Goal: Information Seeking & Learning: Learn about a topic

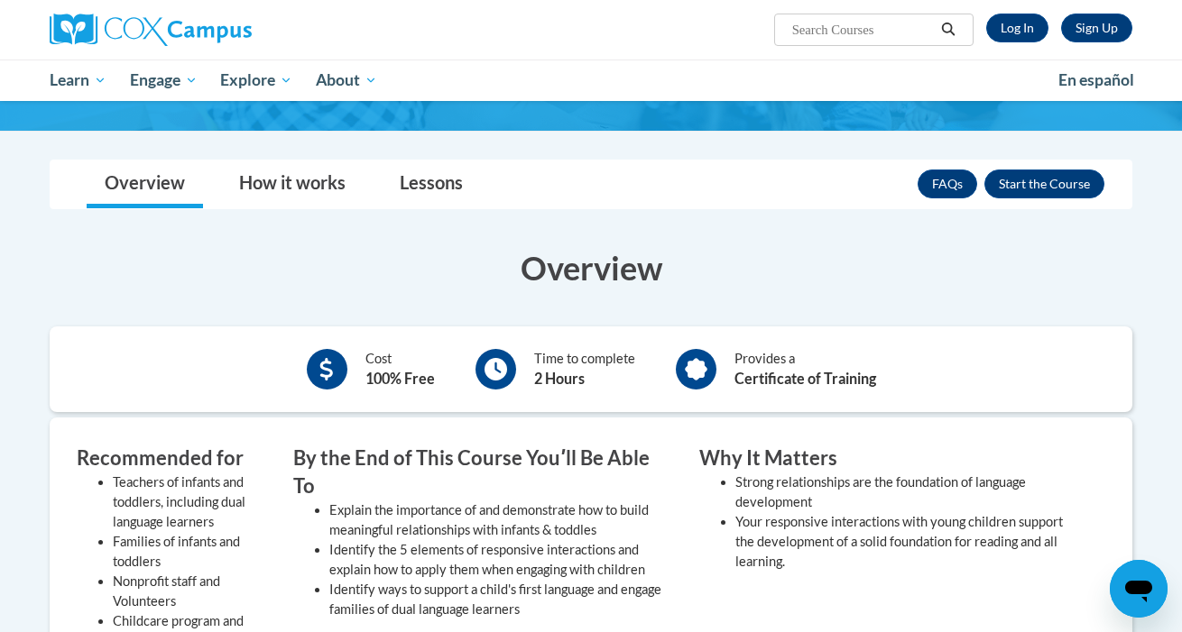
scroll to position [254, 0]
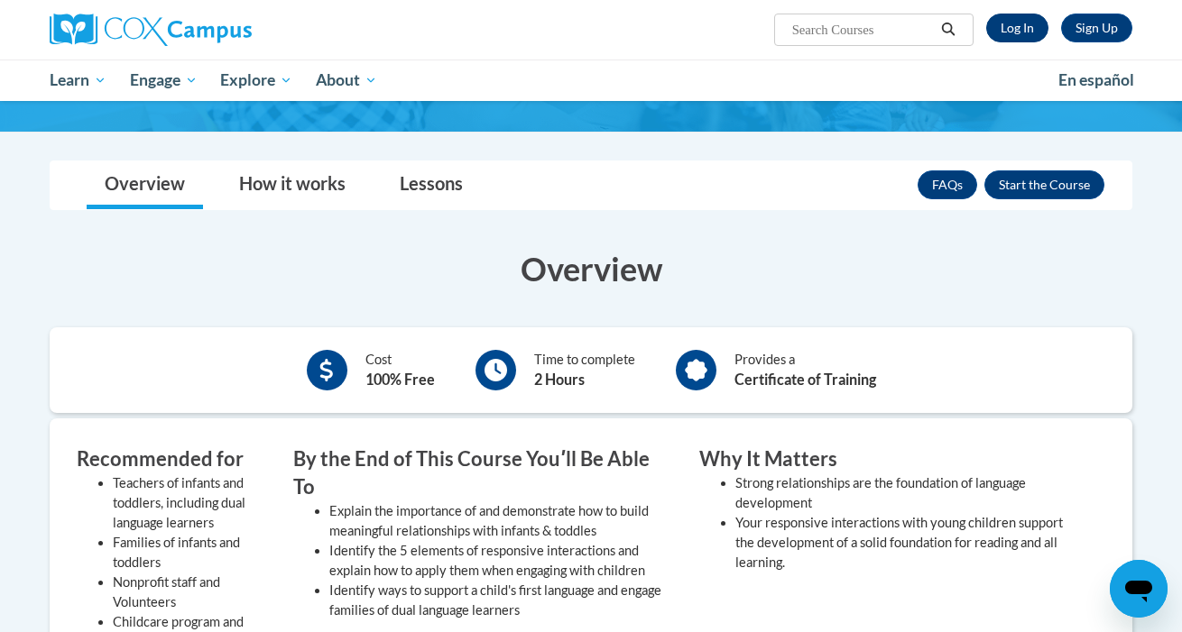
click at [1022, 25] on link "Log In" at bounding box center [1017, 28] width 62 height 29
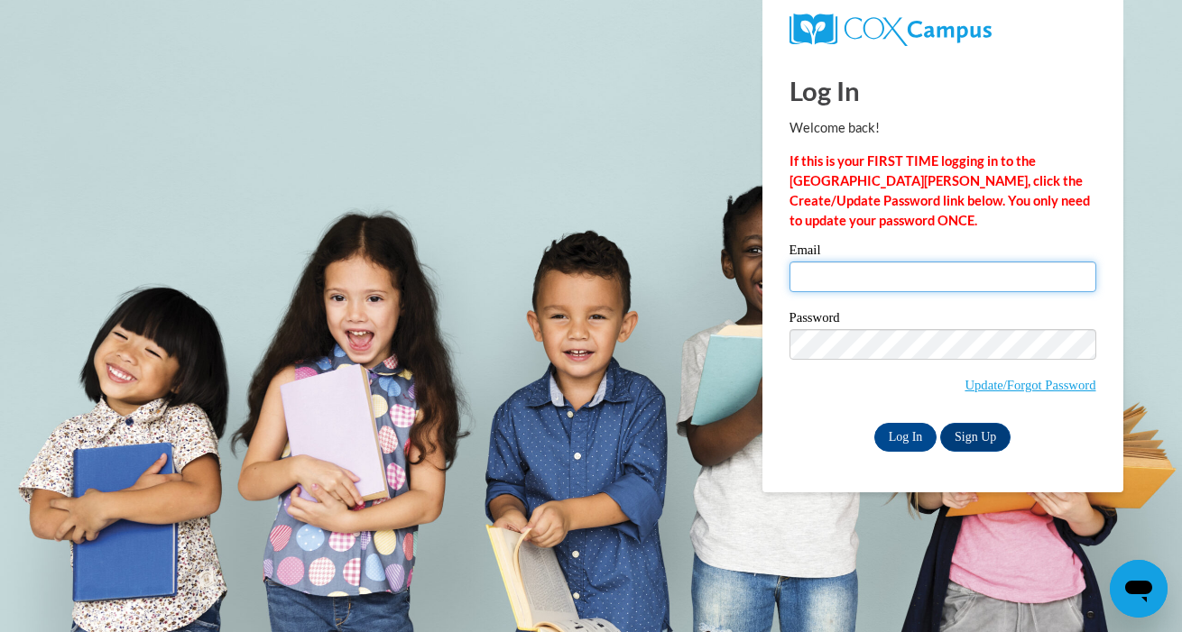
type input "slbeardsley@outlook.com"
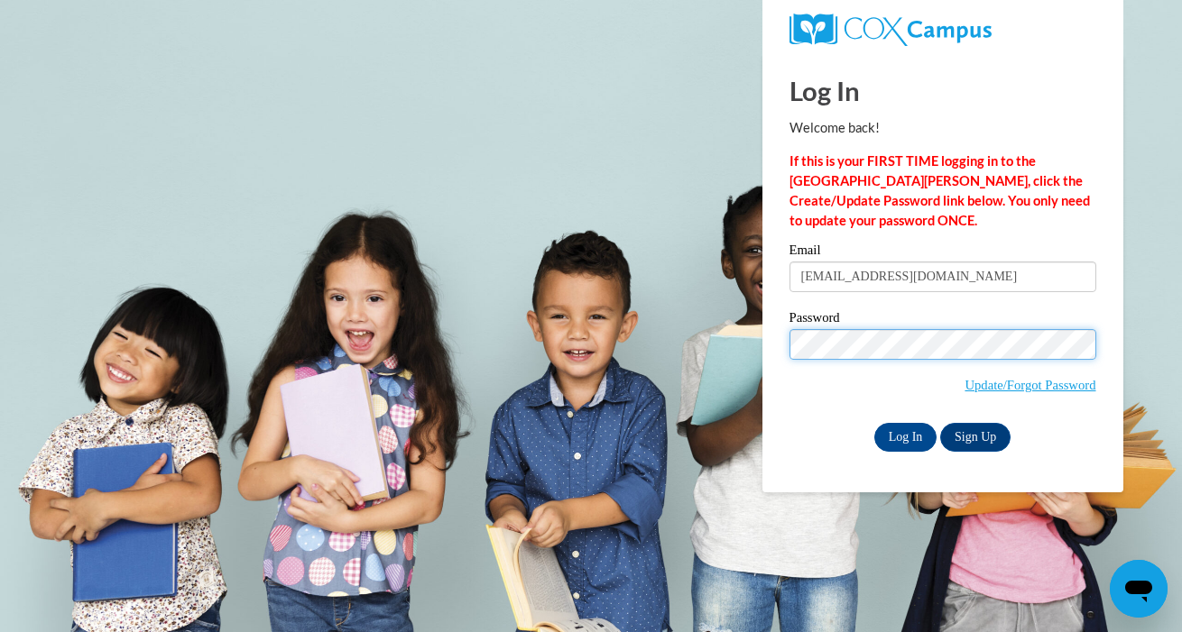
click at [904, 434] on input "Log In" at bounding box center [905, 437] width 63 height 29
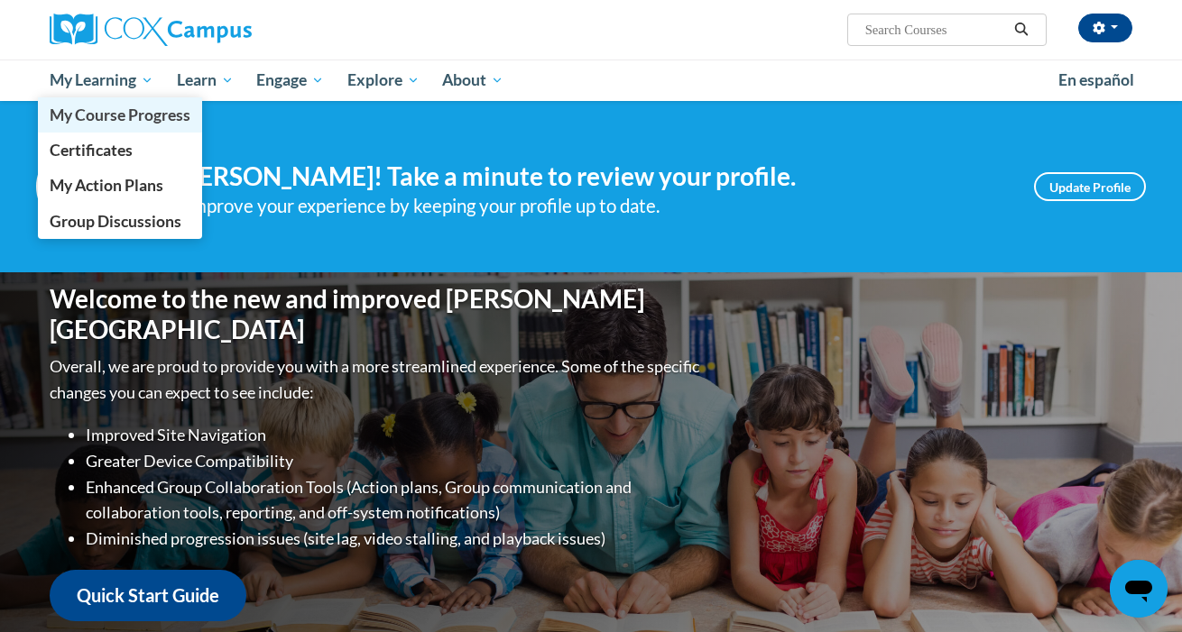
click at [75, 102] on link "My Course Progress" at bounding box center [120, 114] width 164 height 35
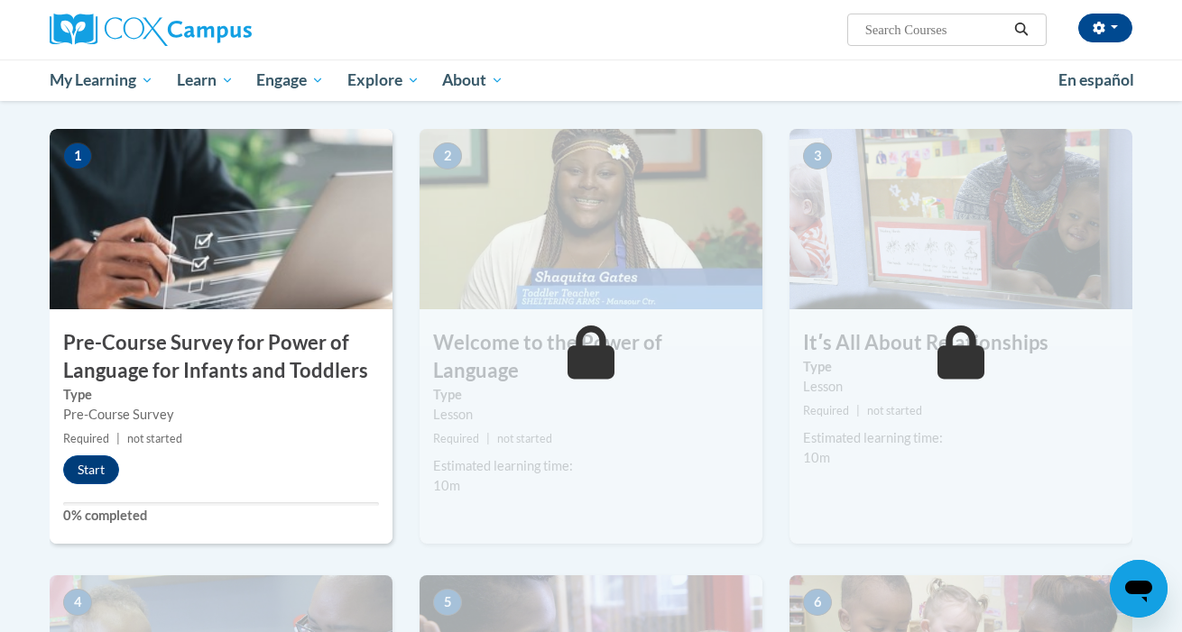
scroll to position [342, 0]
click at [87, 473] on button "Start" at bounding box center [91, 470] width 56 height 29
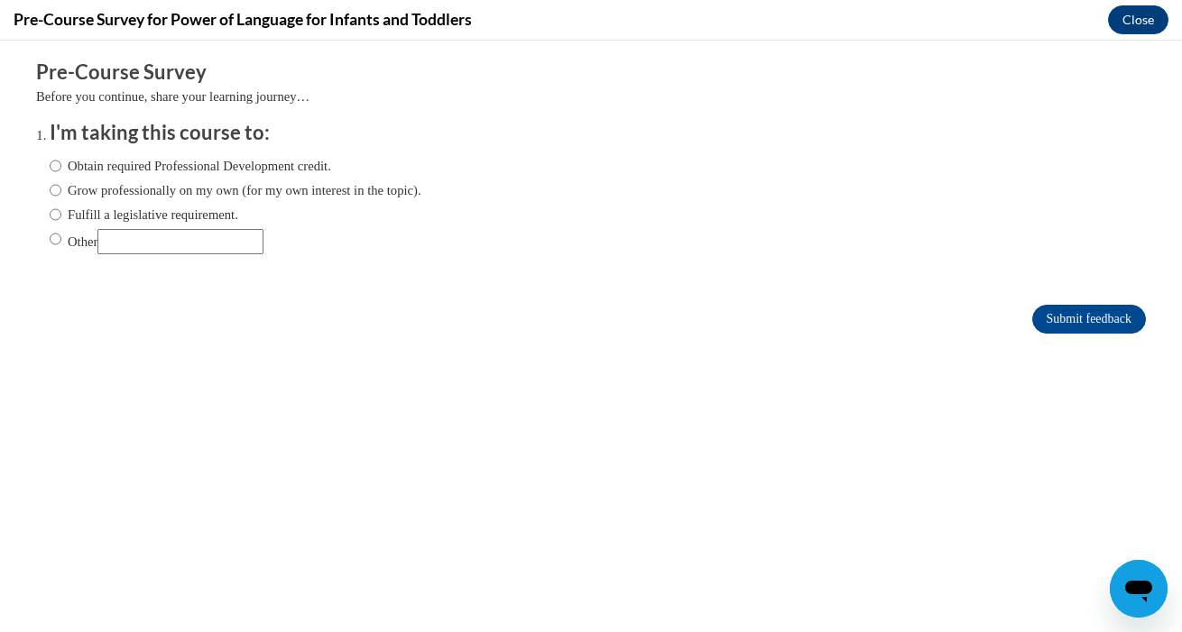
scroll to position [0, 0]
click at [62, 162] on label "Obtain required Professional Development credit." at bounding box center [190, 166] width 281 height 20
click at [61, 162] on input "Obtain required Professional Development credit." at bounding box center [56, 166] width 12 height 20
radio input "true"
click at [1055, 321] on input "Submit feedback" at bounding box center [1089, 319] width 114 height 29
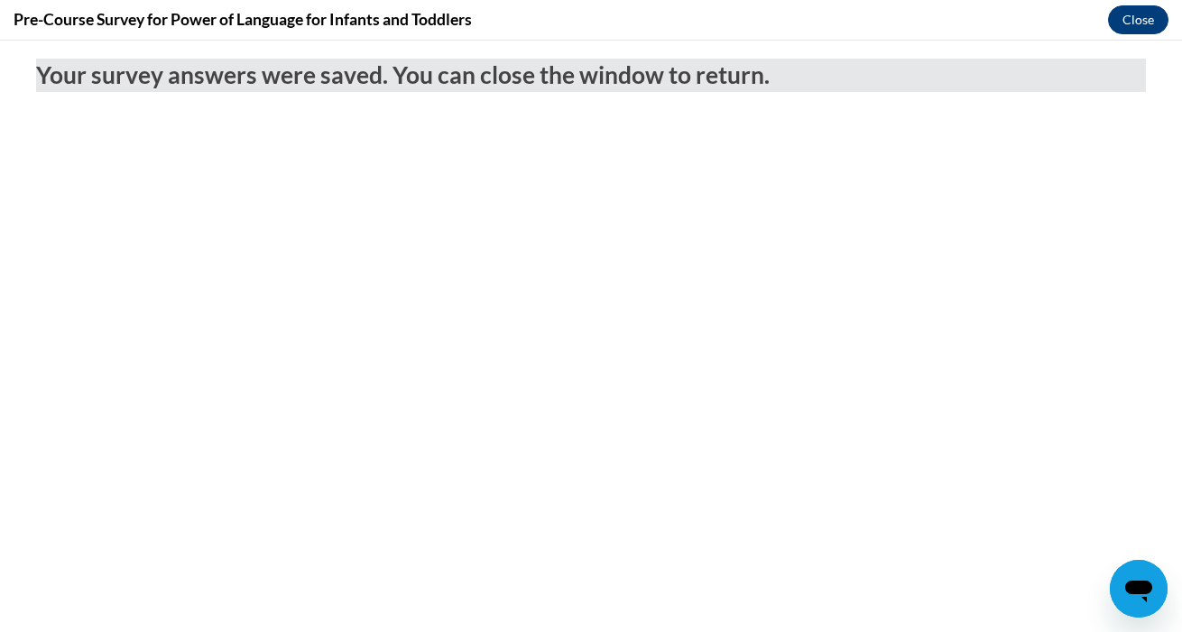
click at [1140, 16] on button "Close" at bounding box center [1138, 19] width 60 height 29
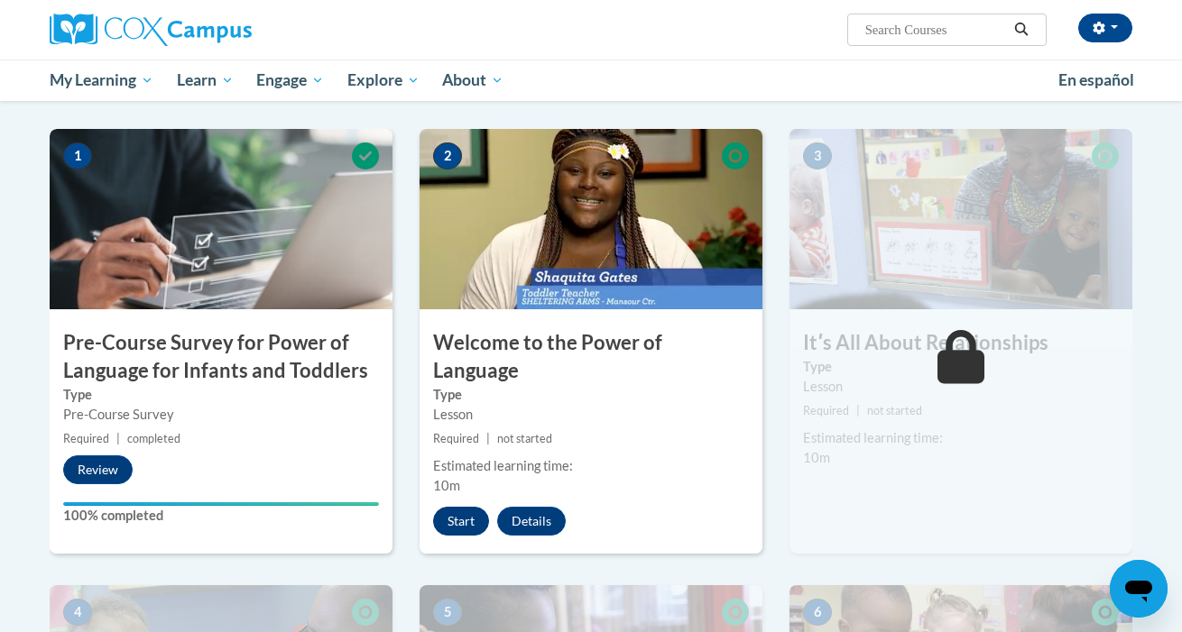
click at [456, 507] on button "Start" at bounding box center [461, 521] width 56 height 29
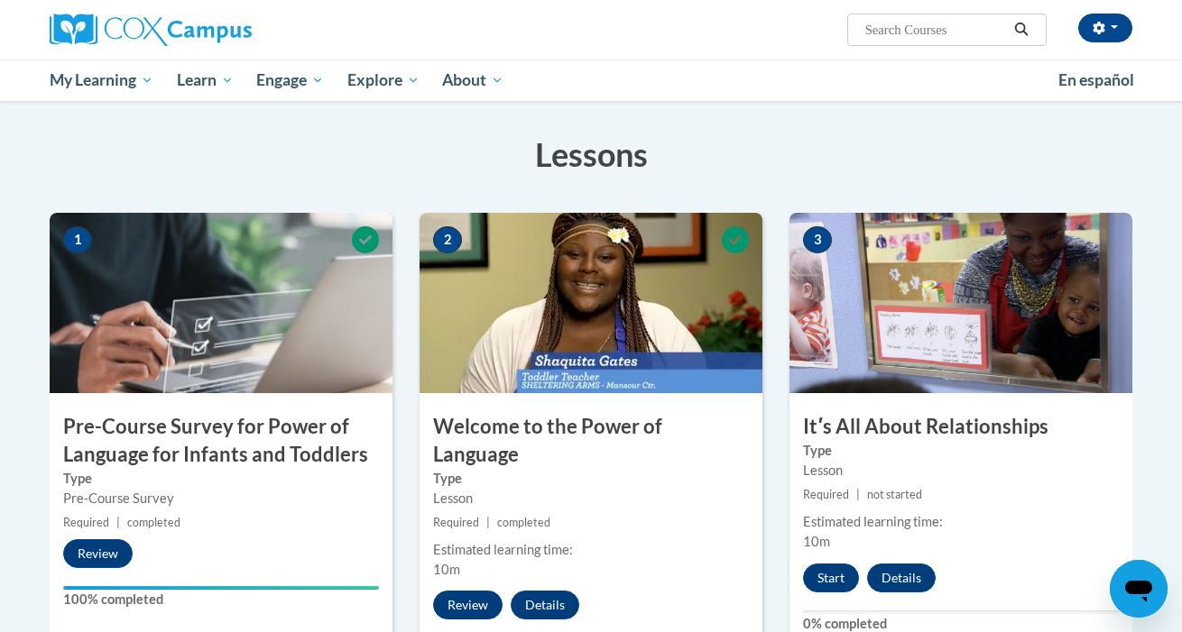
scroll to position [292, 0]
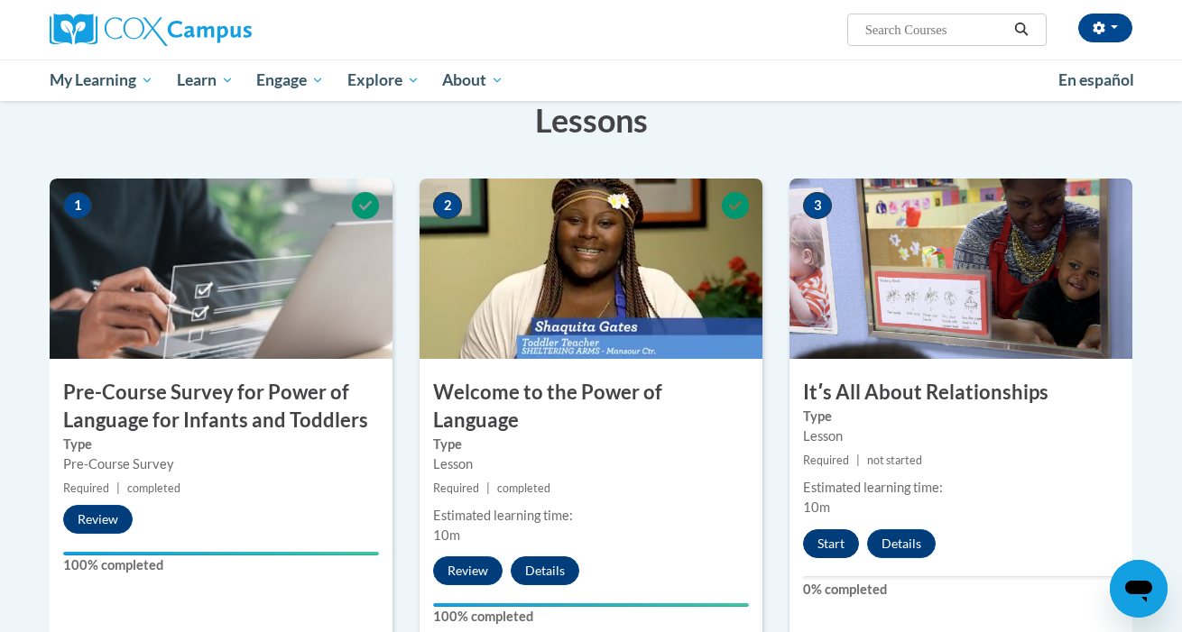
click at [824, 546] on button "Start" at bounding box center [831, 543] width 56 height 29
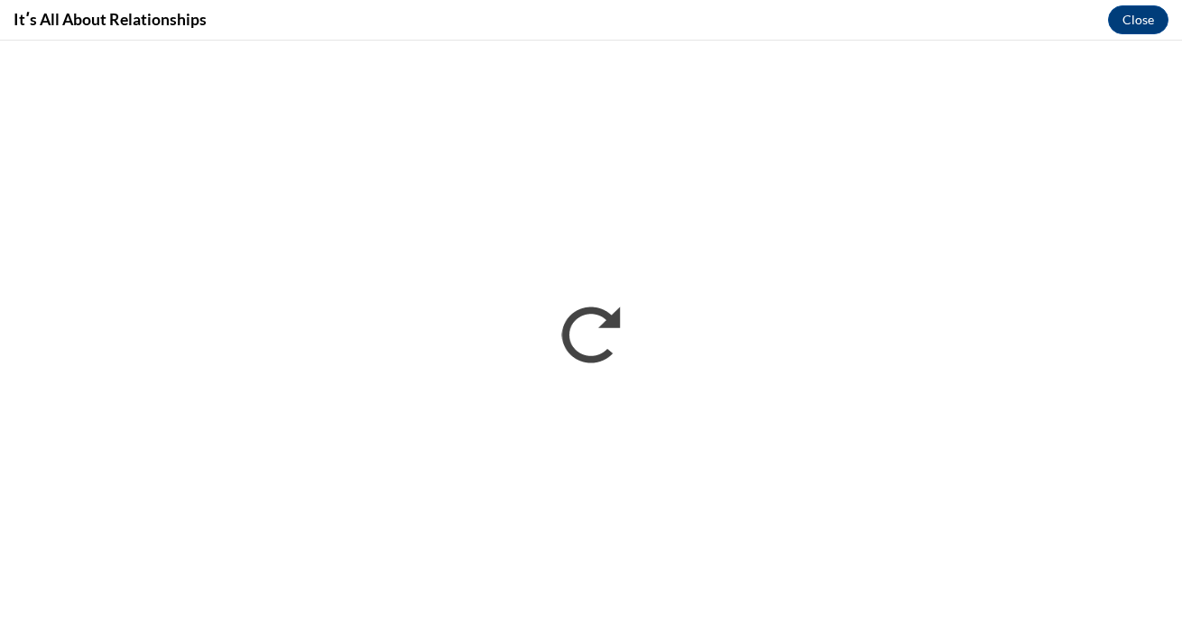
scroll to position [0, 0]
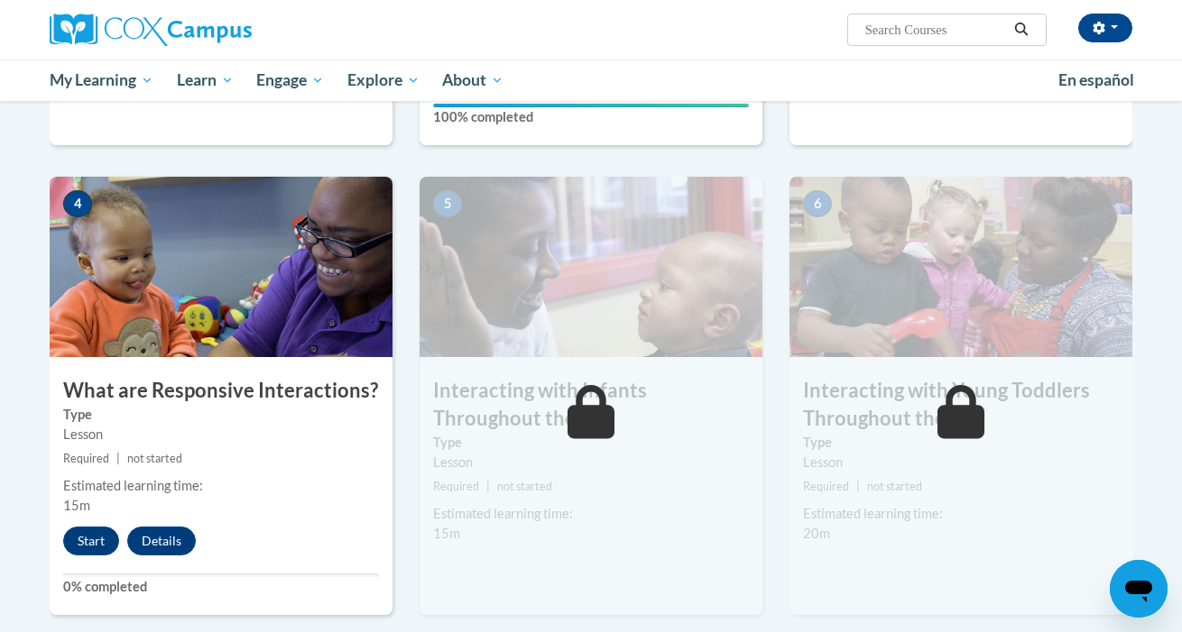
scroll to position [796, 0]
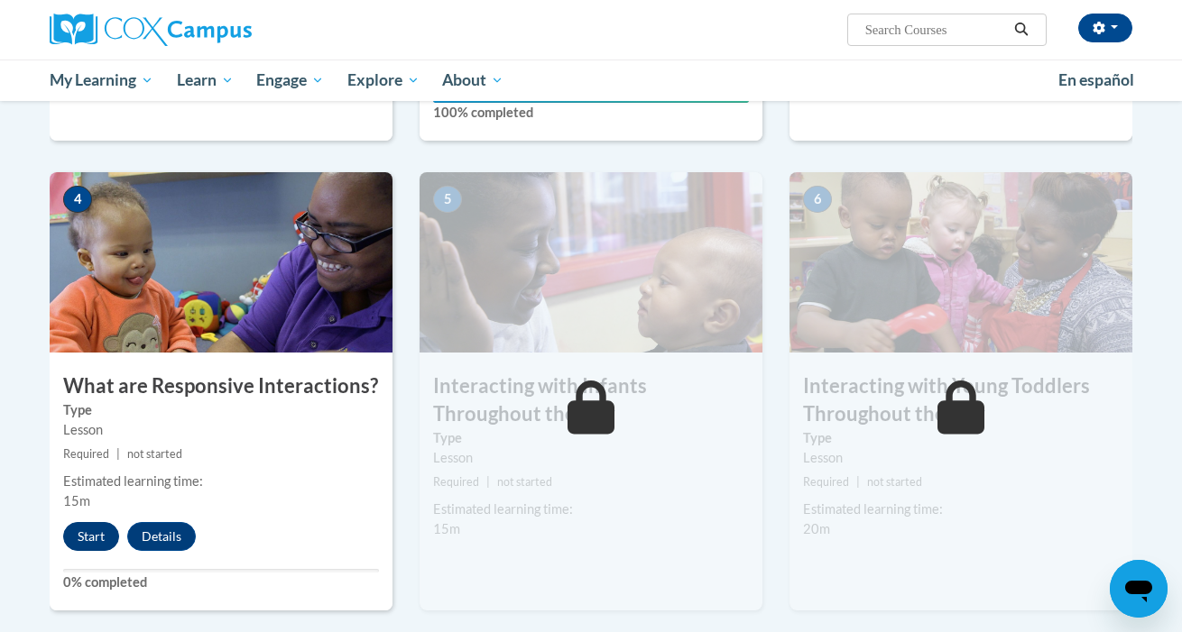
click at [84, 522] on button "Start" at bounding box center [91, 536] width 56 height 29
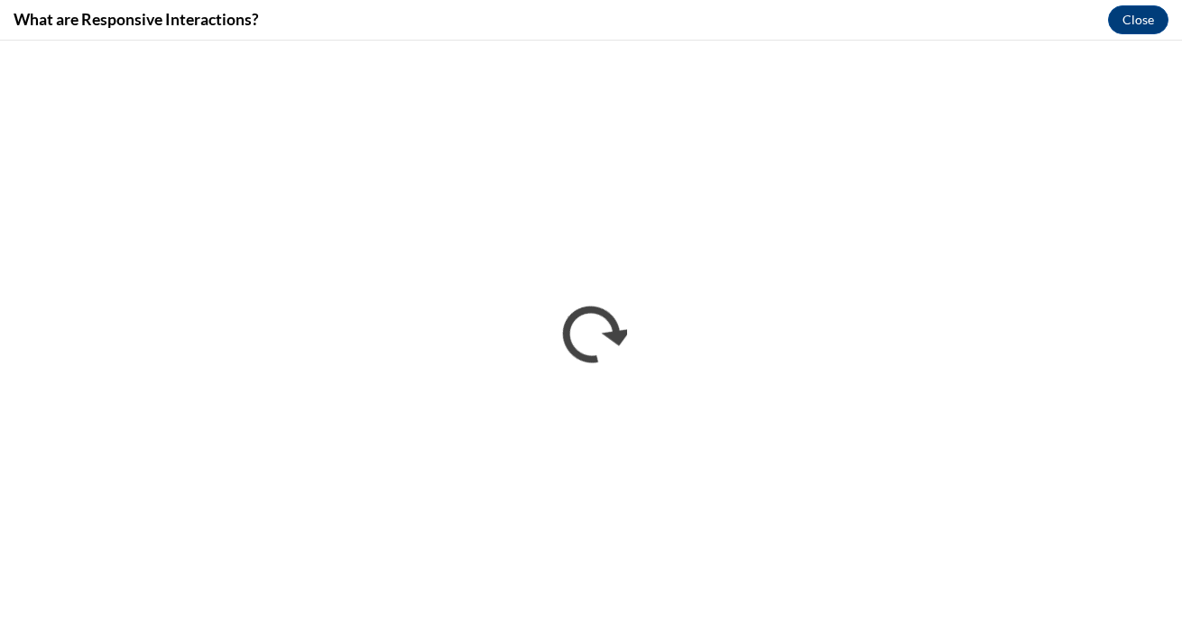
scroll to position [0, 0]
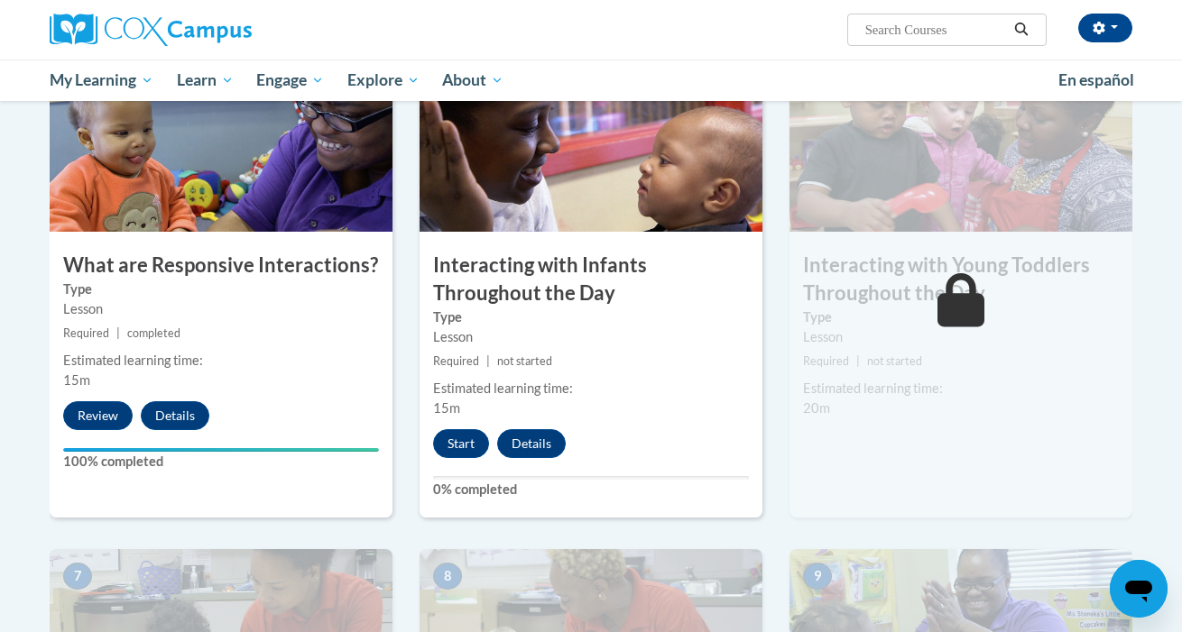
scroll to position [912, 0]
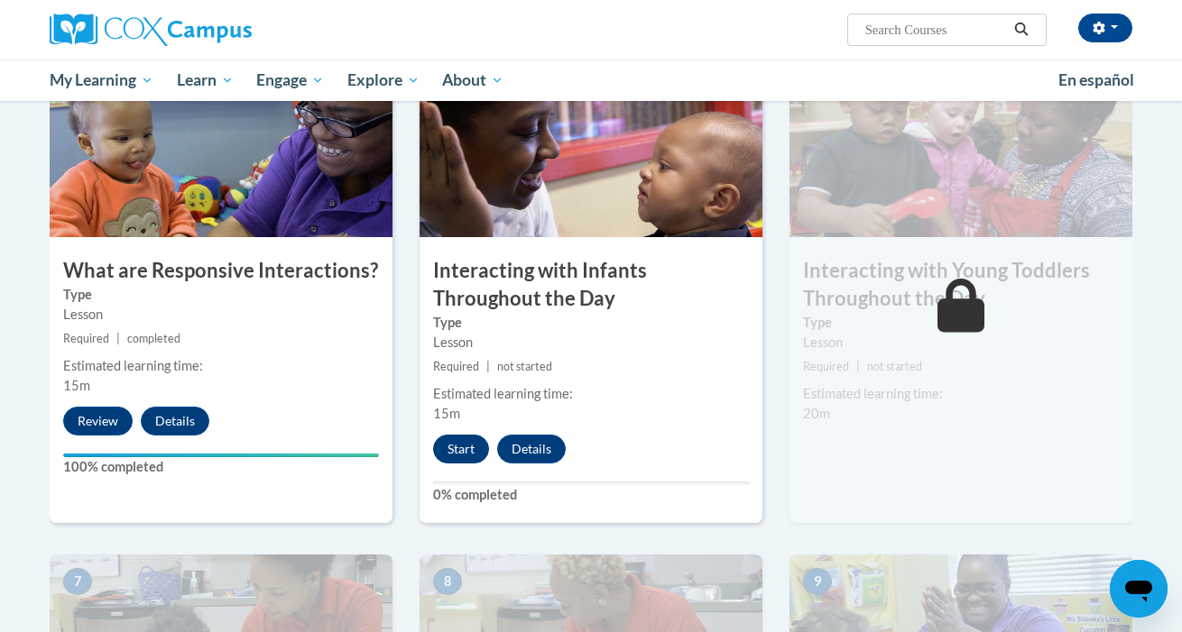
click at [453, 435] on button "Start" at bounding box center [461, 449] width 56 height 29
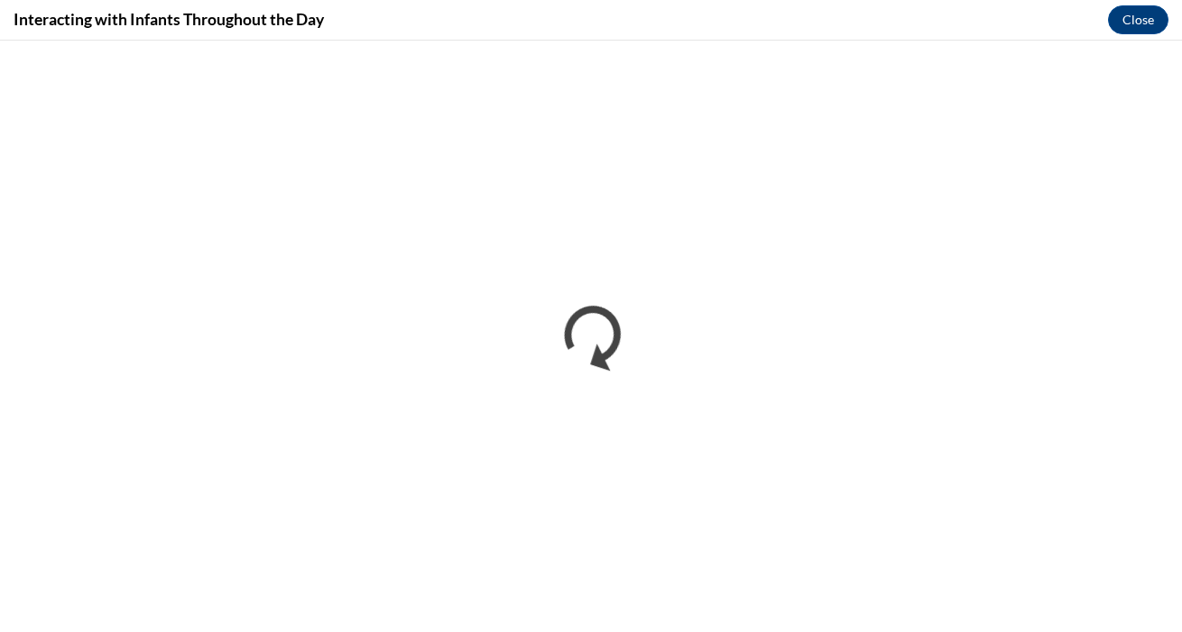
scroll to position [0, 0]
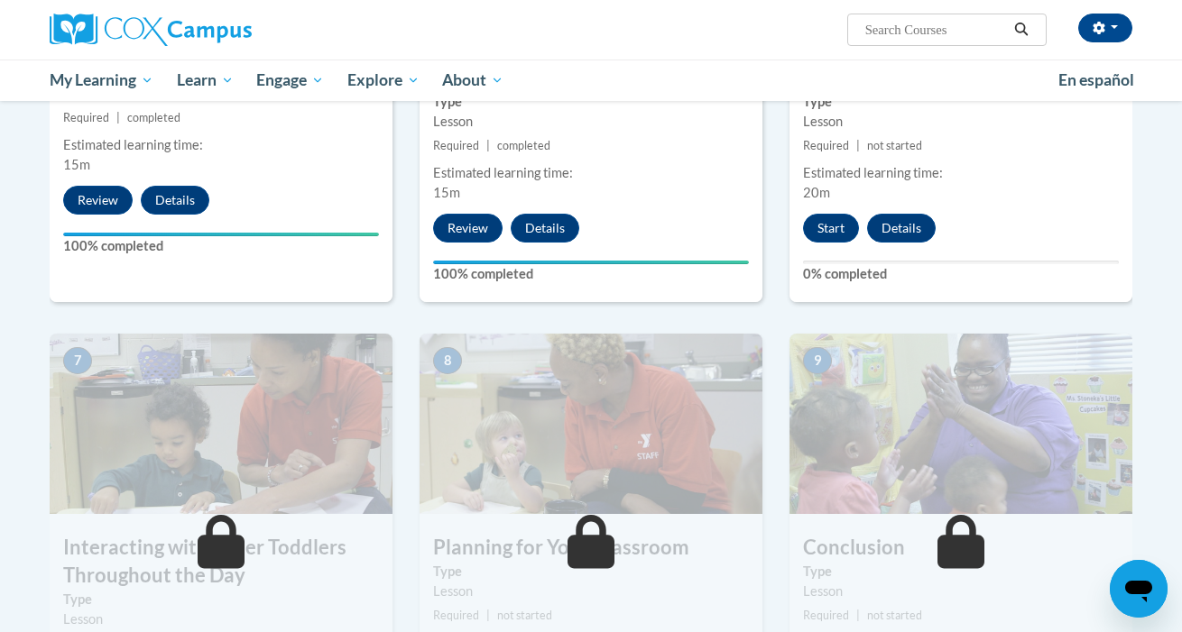
scroll to position [1162, 0]
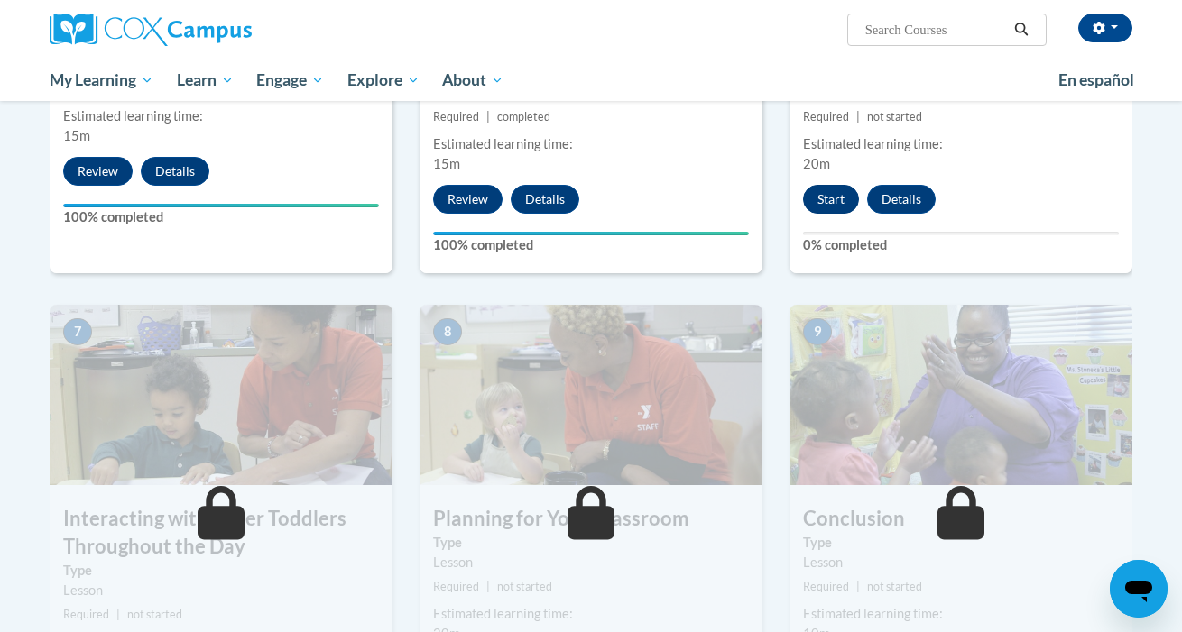
click at [828, 185] on button "Start" at bounding box center [831, 199] width 56 height 29
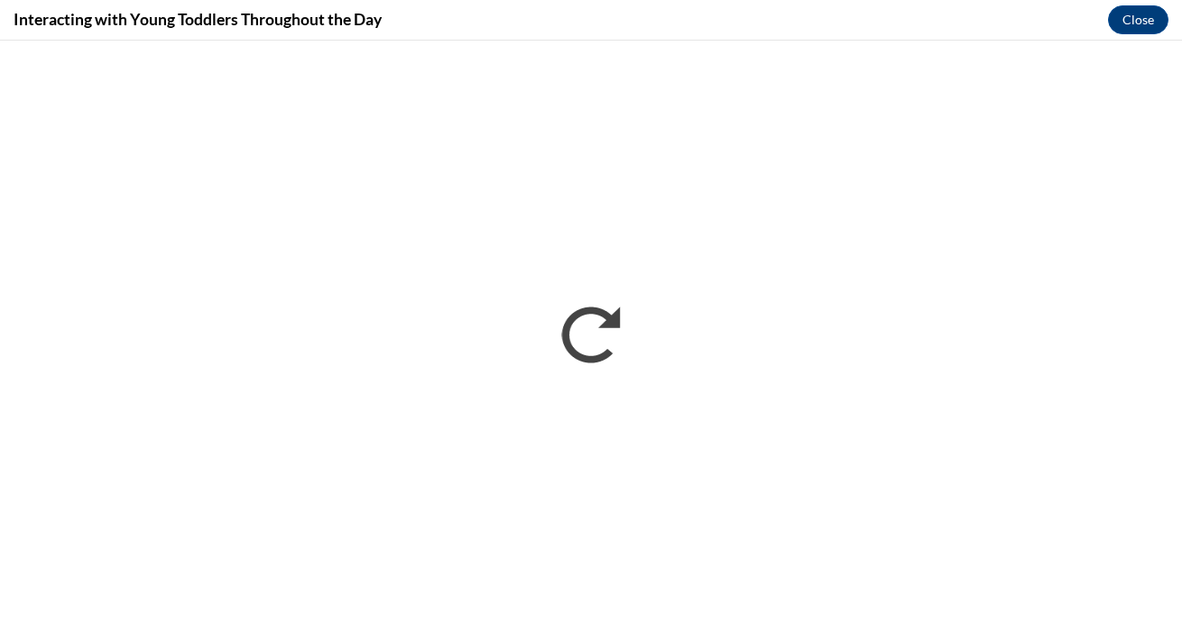
scroll to position [0, 0]
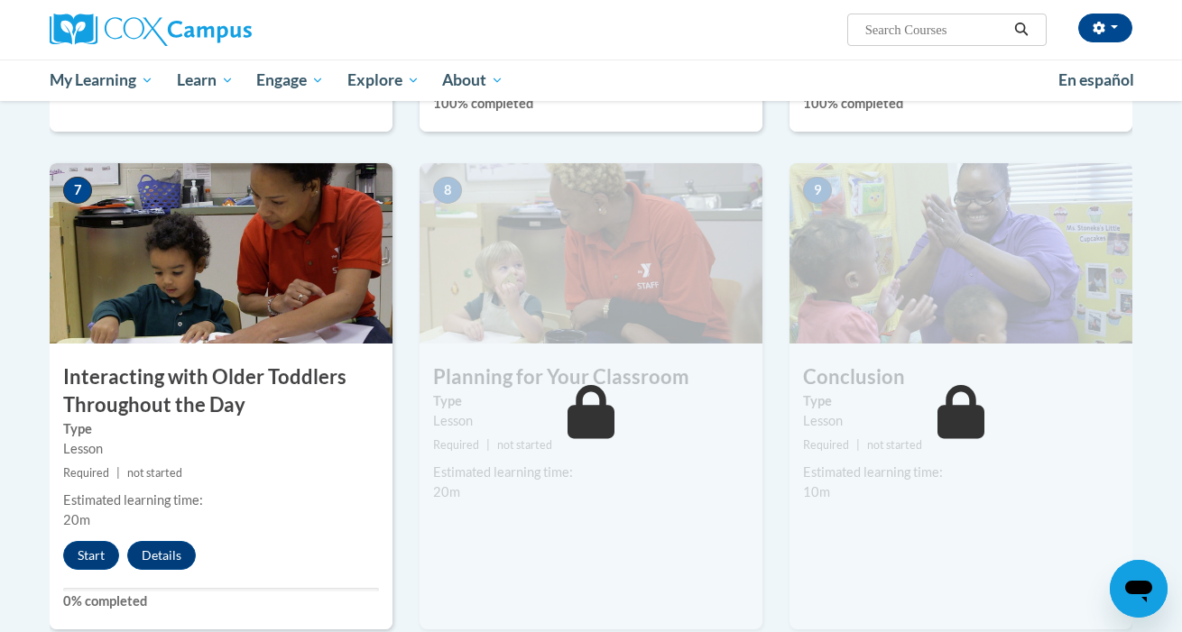
scroll to position [1307, 0]
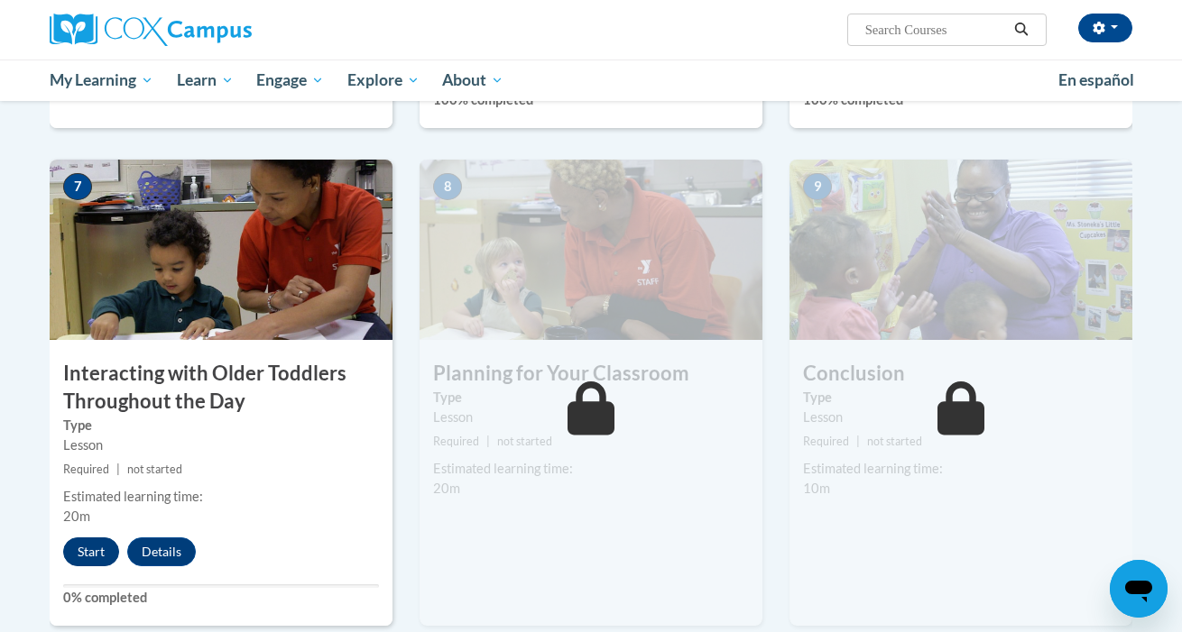
click at [95, 538] on button "Start" at bounding box center [91, 552] width 56 height 29
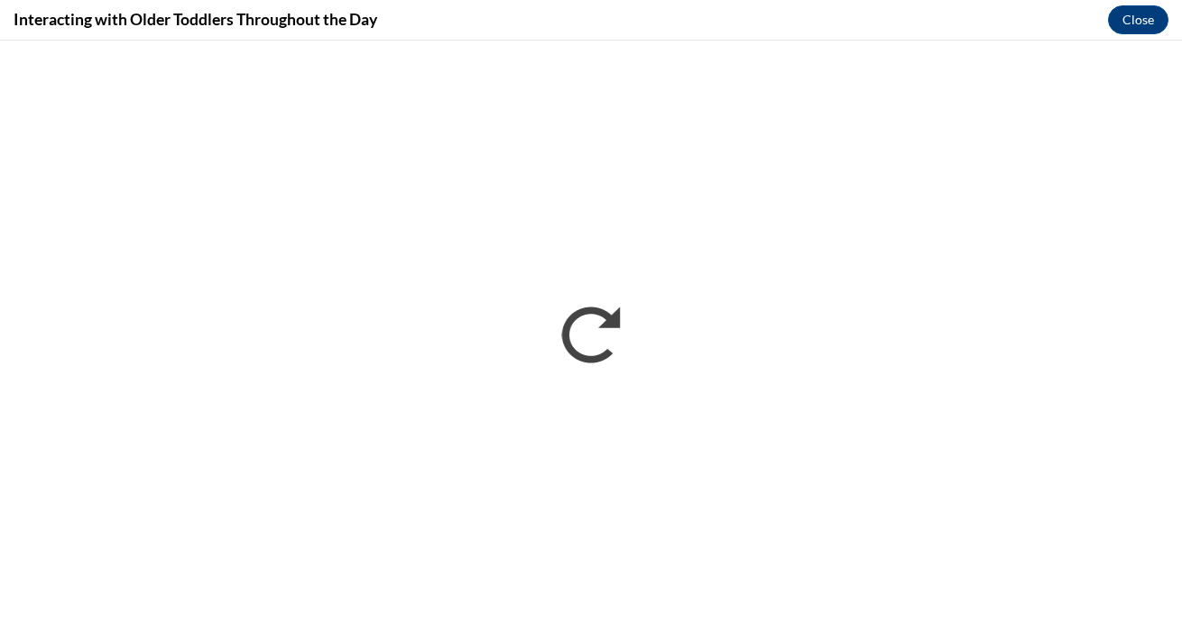
scroll to position [0, 0]
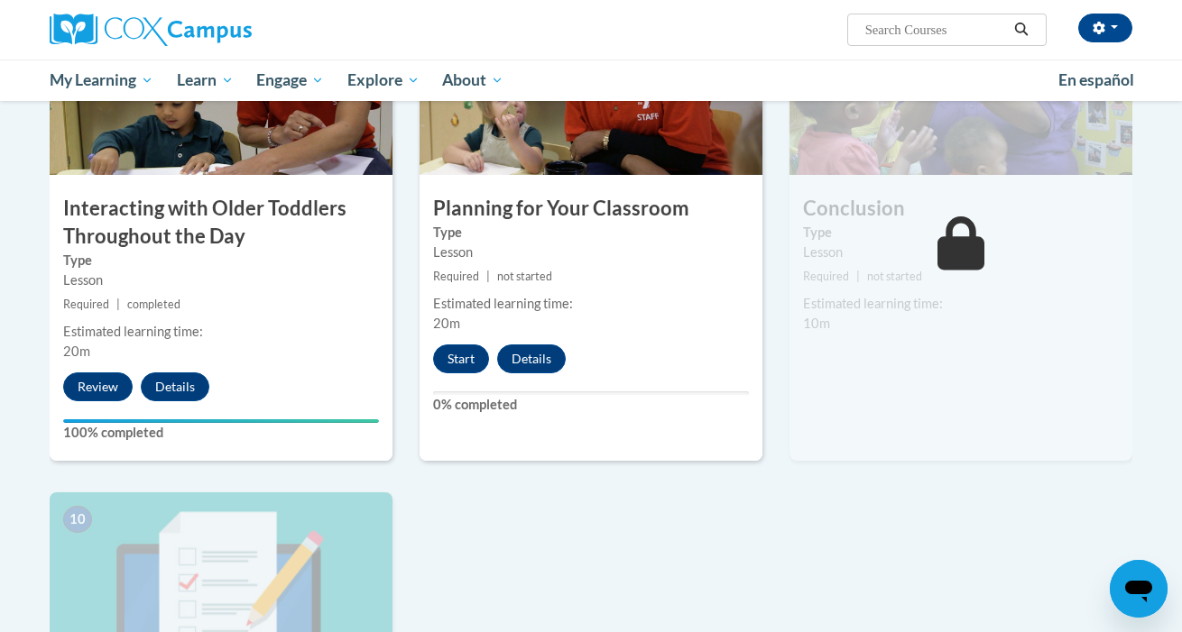
scroll to position [1466, 0]
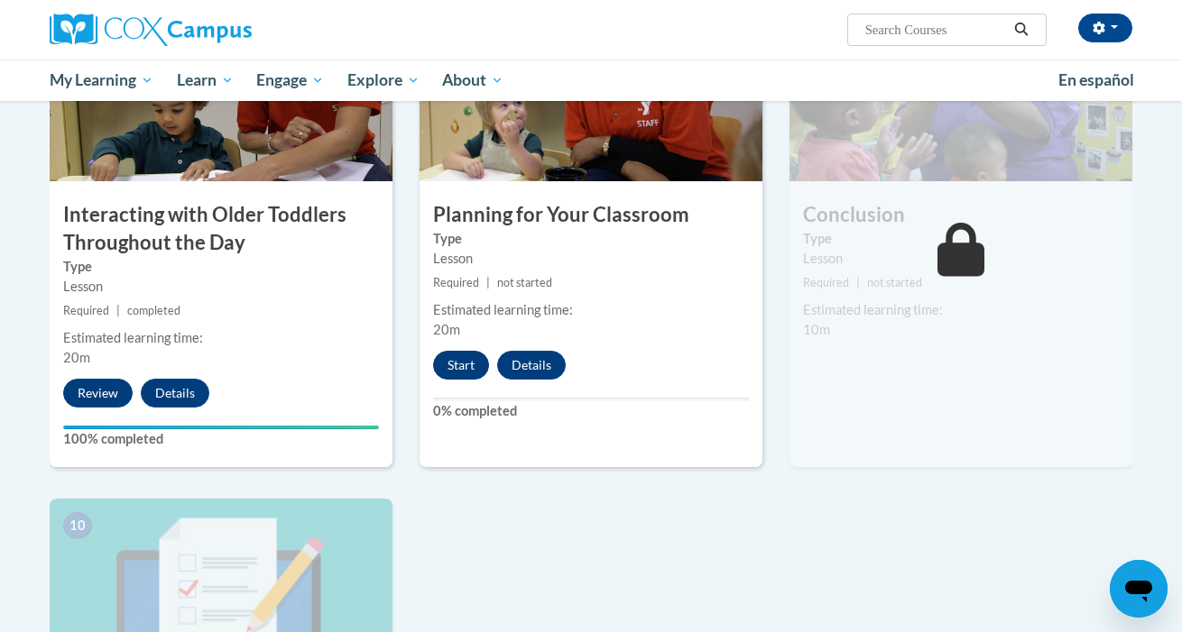
click at [461, 351] on button "Start" at bounding box center [461, 365] width 56 height 29
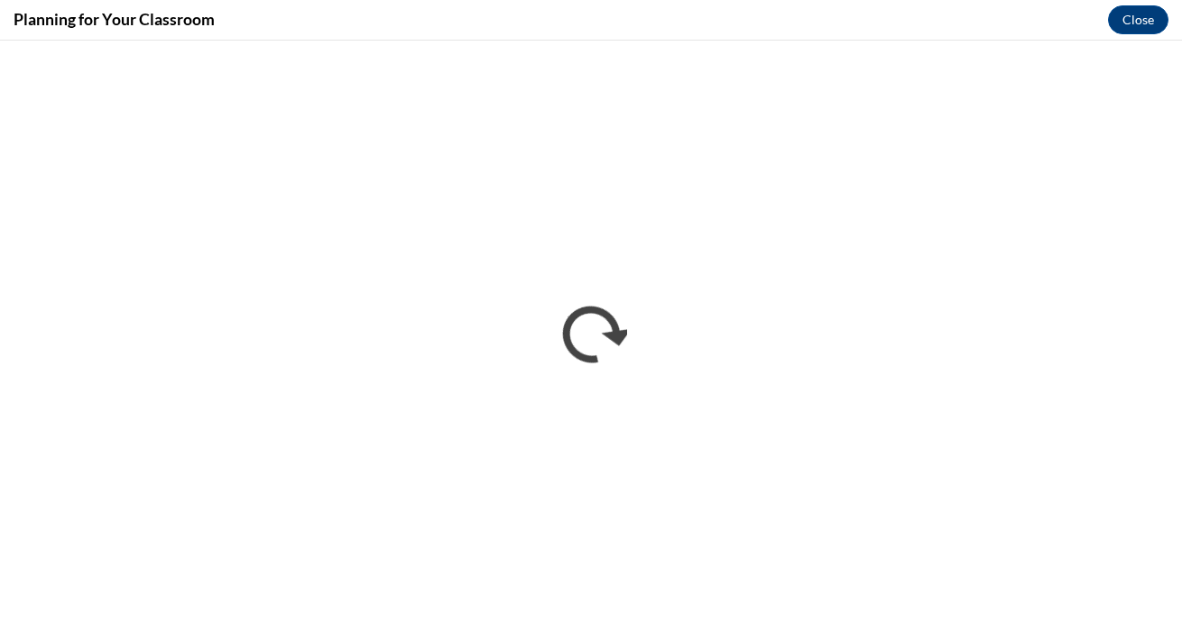
scroll to position [0, 0]
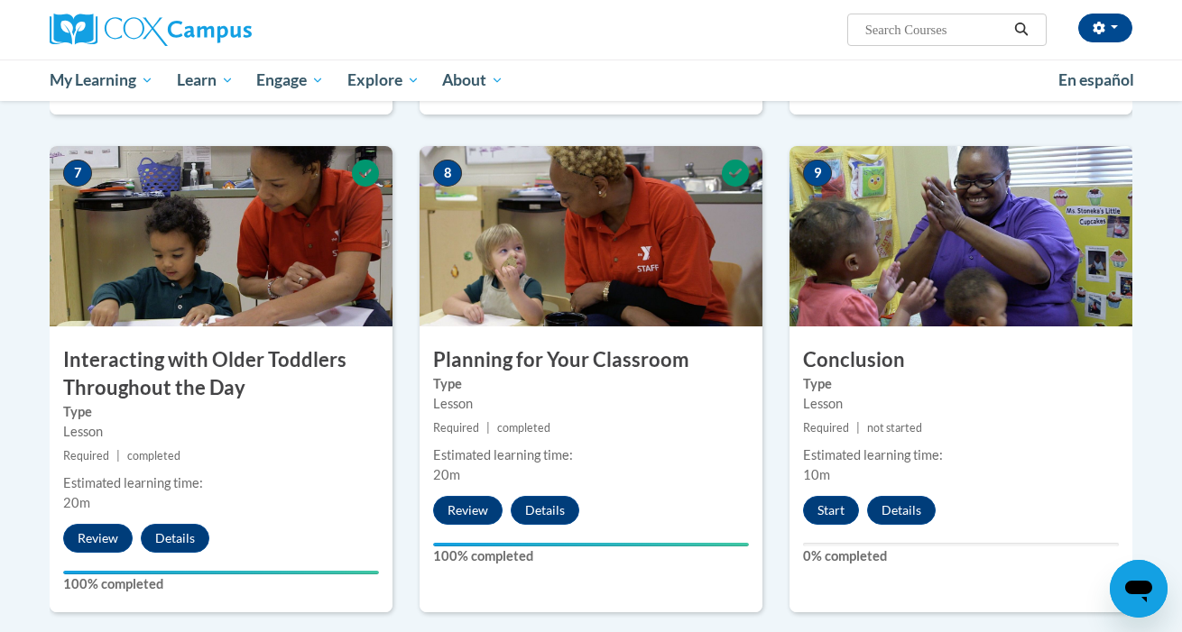
scroll to position [1349, 0]
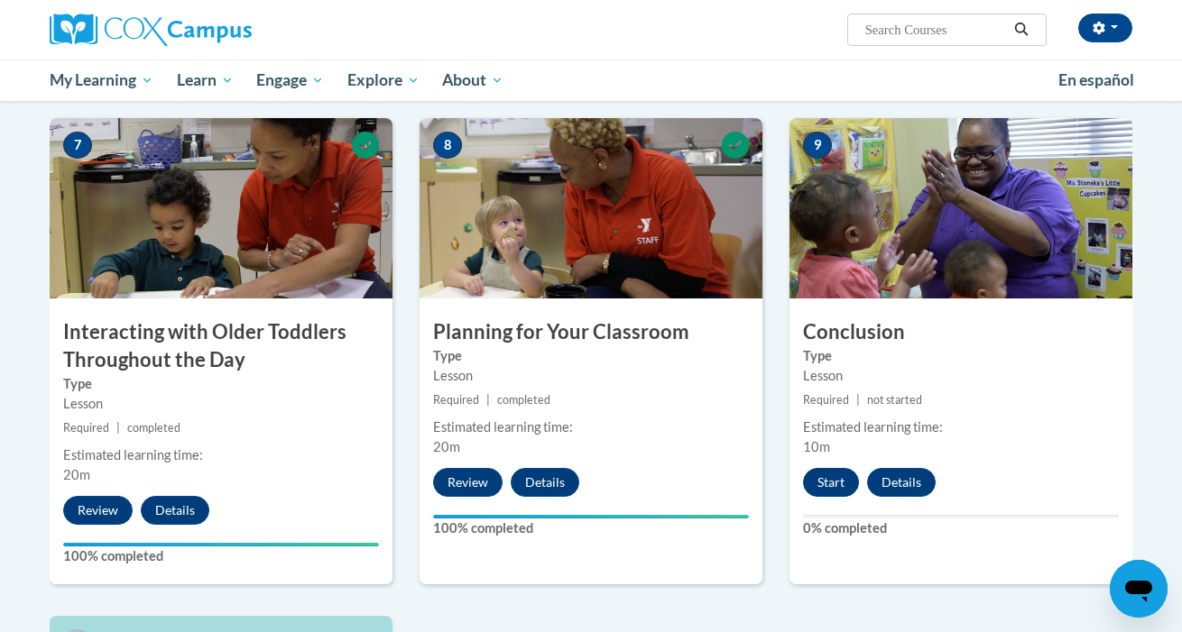
click at [827, 468] on button "Start" at bounding box center [831, 482] width 56 height 29
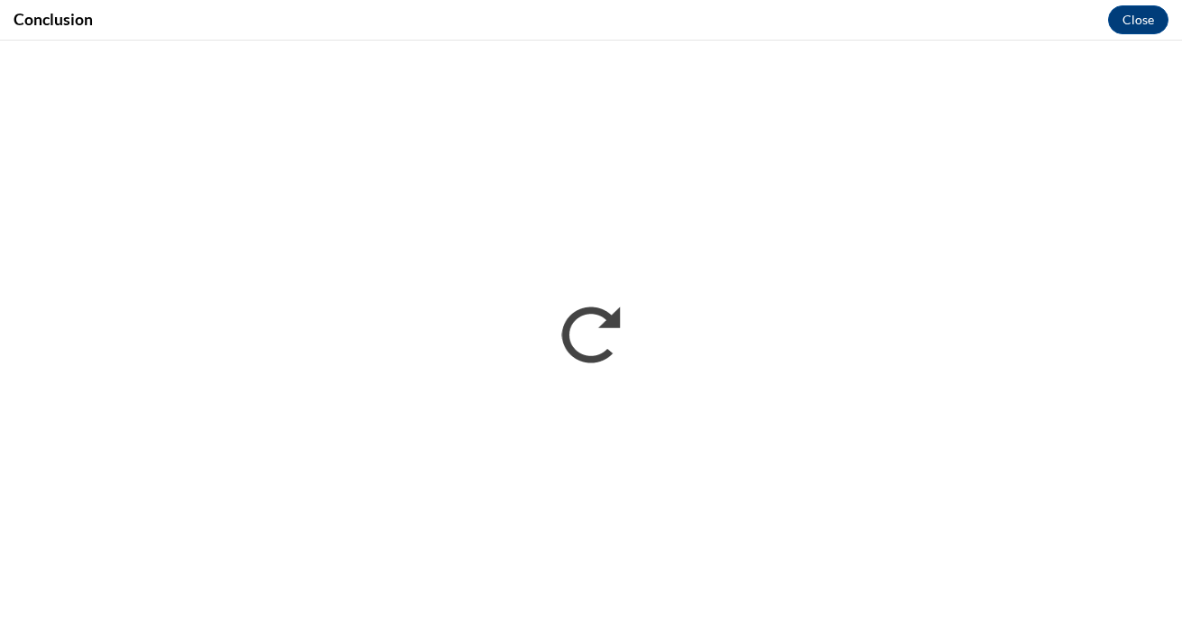
scroll to position [0, 0]
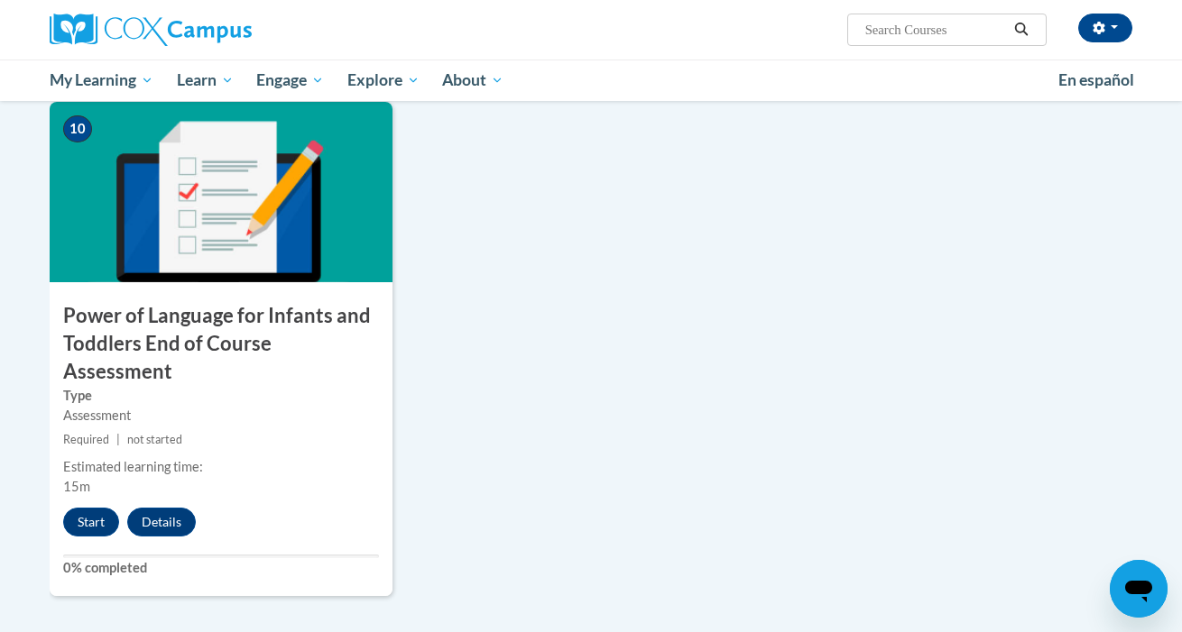
scroll to position [1904, 0]
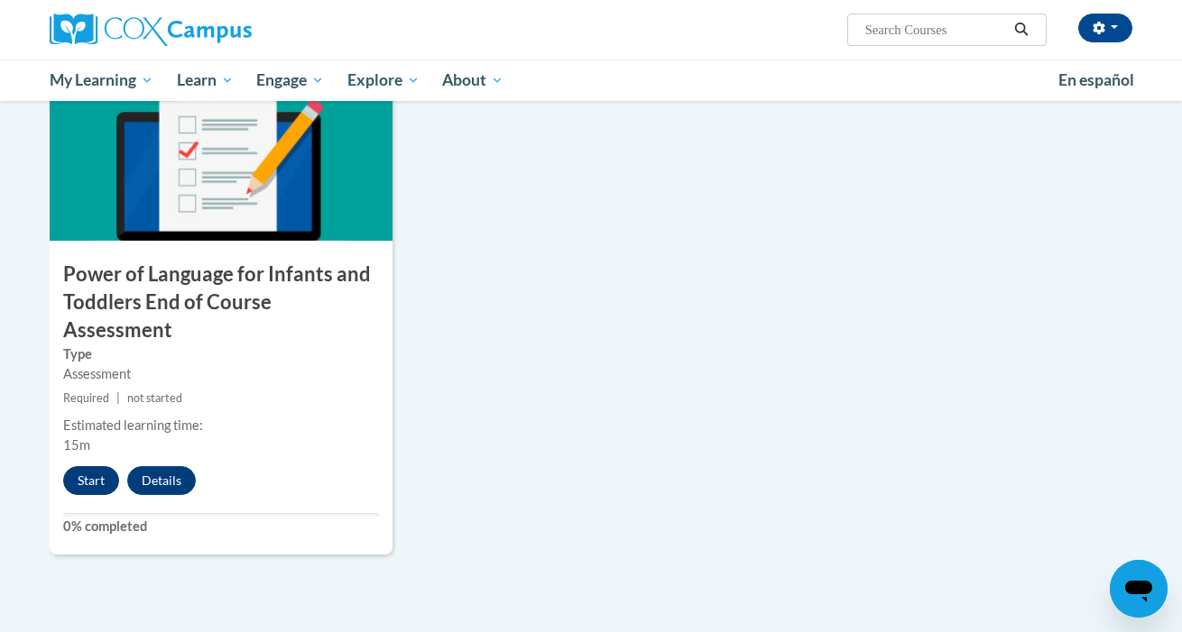
click at [99, 466] on button "Start" at bounding box center [91, 480] width 56 height 29
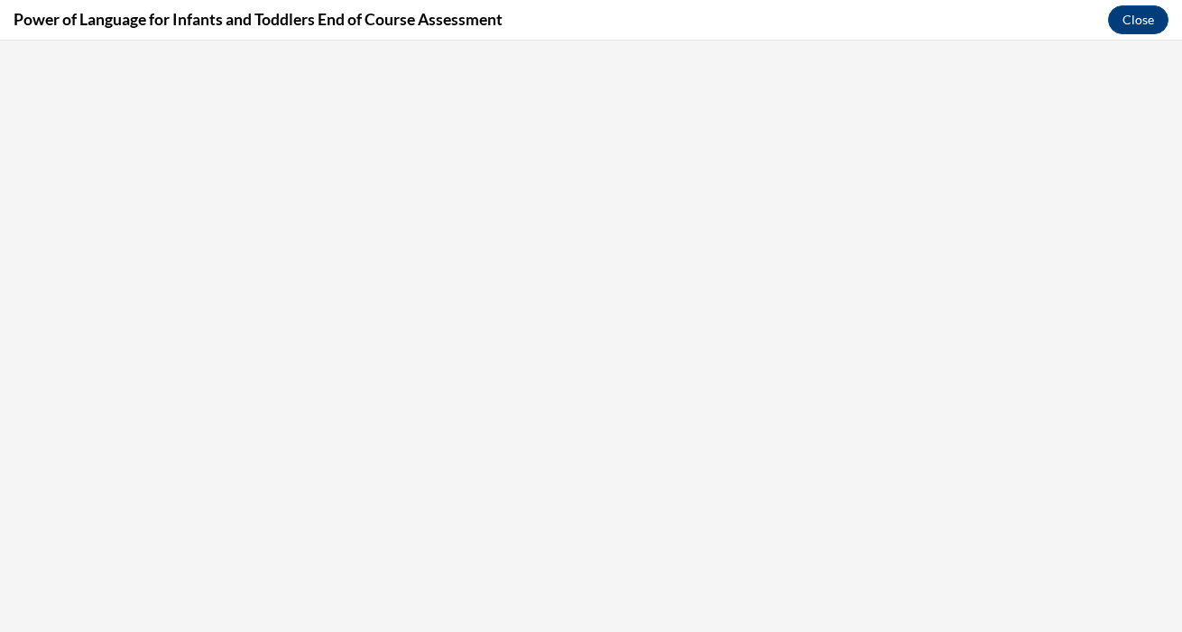
scroll to position [0, 0]
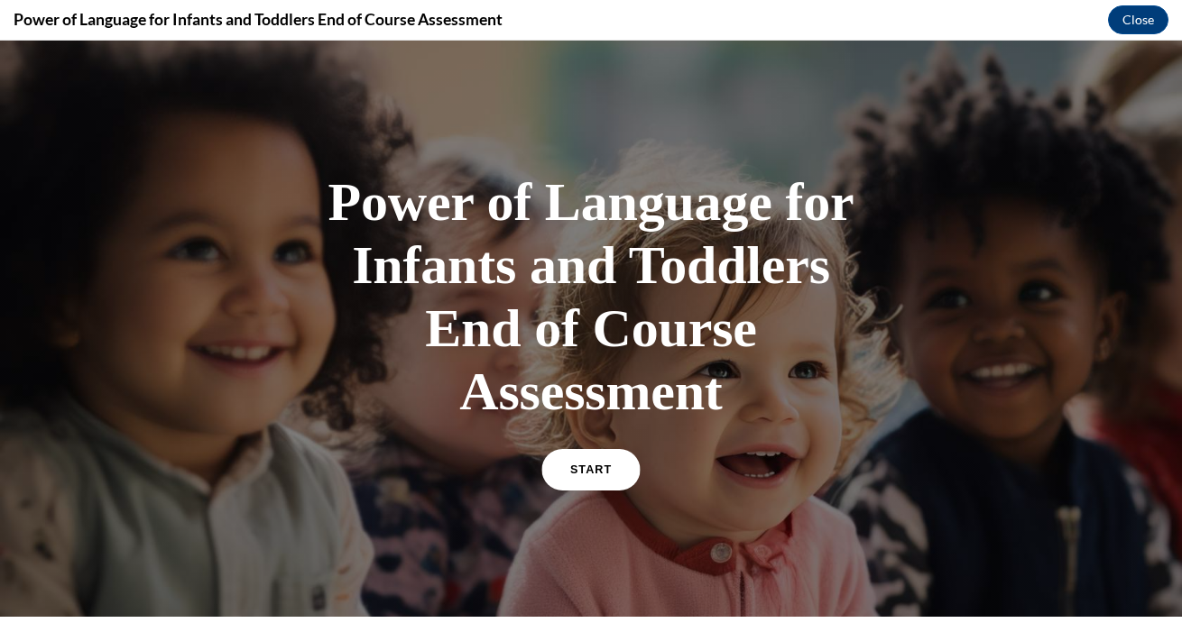
click at [572, 475] on link "START" at bounding box center [590, 469] width 98 height 41
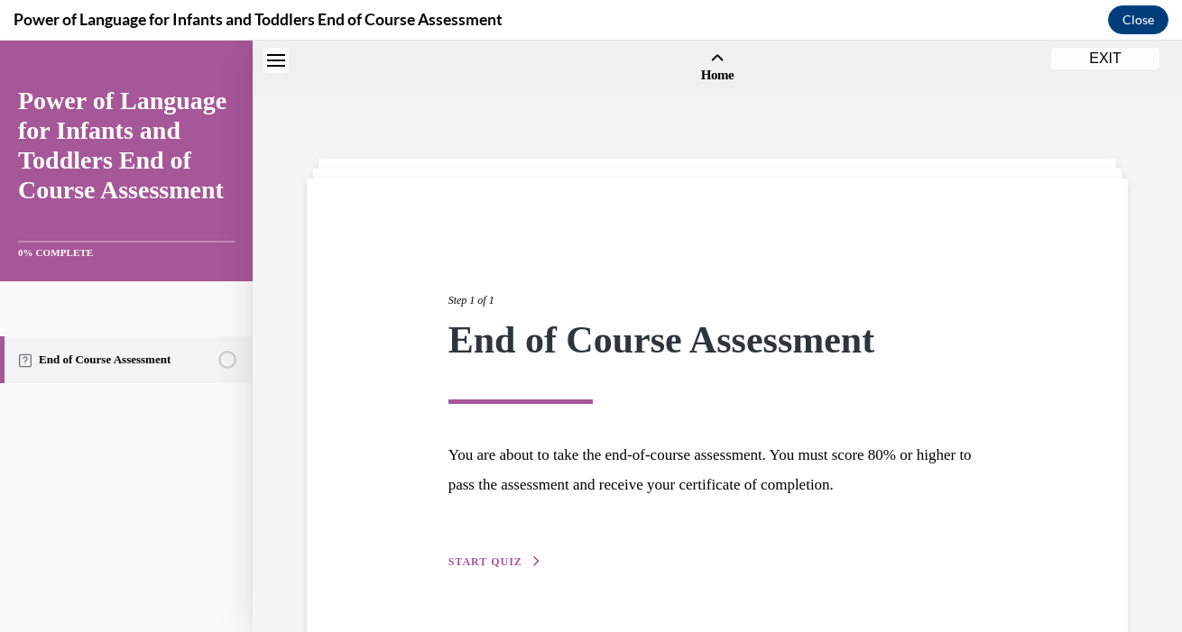
scroll to position [56, 0]
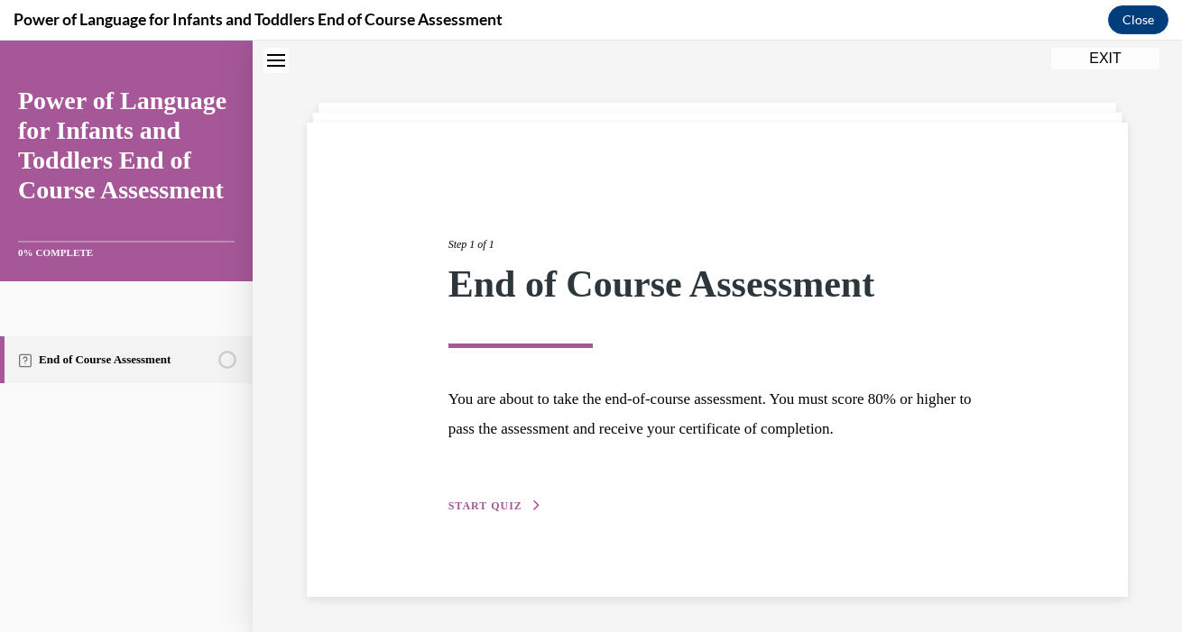
click at [501, 504] on span "START QUIZ" at bounding box center [485, 506] width 74 height 13
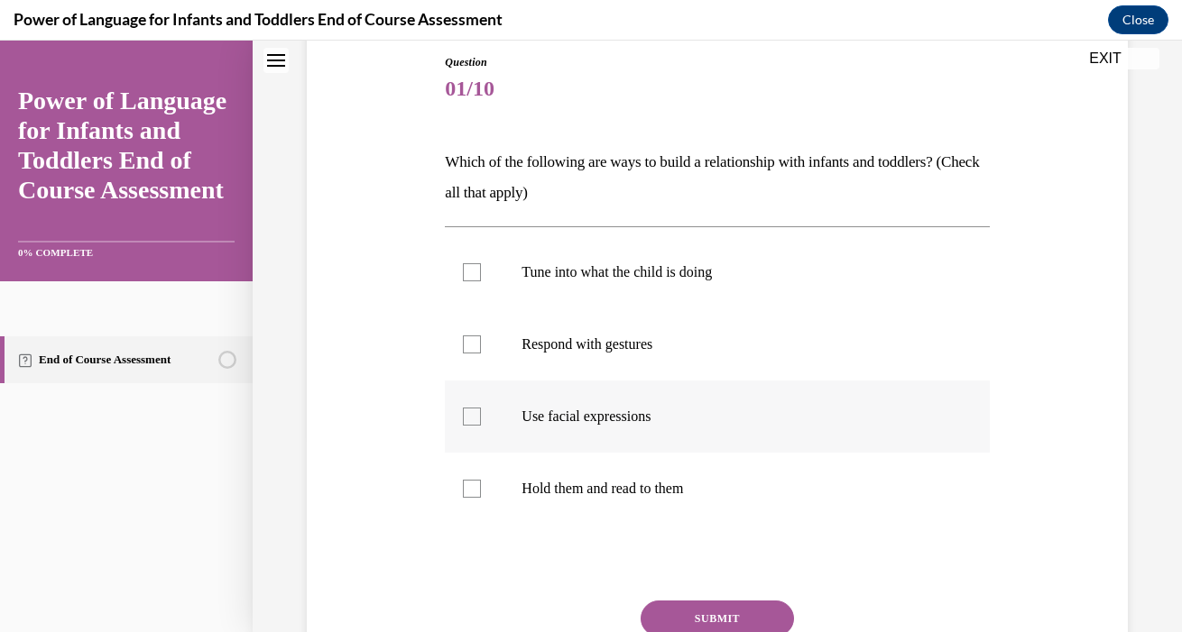
scroll to position [215, 0]
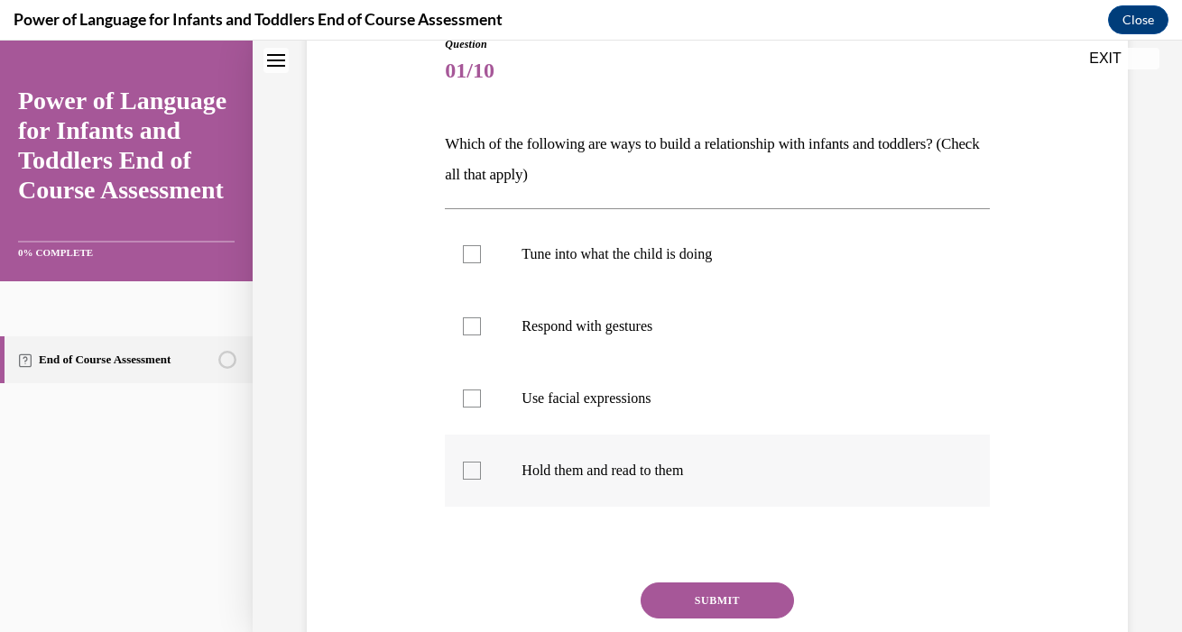
click at [485, 475] on label "Hold them and read to them" at bounding box center [717, 471] width 544 height 72
click at [481, 475] on input "Hold them and read to them" at bounding box center [472, 471] width 18 height 18
checkbox input "true"
click at [474, 408] on label "Use facial expressions" at bounding box center [717, 399] width 544 height 72
click at [474, 408] on input "Use facial expressions" at bounding box center [472, 399] width 18 height 18
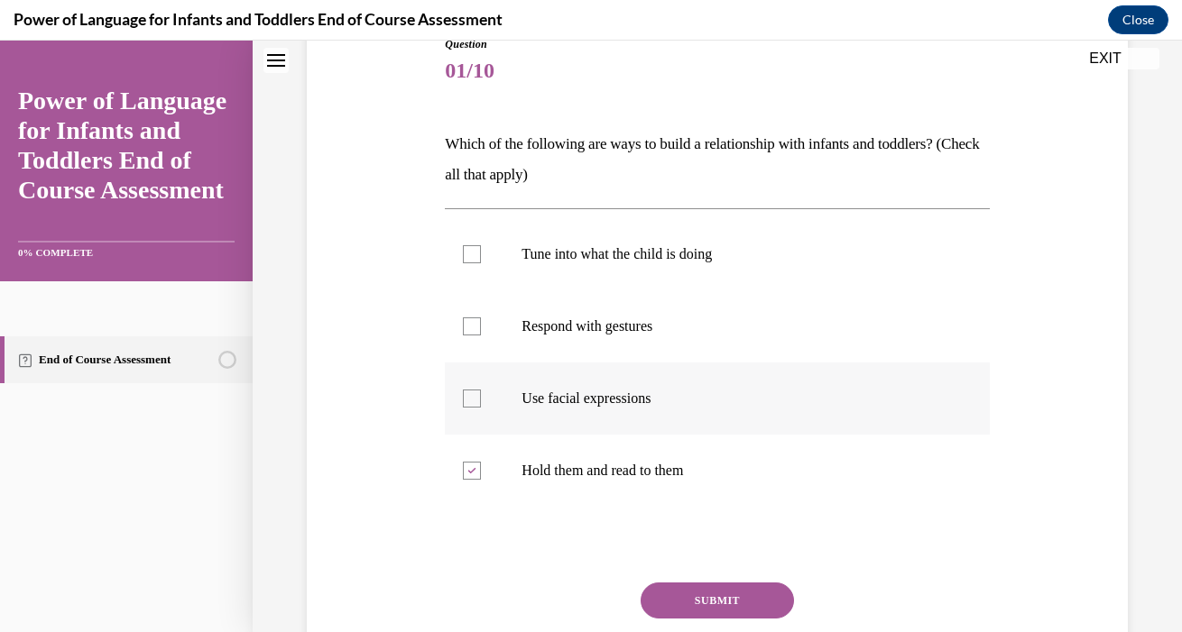
checkbox input "true"
click at [480, 338] on label "Respond with gestures" at bounding box center [717, 326] width 544 height 72
click at [480, 336] on input "Respond with gestures" at bounding box center [472, 327] width 18 height 18
checkbox input "true"
click at [478, 258] on div at bounding box center [472, 254] width 18 height 18
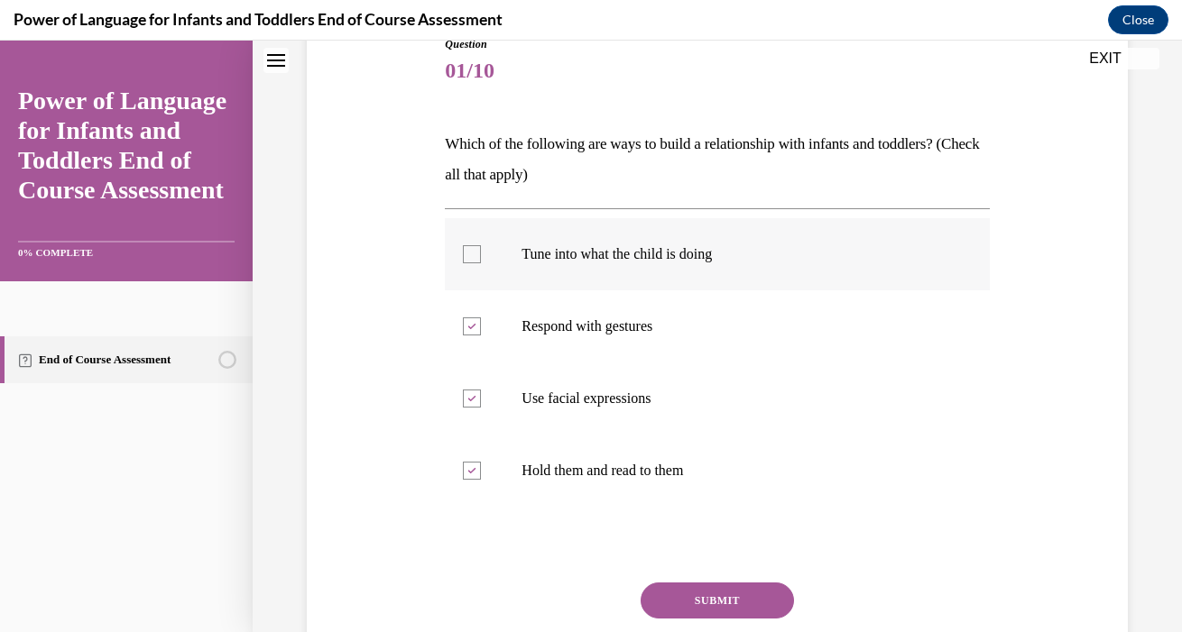
click at [478, 258] on input "Tune into what the child is doing" at bounding box center [472, 254] width 18 height 18
checkbox input "true"
click at [709, 585] on button "SUBMIT" at bounding box center [716, 601] width 153 height 36
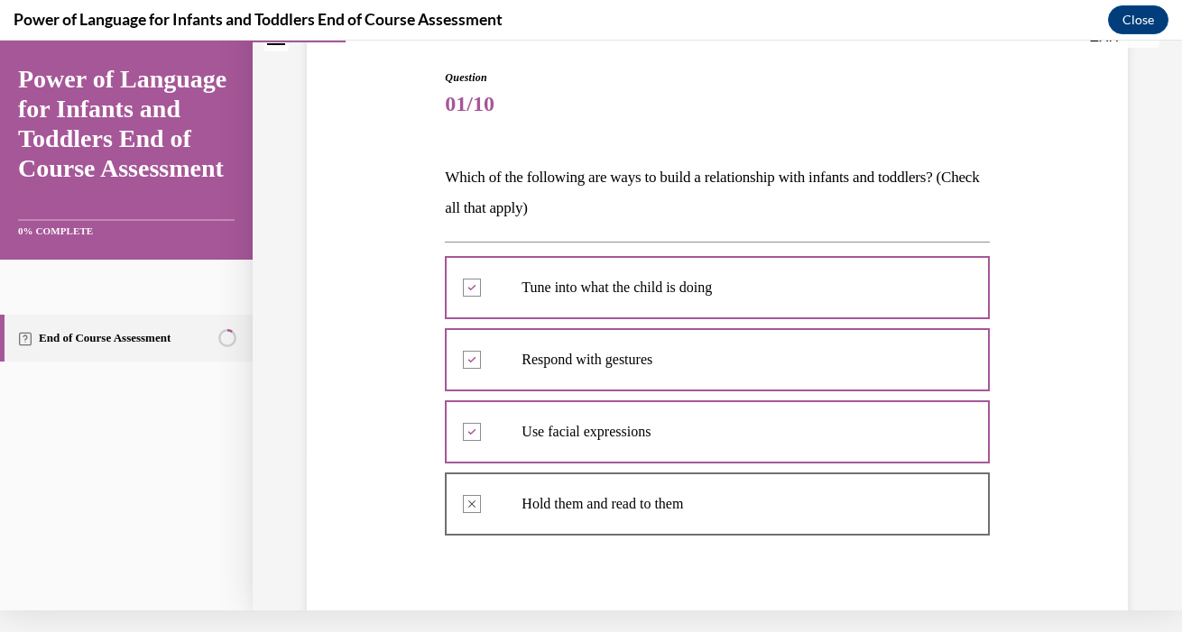
scroll to position [152, 0]
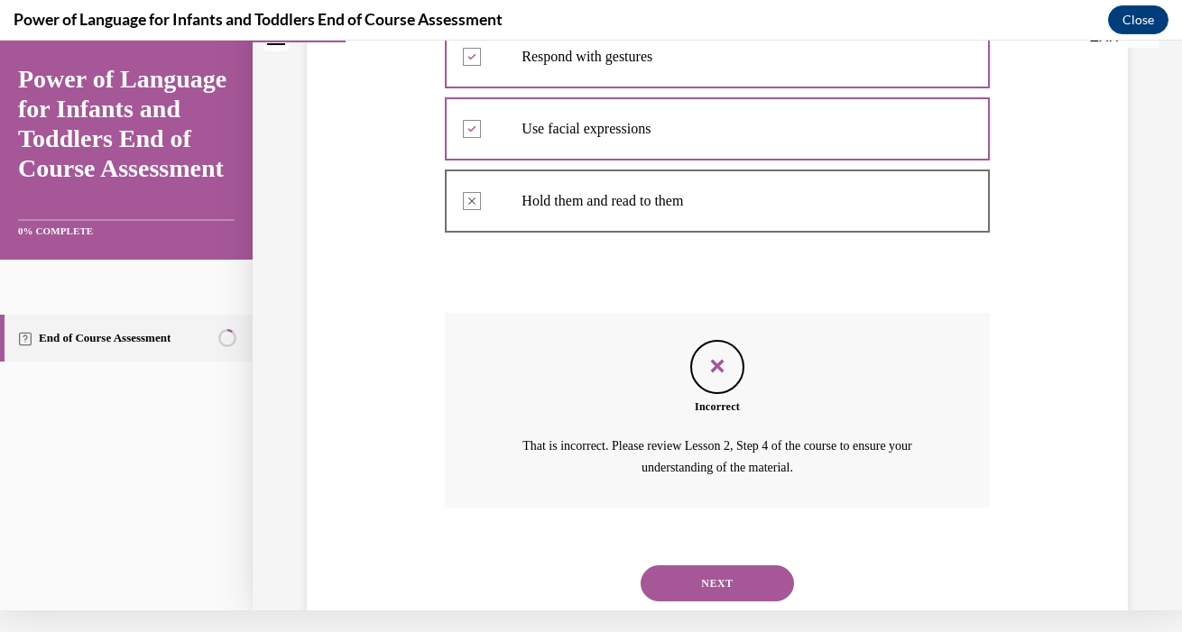
click at [670, 566] on button "NEXT" at bounding box center [716, 584] width 153 height 36
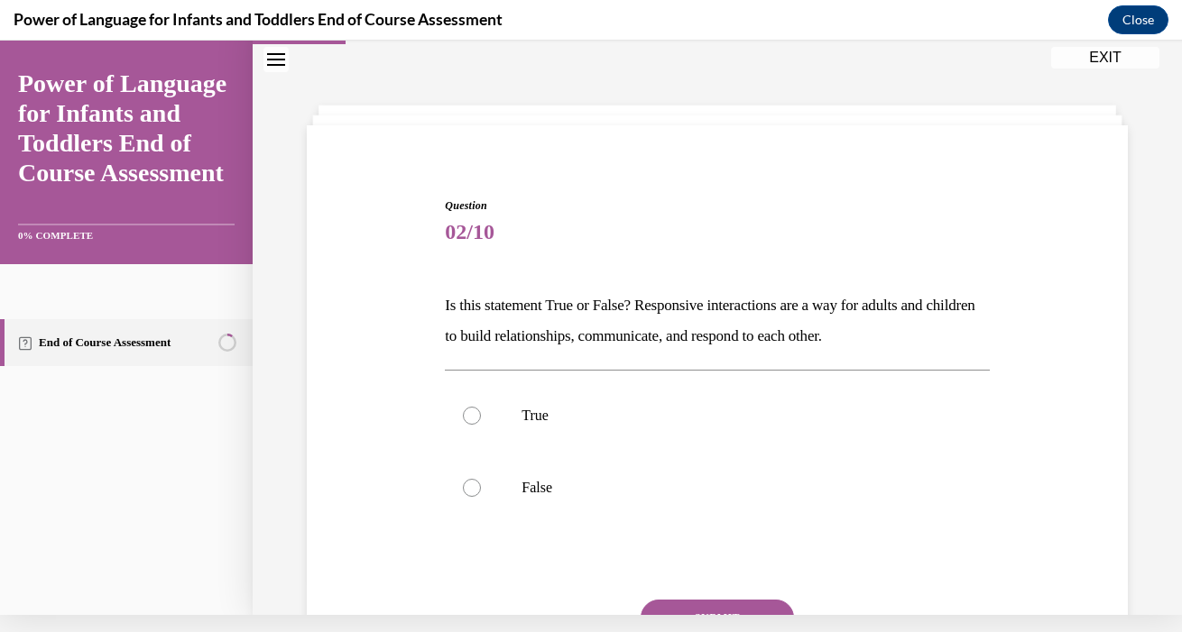
scroll to position [42, 0]
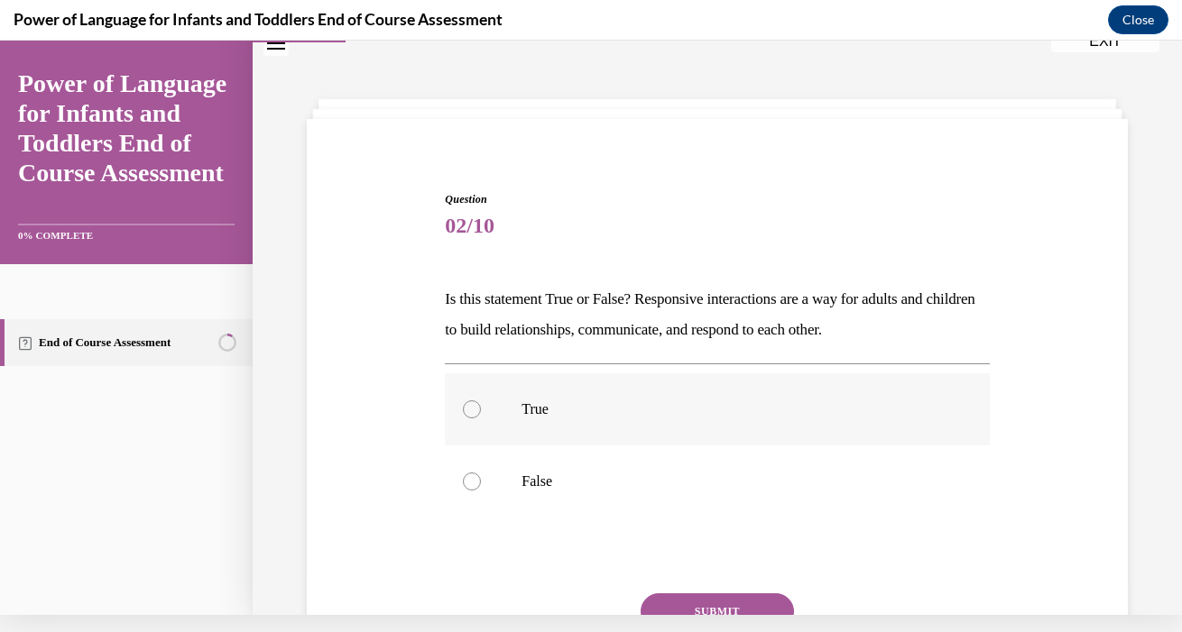
click at [486, 421] on label "True" at bounding box center [717, 409] width 544 height 72
click at [481, 419] on input "True" at bounding box center [472, 409] width 18 height 18
radio input "true"
click at [708, 606] on button "SUBMIT" at bounding box center [716, 612] width 153 height 36
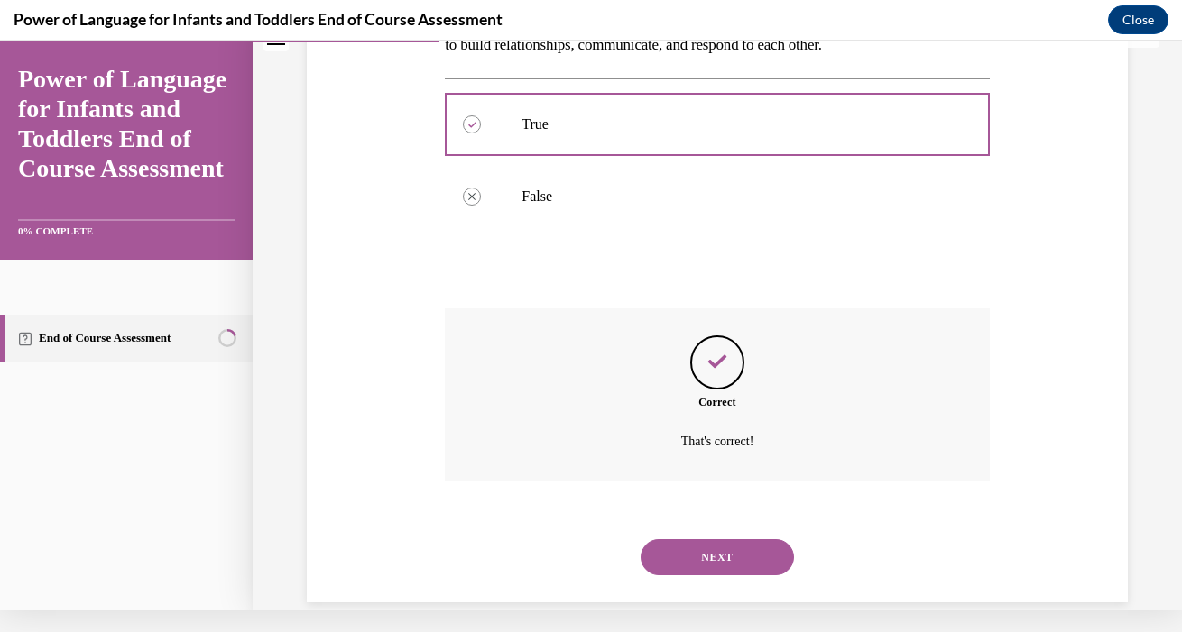
scroll to position [328, 0]
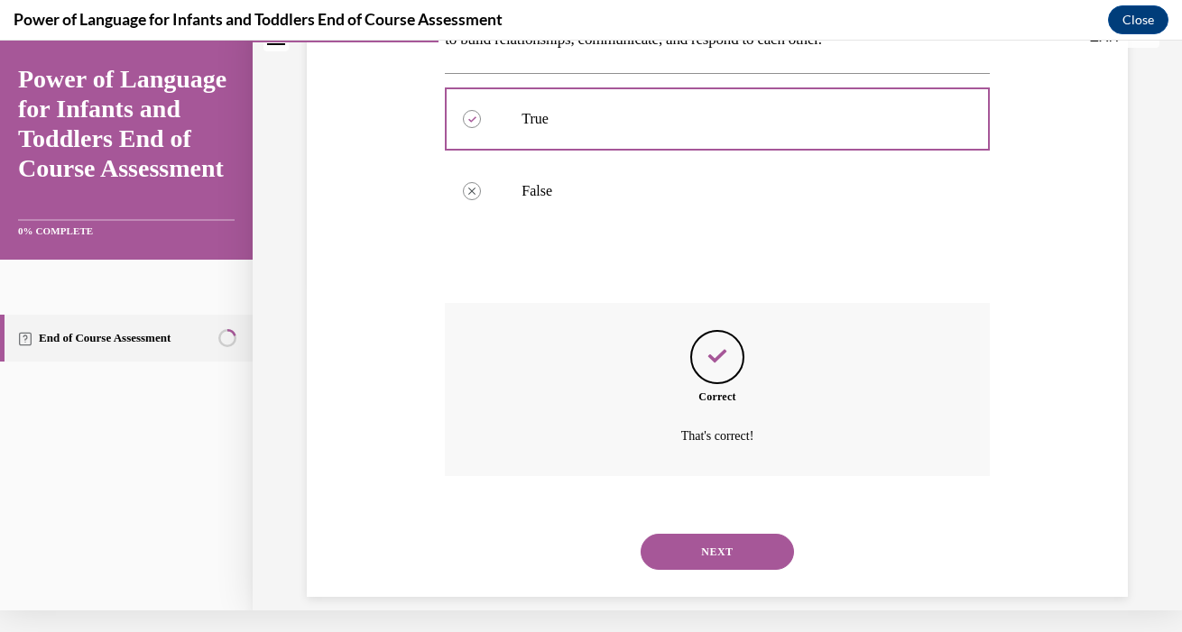
click at [710, 534] on button "NEXT" at bounding box center [716, 552] width 153 height 36
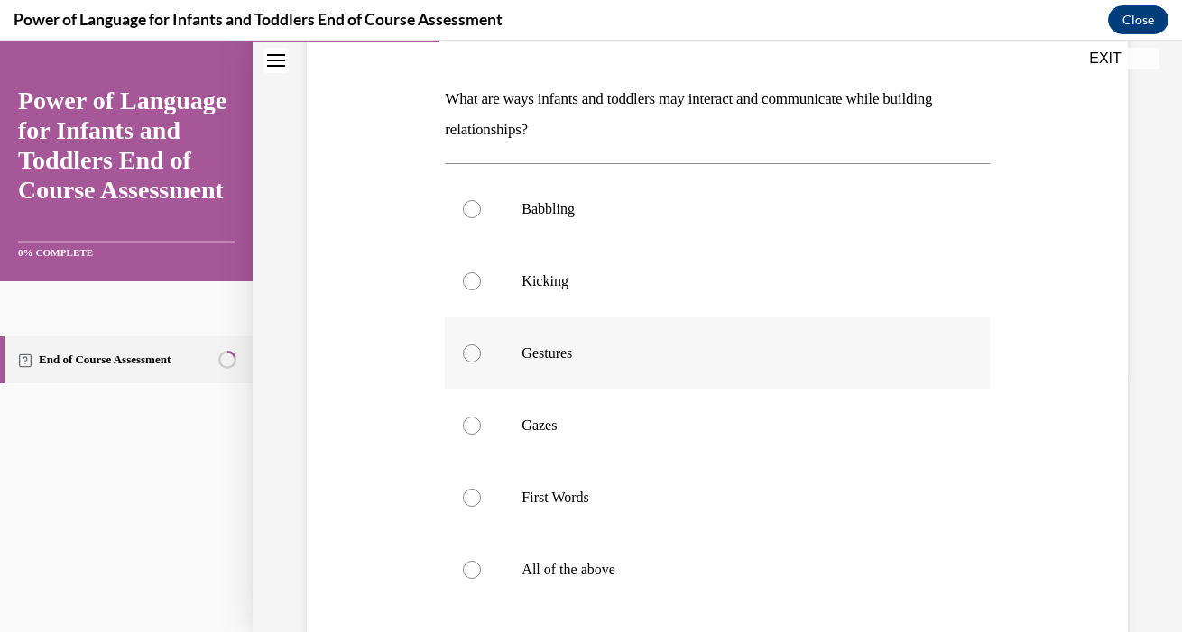
scroll to position [279, 0]
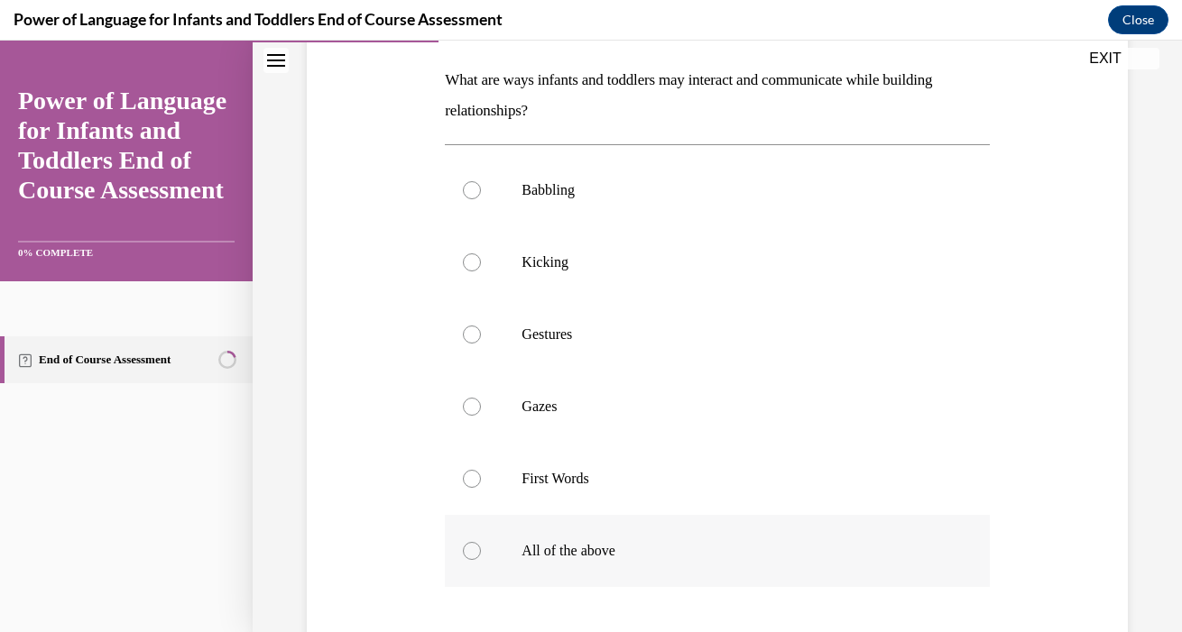
click at [585, 535] on label "All of the above" at bounding box center [717, 551] width 544 height 72
click at [481, 542] on input "All of the above" at bounding box center [472, 551] width 18 height 18
radio input "true"
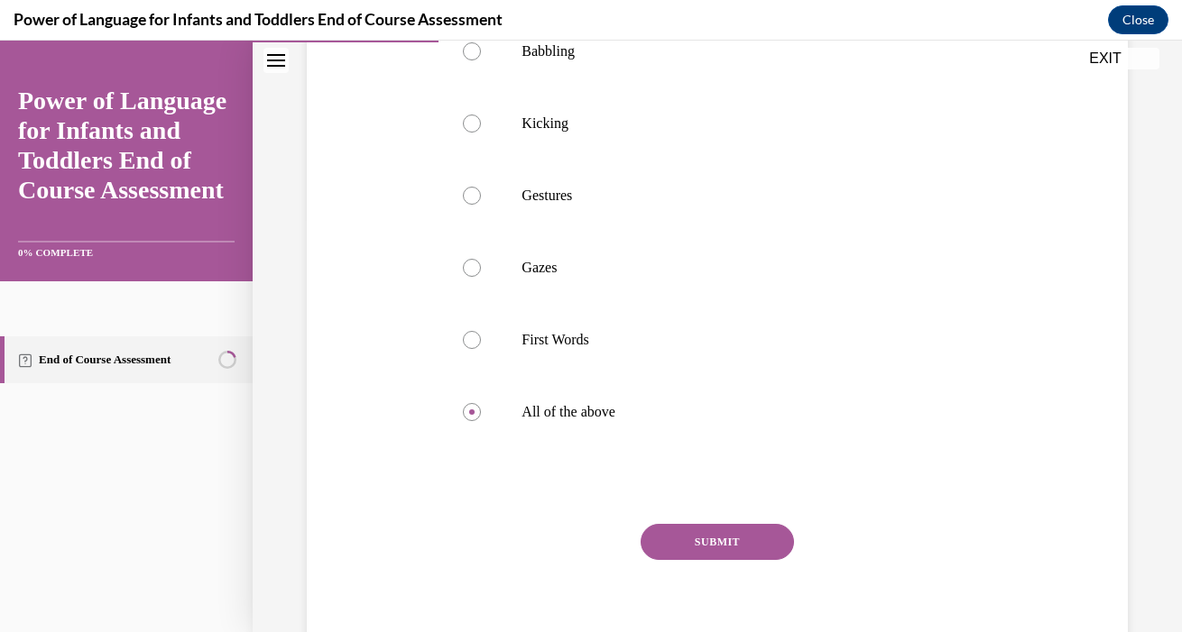
click at [680, 551] on button "SUBMIT" at bounding box center [716, 542] width 153 height 36
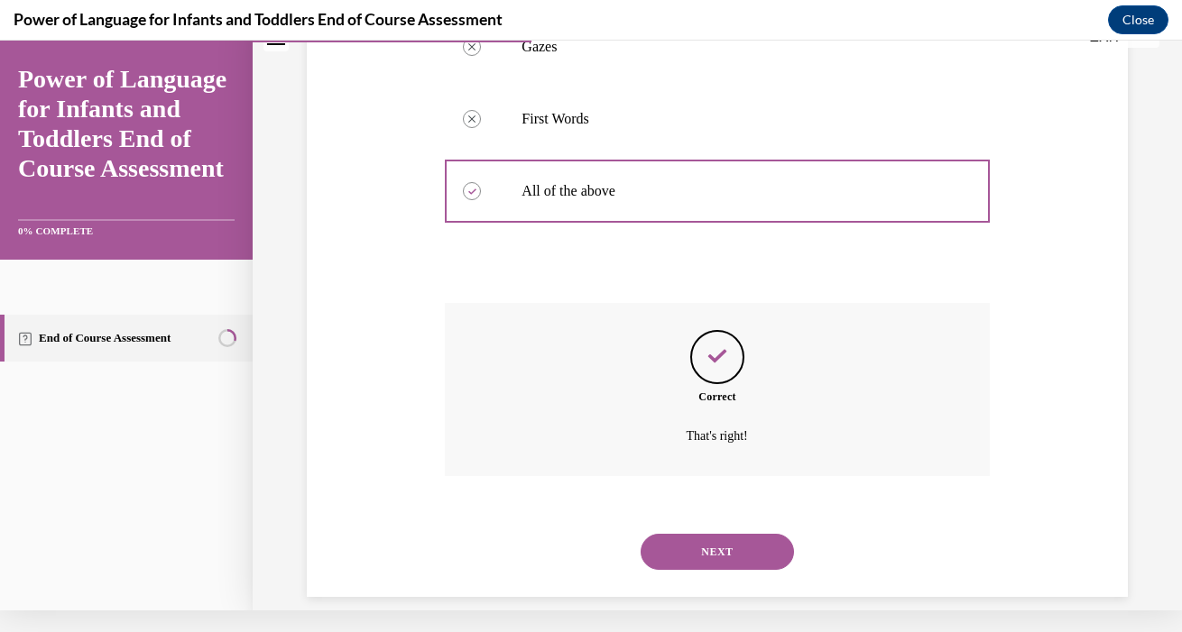
click at [700, 534] on button "NEXT" at bounding box center [716, 552] width 153 height 36
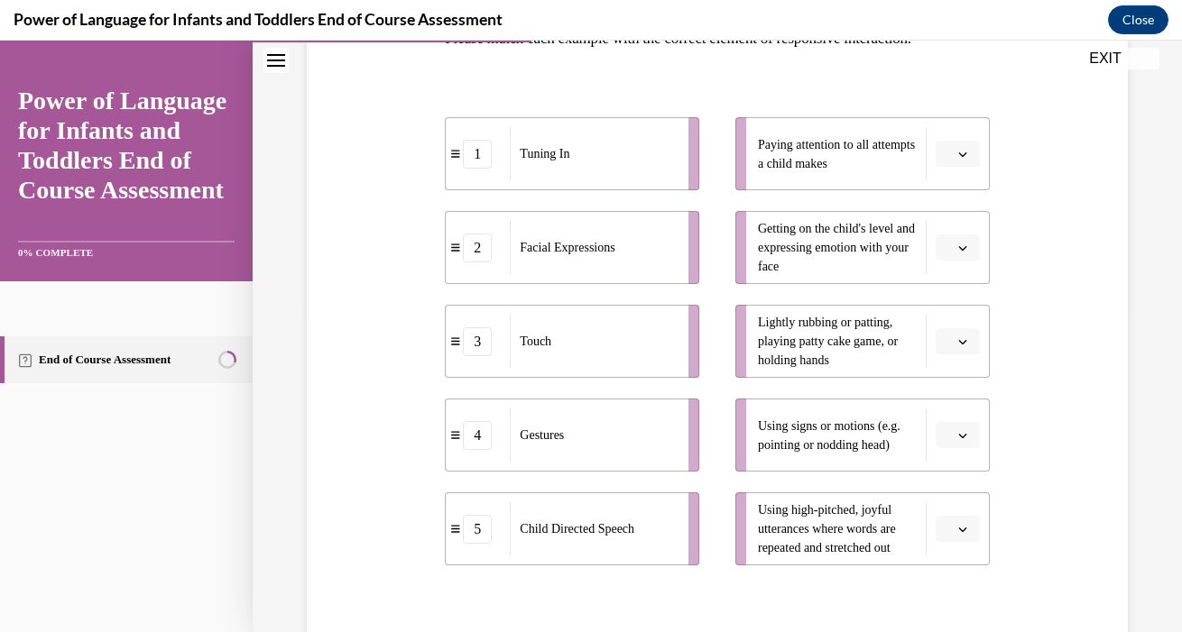
scroll to position [321, 0]
click at [640, 548] on div "Child Directed Speech" at bounding box center [593, 528] width 167 height 53
click at [965, 533] on span "button" at bounding box center [962, 528] width 13 height 13
click at [953, 493] on span "5" at bounding box center [950, 488] width 6 height 14
click at [950, 339] on span "Please select an option" at bounding box center [949, 341] width 6 height 18
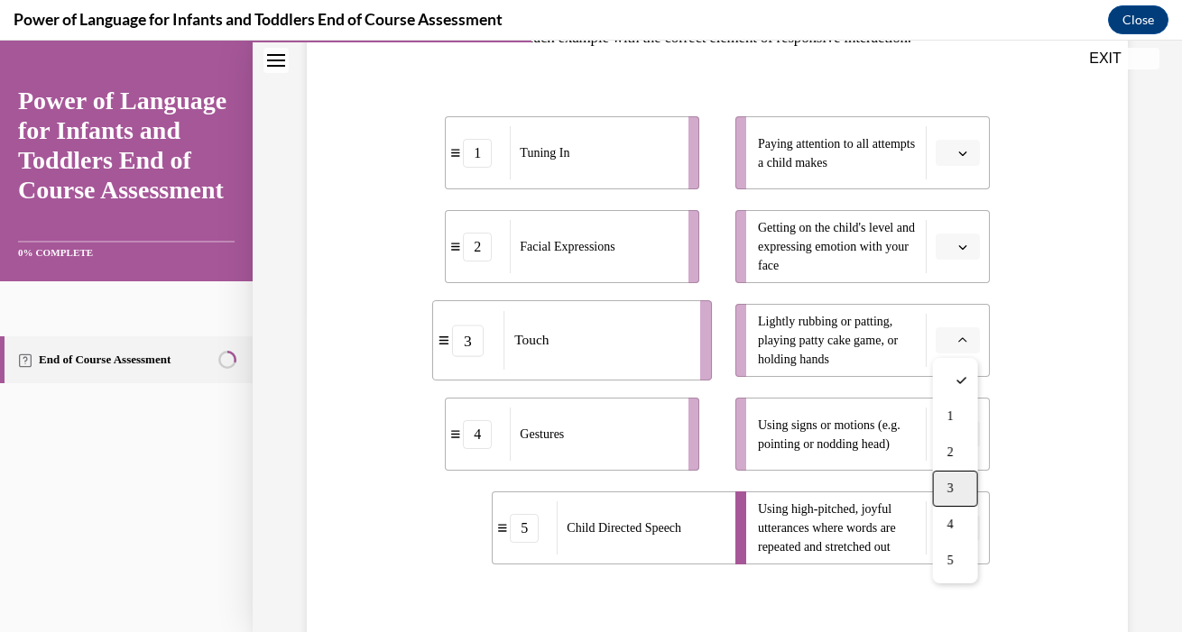
click at [946, 482] on div "3" at bounding box center [955, 489] width 45 height 36
click at [947, 245] on span "Please select an option" at bounding box center [949, 247] width 6 height 18
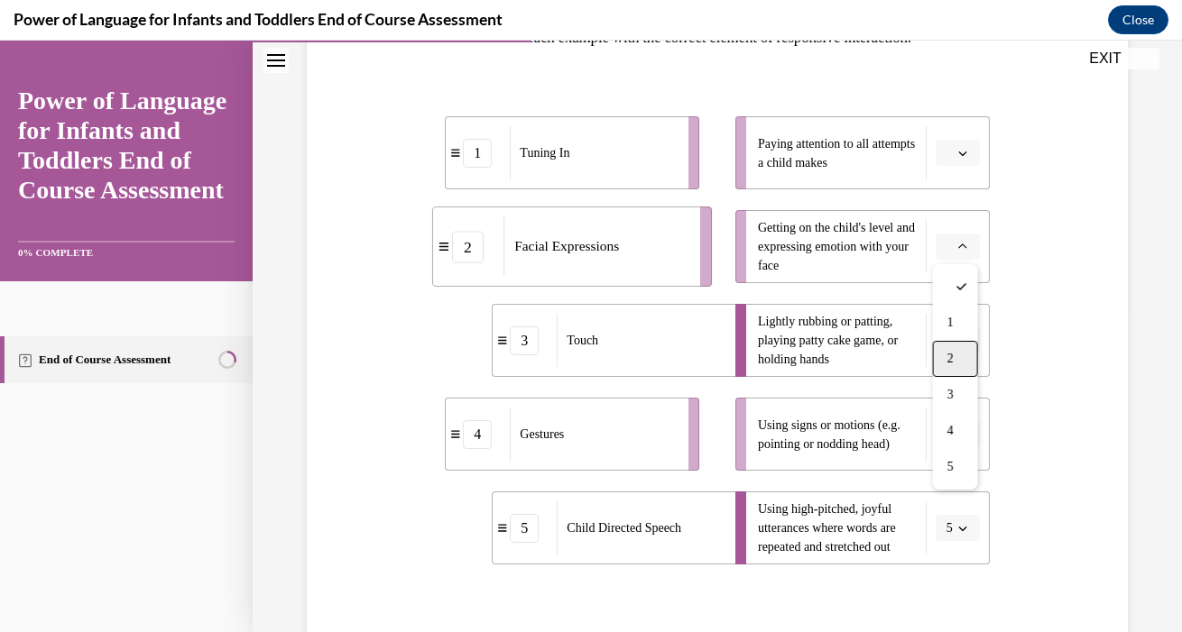
click at [955, 361] on div "2" at bounding box center [955, 359] width 45 height 36
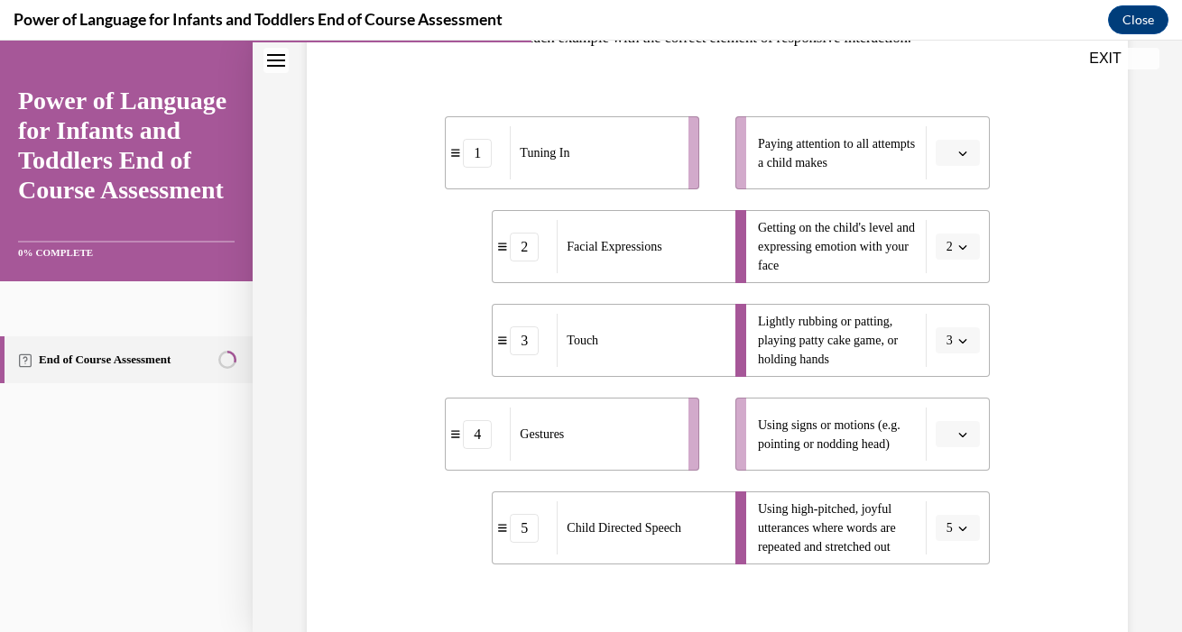
click at [956, 153] on span "button" at bounding box center [962, 153] width 13 height 13
click at [958, 229] on div "1" at bounding box center [955, 229] width 45 height 36
click at [959, 440] on span "button" at bounding box center [962, 434] width 13 height 13
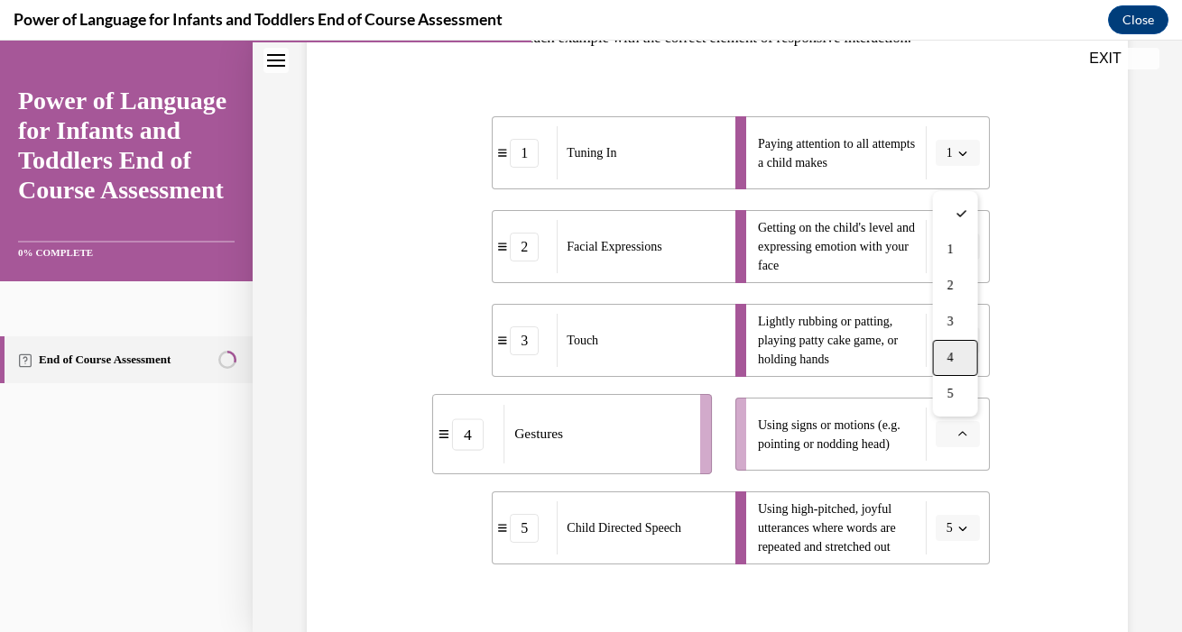
click at [961, 355] on div "4" at bounding box center [955, 358] width 45 height 36
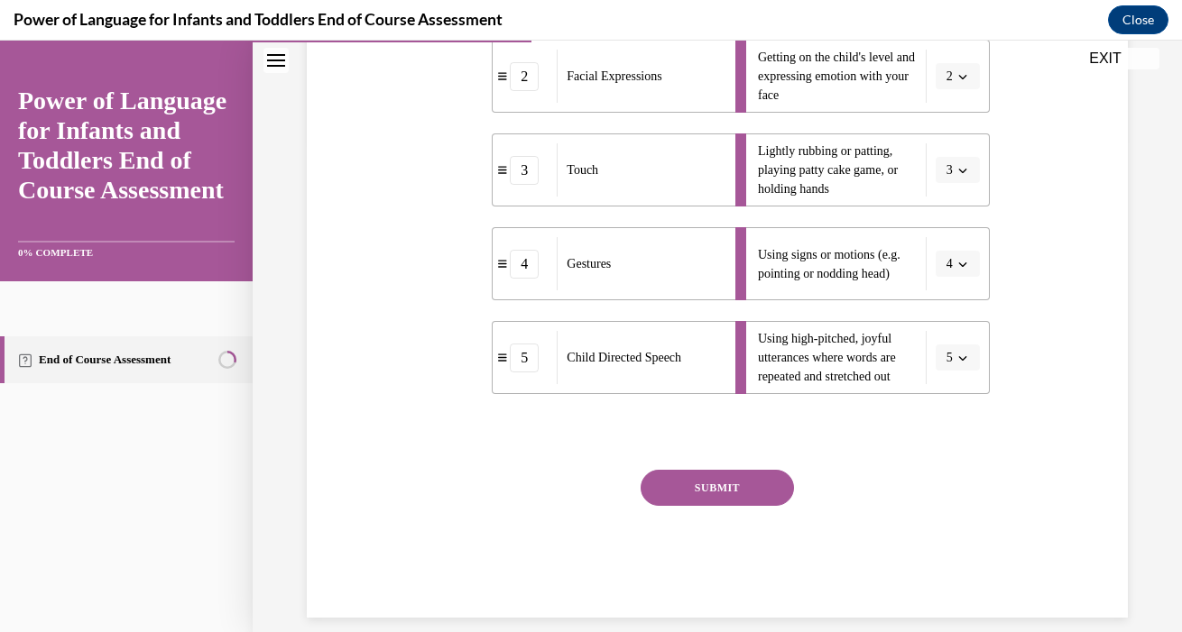
click at [732, 484] on button "SUBMIT" at bounding box center [716, 488] width 153 height 36
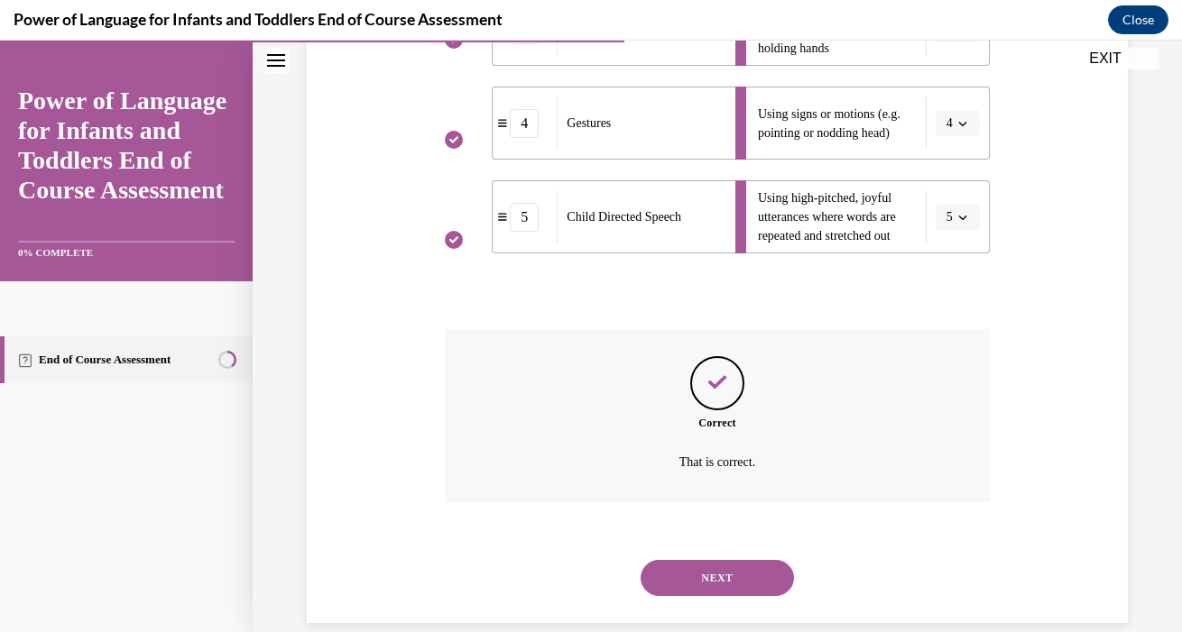
scroll to position [637, 0]
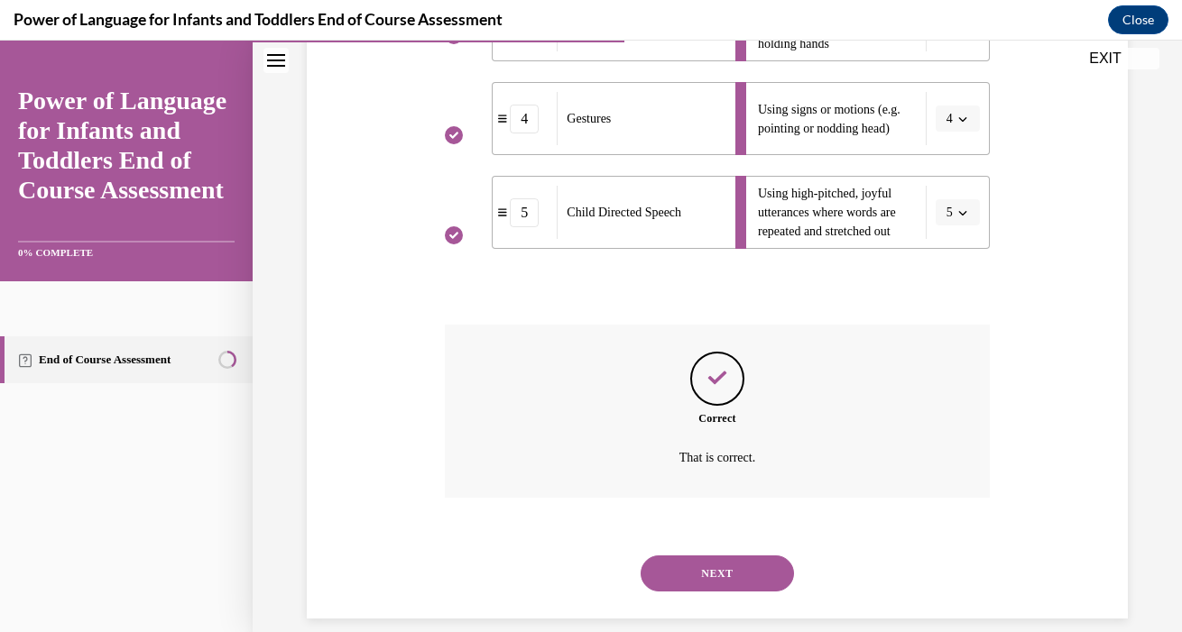
click at [732, 567] on button "NEXT" at bounding box center [716, 574] width 153 height 36
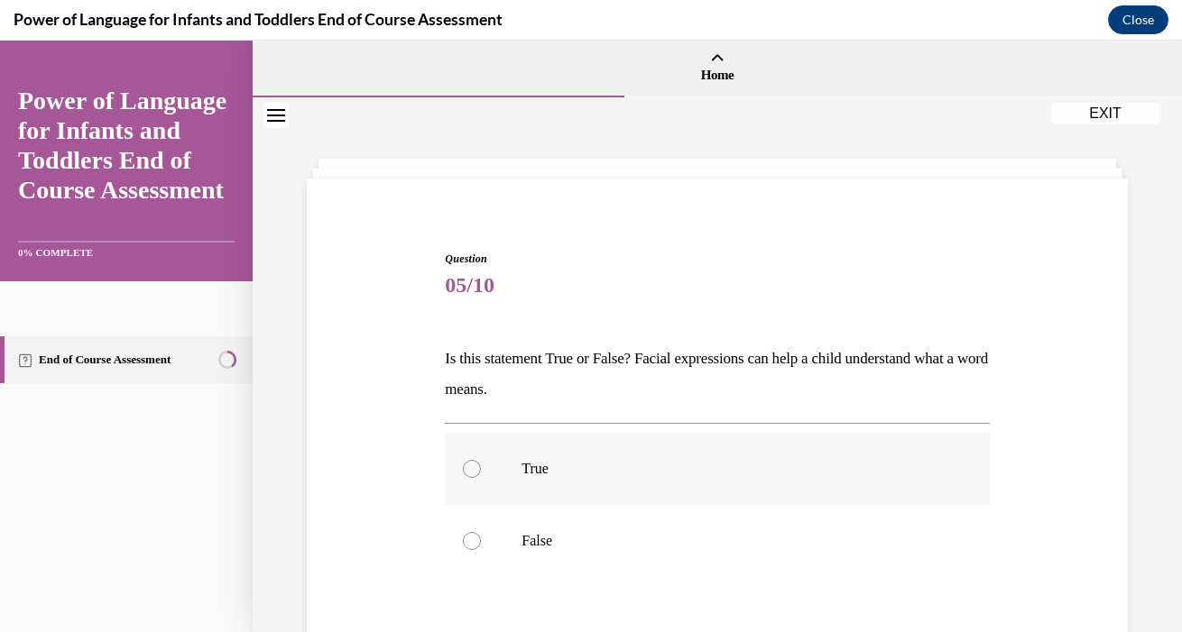
click at [589, 473] on p "True" at bounding box center [732, 469] width 422 height 18
click at [481, 473] on input "True" at bounding box center [472, 469] width 18 height 18
radio input "true"
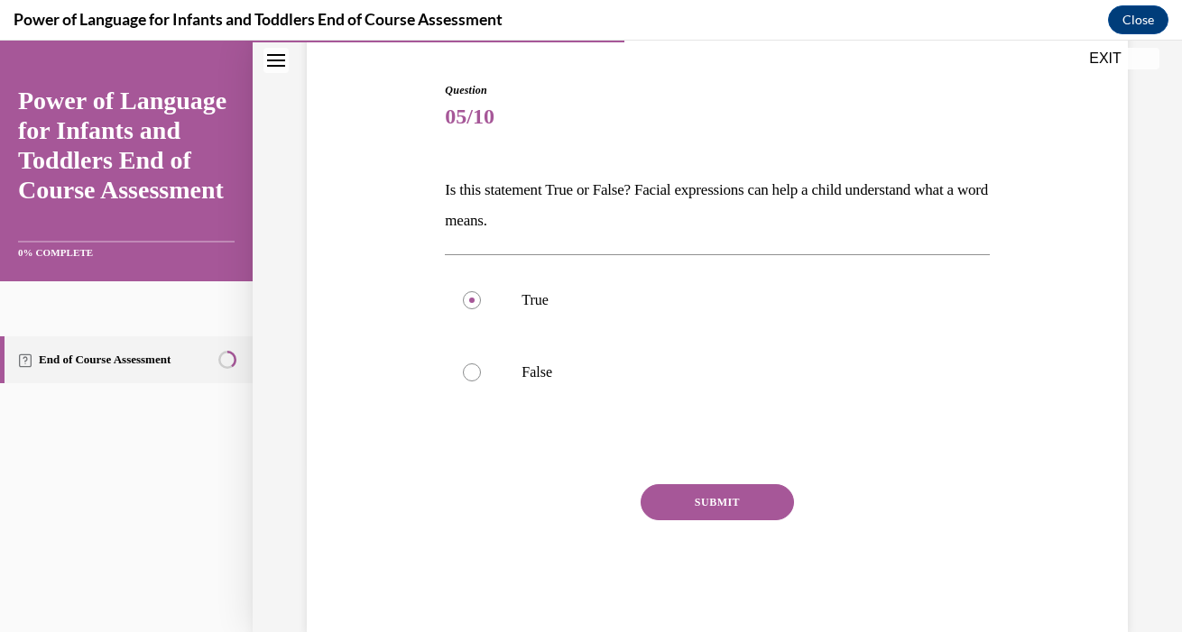
click at [682, 507] on button "SUBMIT" at bounding box center [716, 502] width 153 height 36
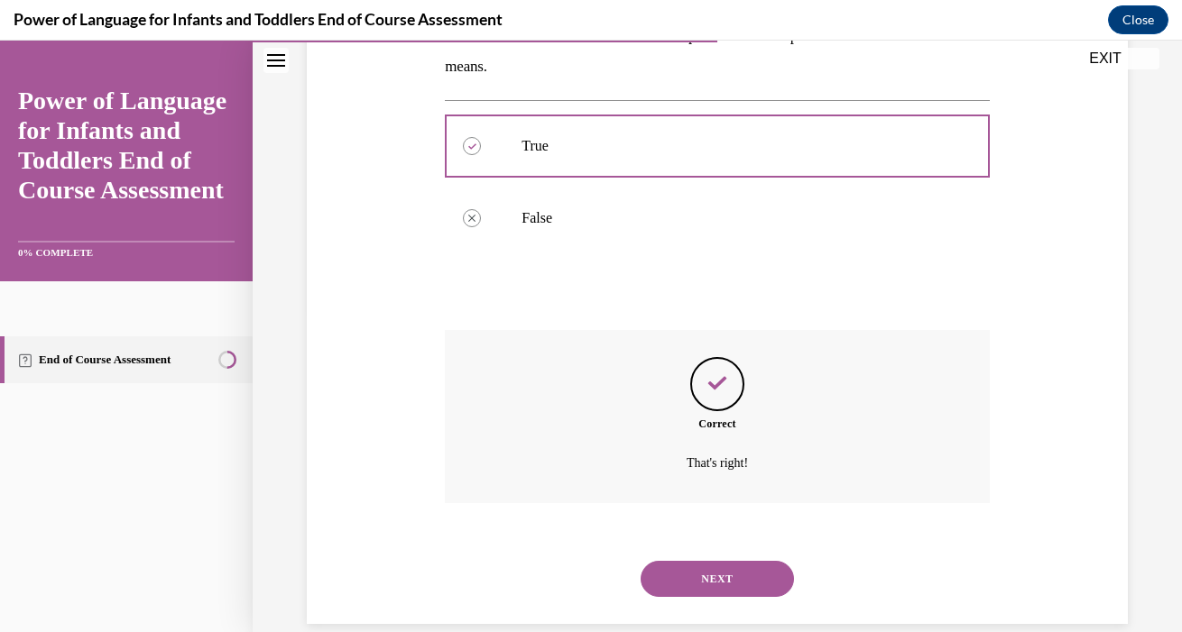
scroll to position [328, 0]
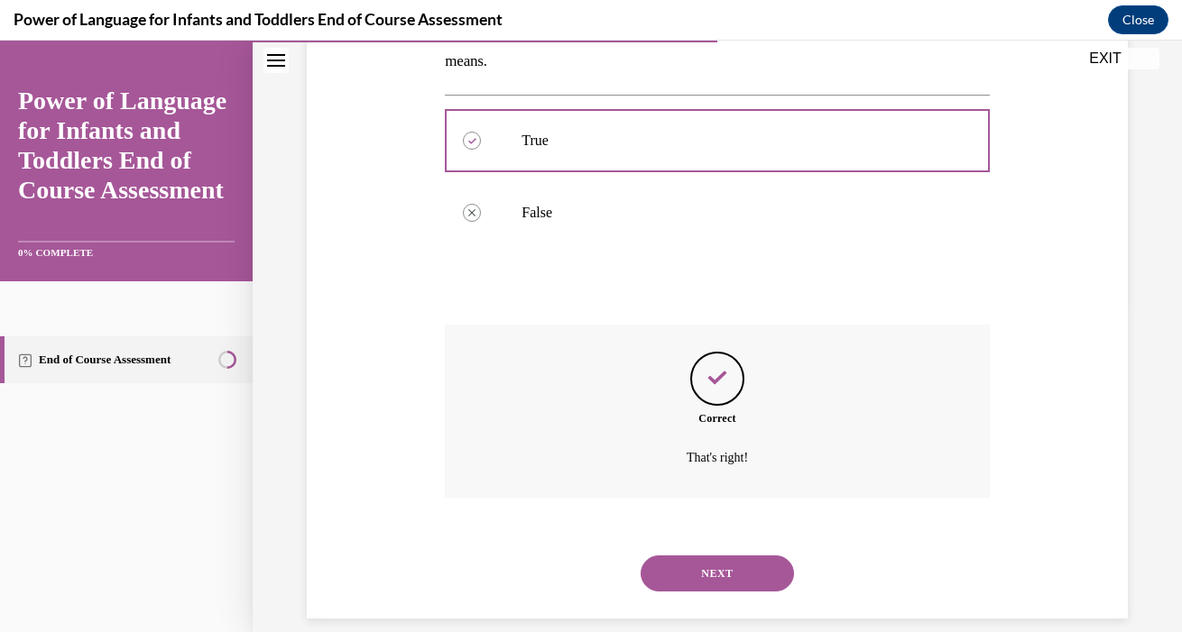
click at [688, 556] on button "NEXT" at bounding box center [716, 574] width 153 height 36
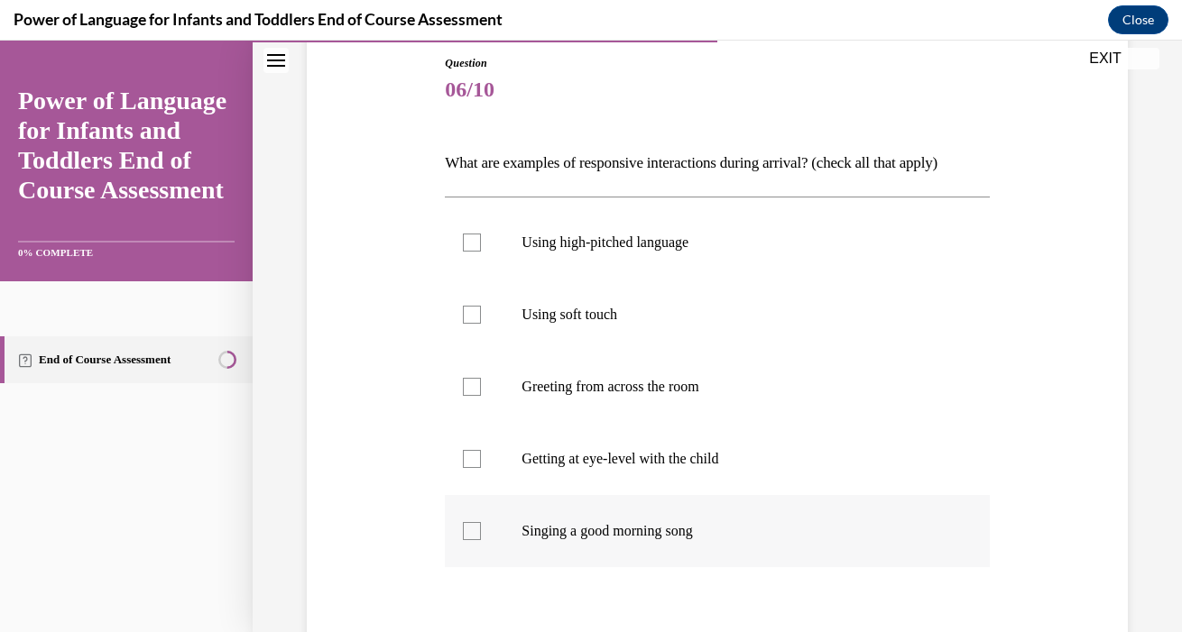
scroll to position [211, 0]
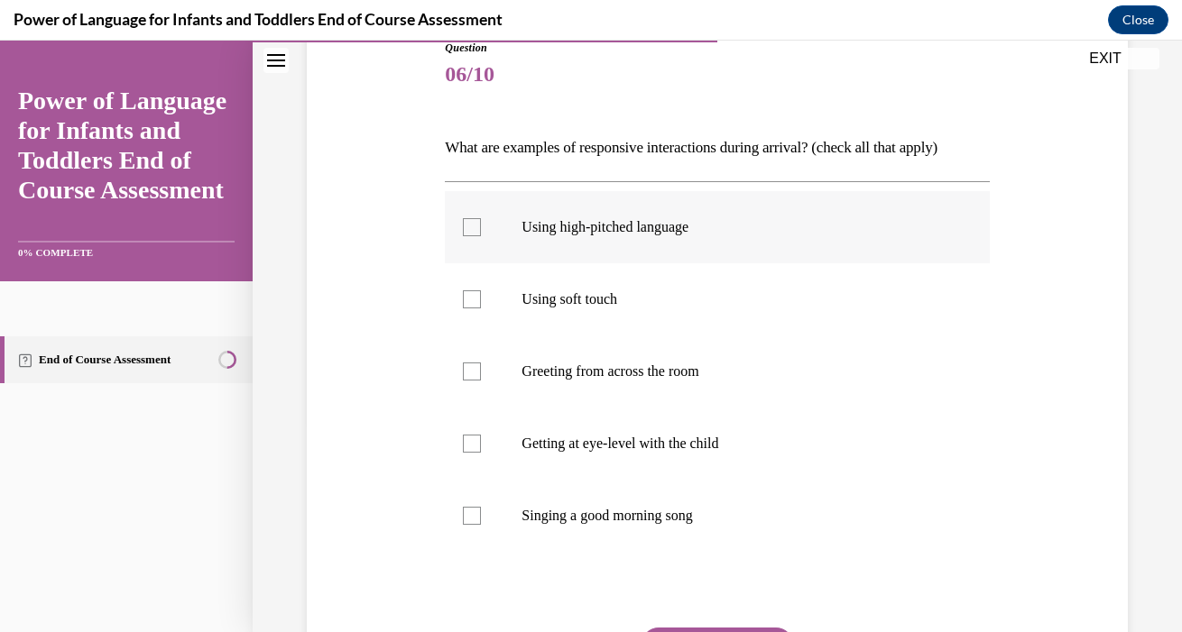
click at [688, 240] on label "Using high-pitched language" at bounding box center [717, 227] width 544 height 72
click at [481, 236] on input "Using high-pitched language" at bounding box center [472, 227] width 18 height 18
checkbox input "true"
click at [669, 308] on label "Using soft touch" at bounding box center [717, 299] width 544 height 72
click at [481, 308] on input "Using soft touch" at bounding box center [472, 299] width 18 height 18
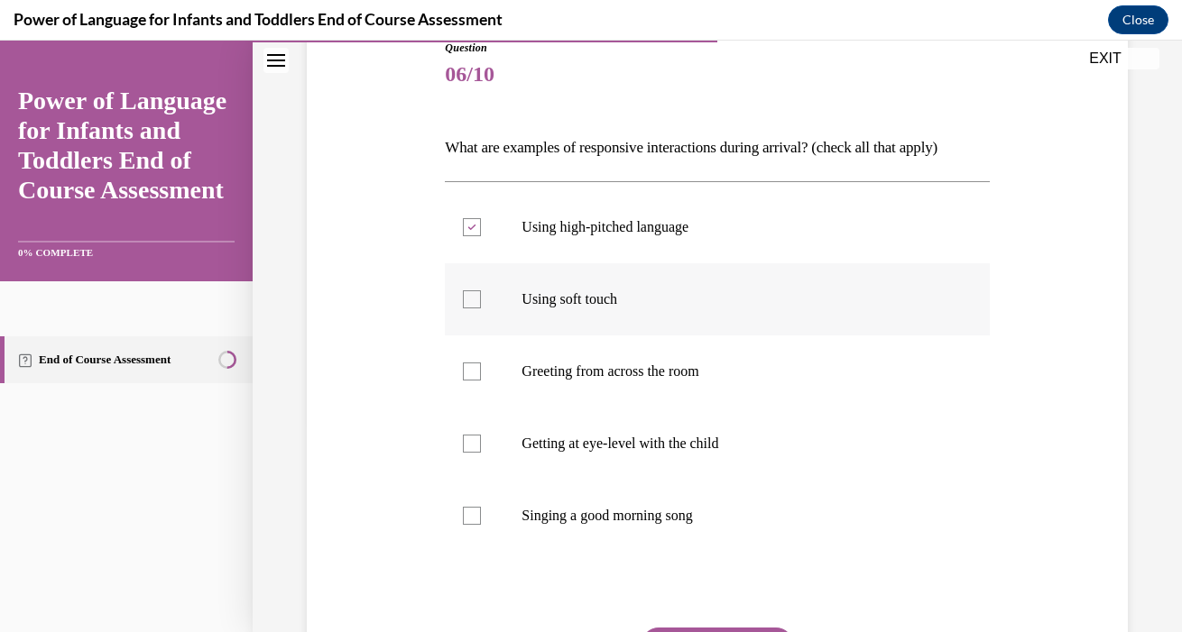
checkbox input "true"
click at [667, 457] on label "Getting at eye-level with the child" at bounding box center [717, 444] width 544 height 72
click at [481, 453] on input "Getting at eye-level with the child" at bounding box center [472, 444] width 18 height 18
checkbox input "true"
click at [673, 533] on label "Singing a good morning song" at bounding box center [717, 516] width 544 height 72
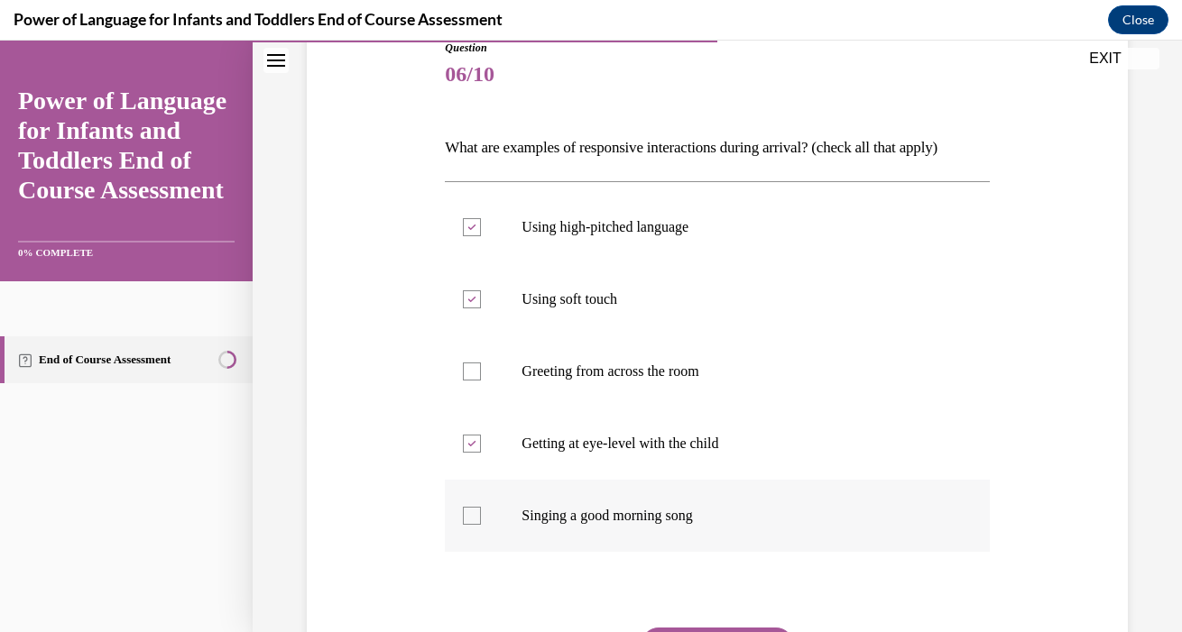
click at [481, 525] on input "Singing a good morning song" at bounding box center [472, 516] width 18 height 18
checkbox input "true"
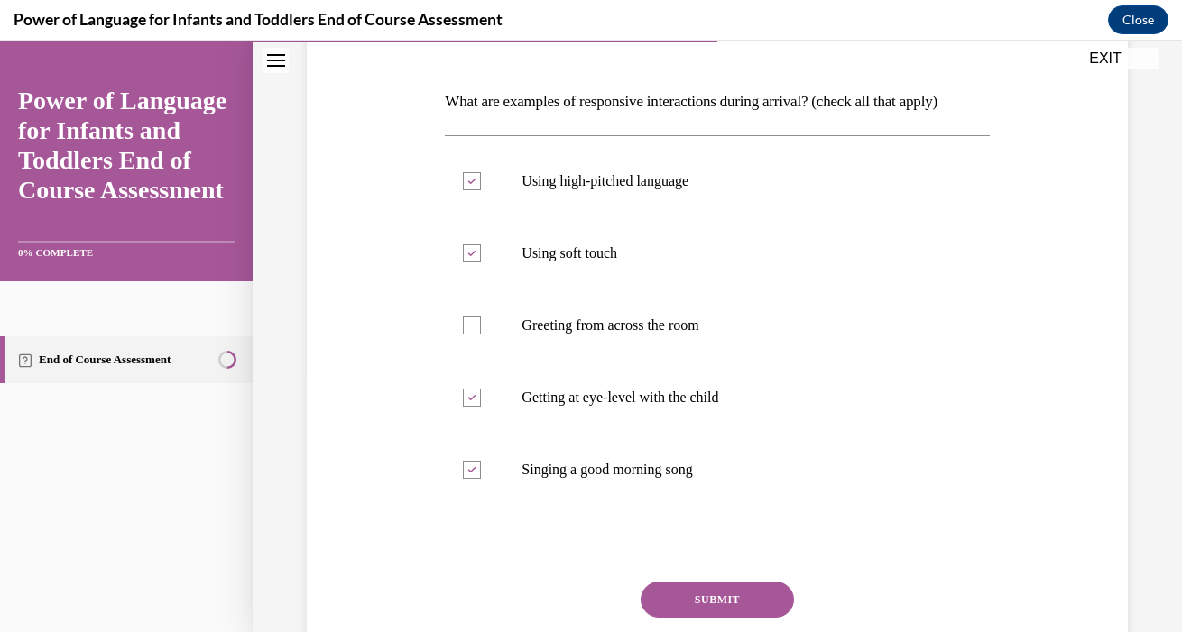
click at [727, 608] on button "SUBMIT" at bounding box center [716, 600] width 153 height 36
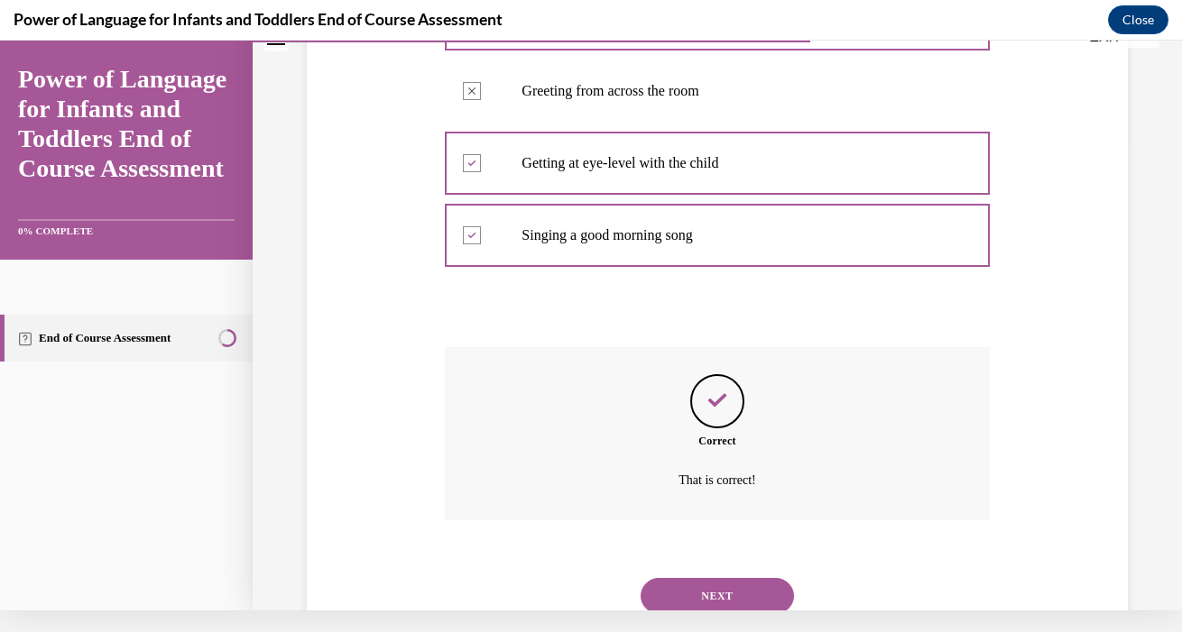
scroll to position [514, 0]
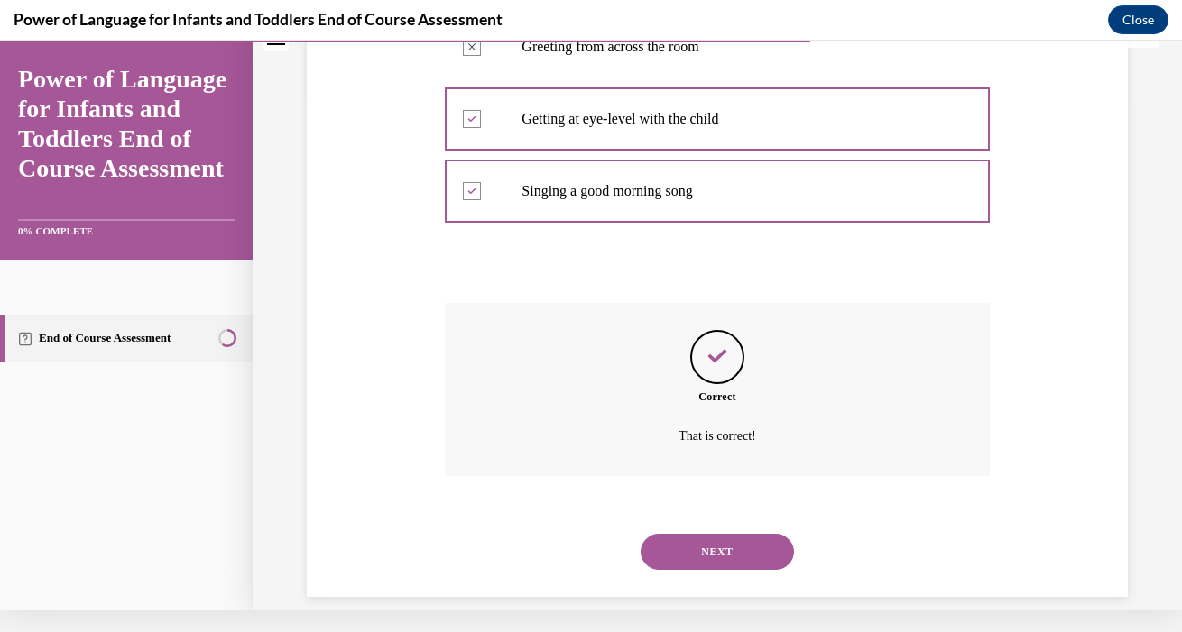
click at [714, 534] on button "NEXT" at bounding box center [716, 552] width 153 height 36
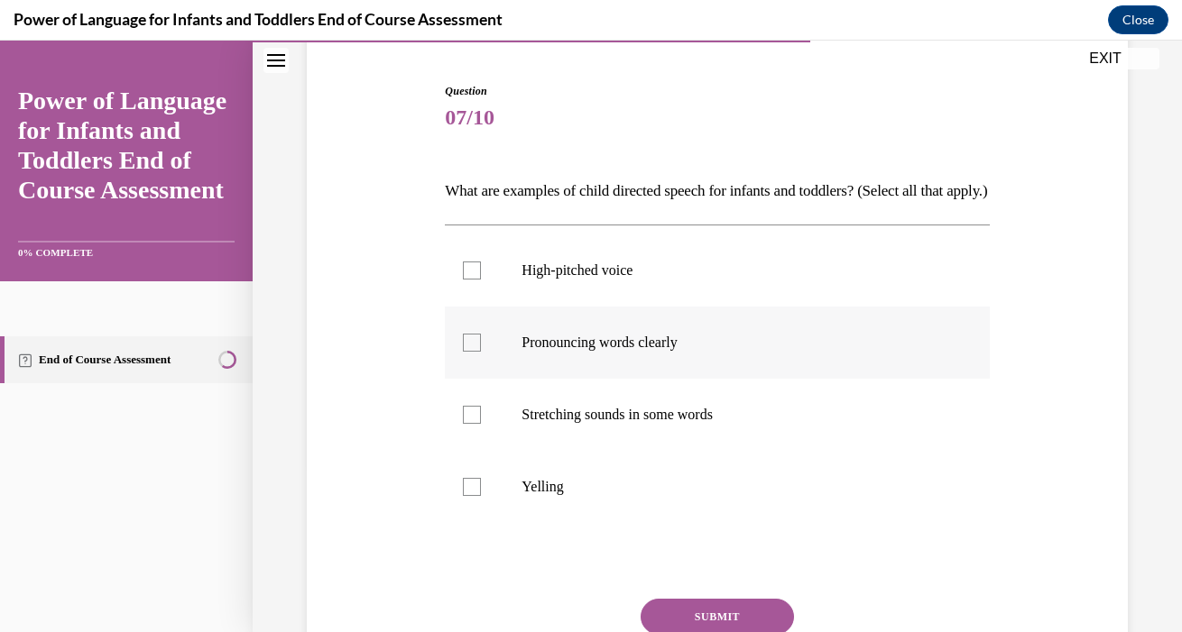
scroll to position [169, 0]
click at [624, 279] on p "High-pitched voice" at bounding box center [732, 270] width 422 height 18
click at [481, 279] on input "High-pitched voice" at bounding box center [472, 270] width 18 height 18
checkbox input "true"
click at [625, 351] on p "Pronouncing words clearly" at bounding box center [732, 342] width 422 height 18
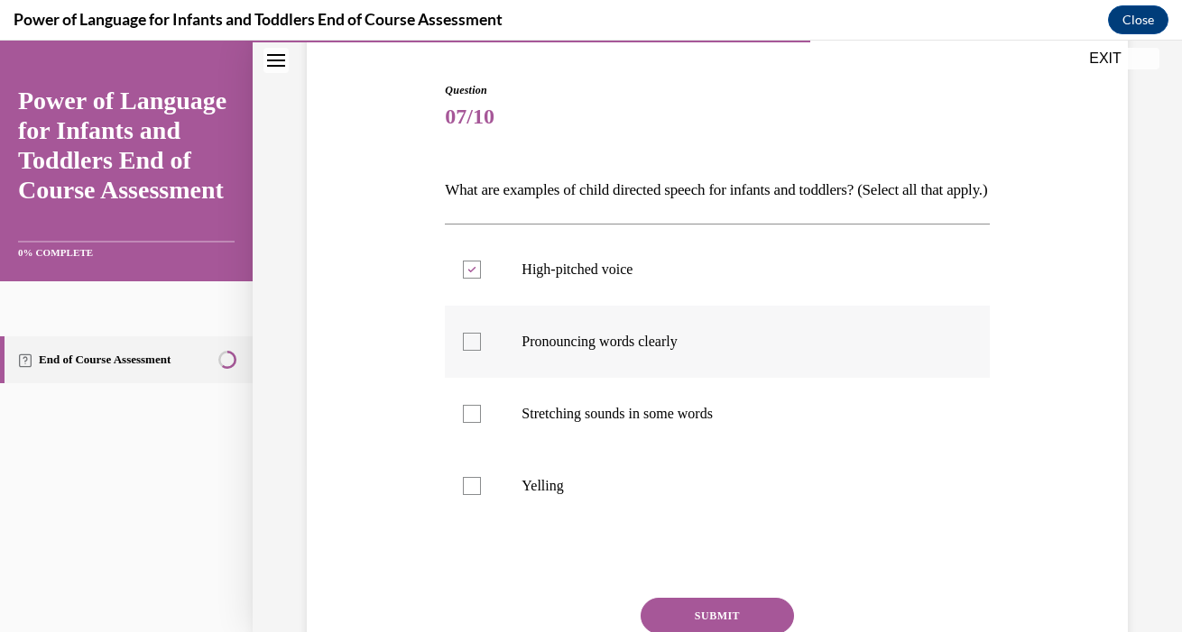
click at [481, 351] on input "Pronouncing words clearly" at bounding box center [472, 342] width 18 height 18
checkbox input "true"
click at [629, 423] on p "Stretching sounds in some words" at bounding box center [732, 414] width 422 height 18
click at [481, 423] on input "Stretching sounds in some words" at bounding box center [472, 414] width 18 height 18
checkbox input "true"
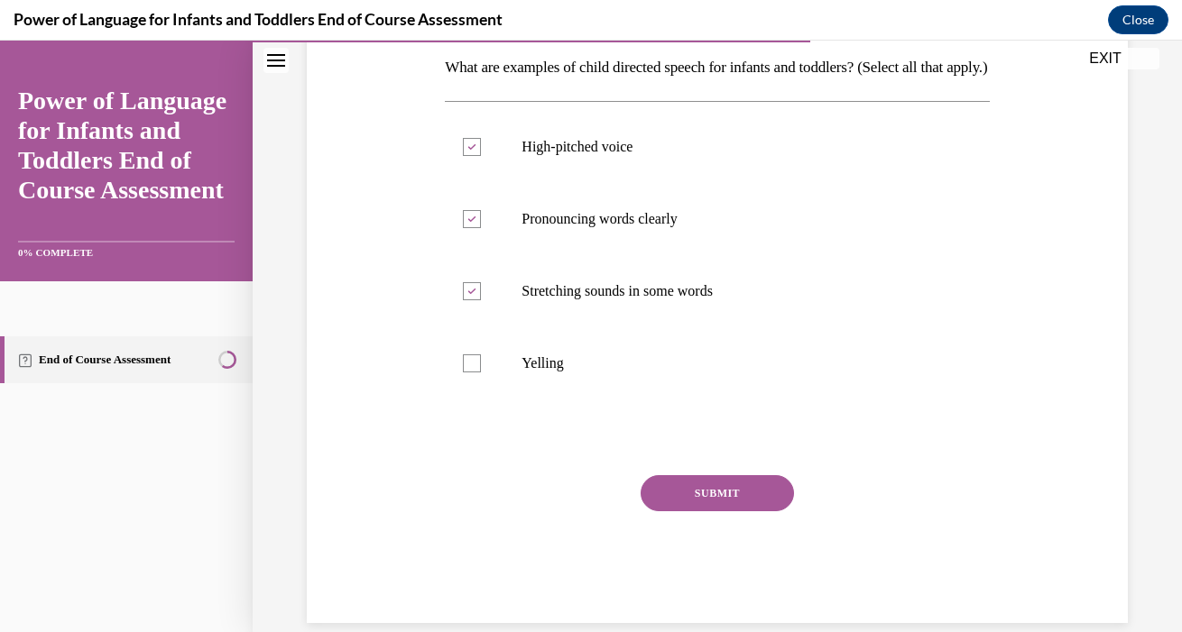
click at [674, 511] on button "SUBMIT" at bounding box center [716, 493] width 153 height 36
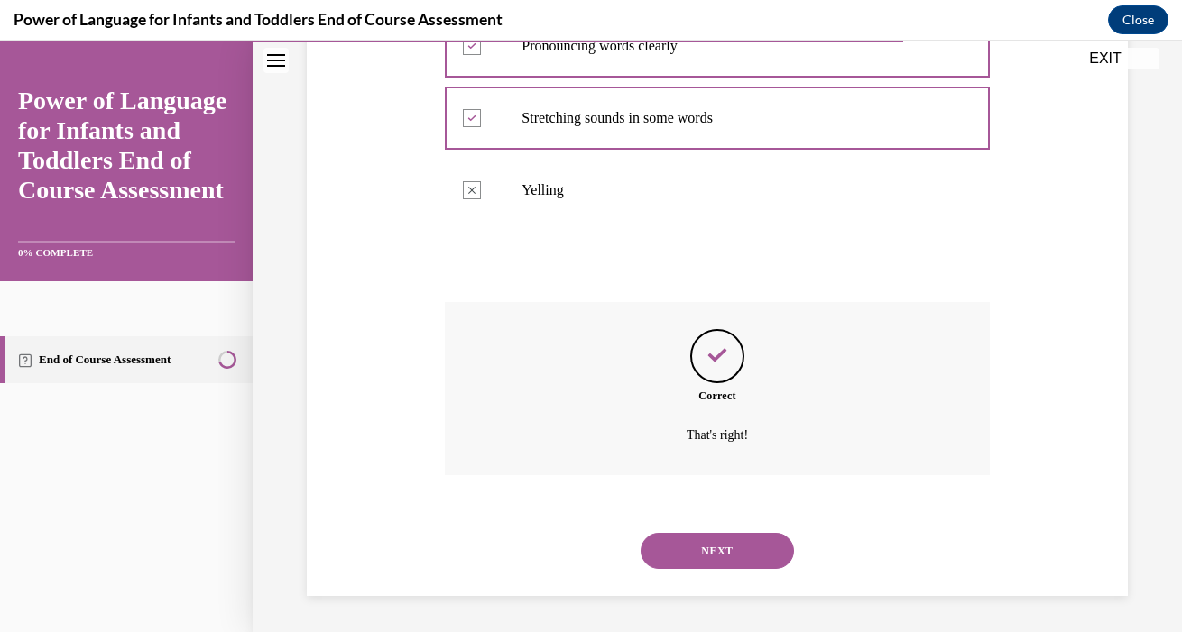
scroll to position [473, 0]
click at [695, 553] on button "NEXT" at bounding box center [716, 551] width 153 height 36
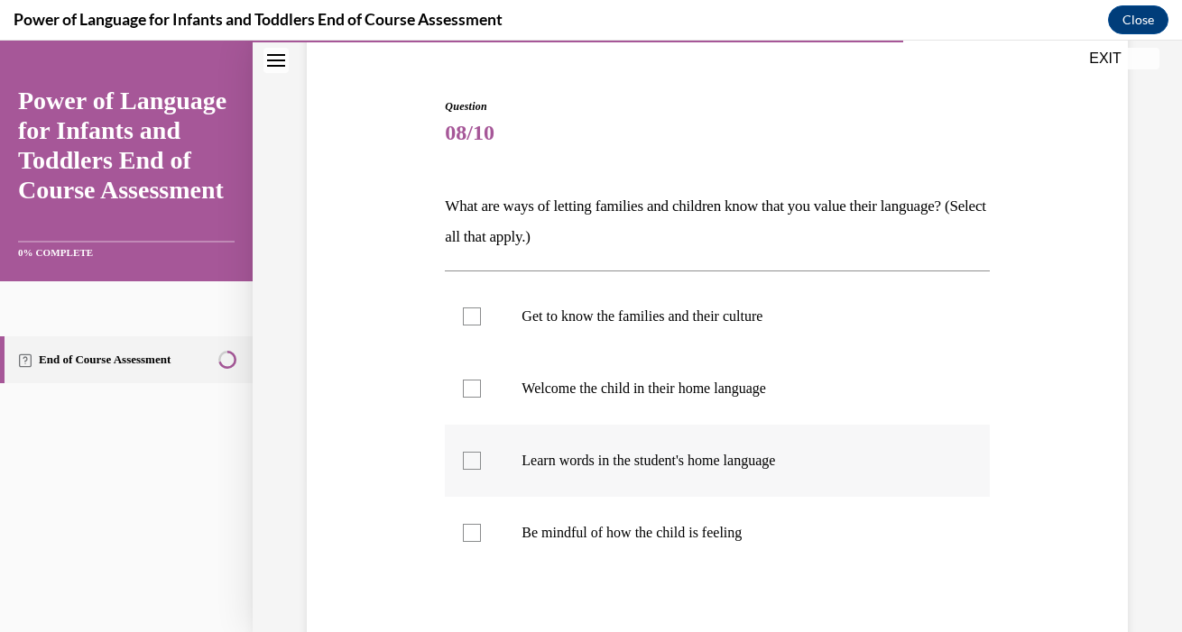
scroll to position [161, 0]
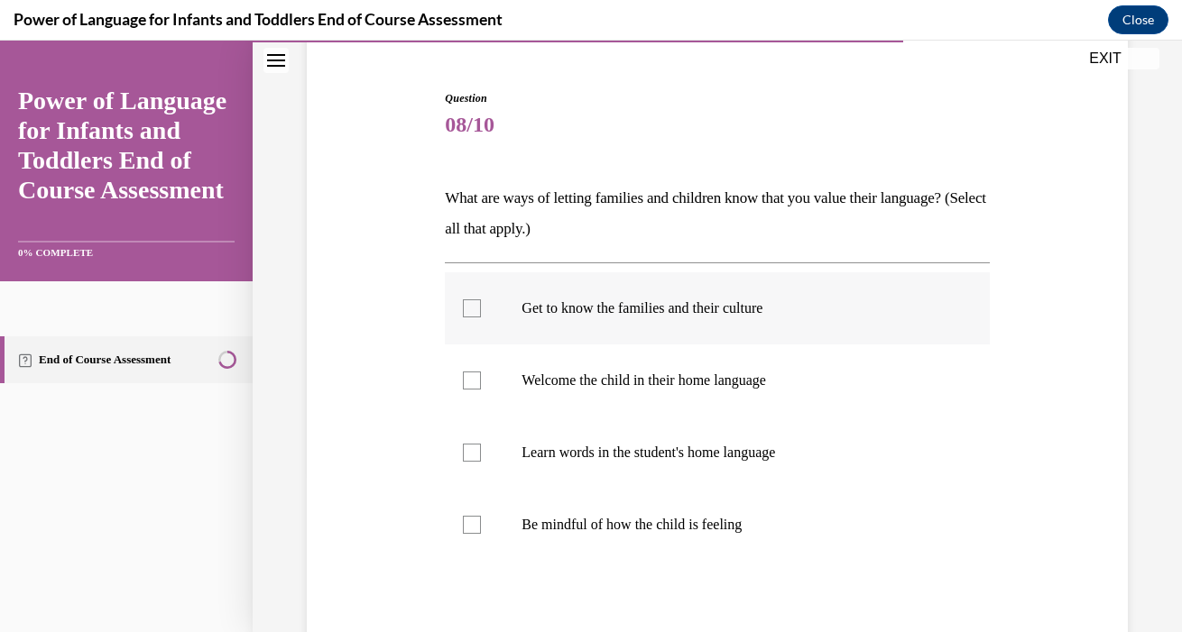
click at [631, 326] on label "Get to know the families and their culture" at bounding box center [717, 308] width 544 height 72
click at [481, 318] on input "Get to know the families and their culture" at bounding box center [472, 308] width 18 height 18
checkbox input "true"
click at [631, 386] on p "Welcome the child in their home language" at bounding box center [732, 381] width 422 height 18
click at [481, 386] on input "Welcome the child in their home language" at bounding box center [472, 381] width 18 height 18
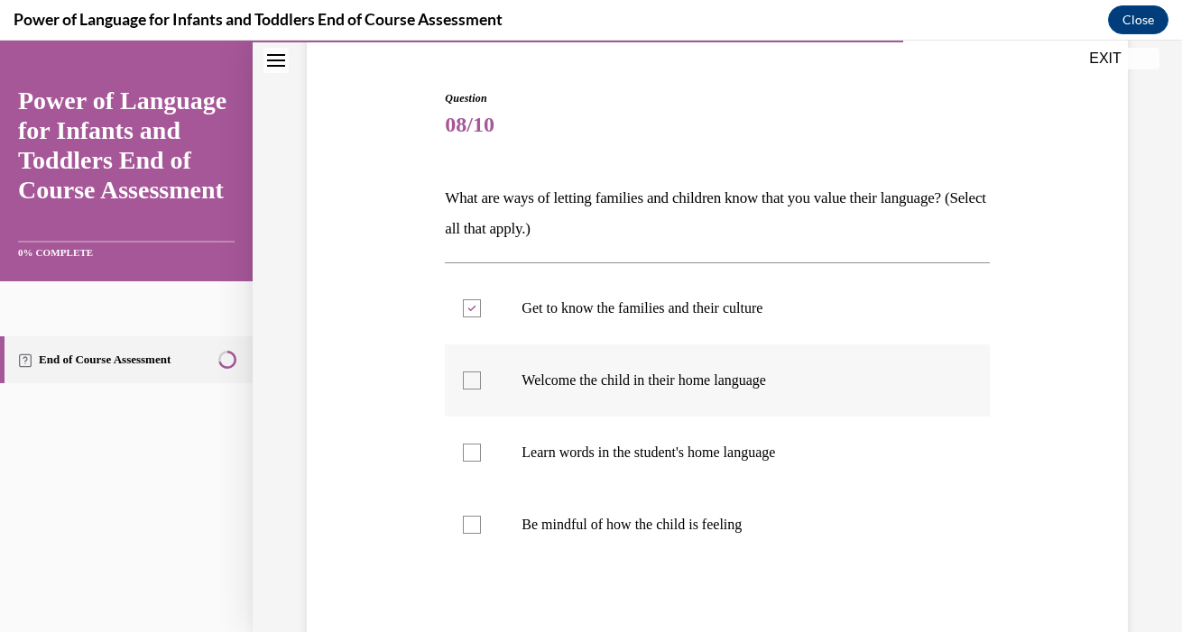
checkbox input "true"
click at [631, 470] on label "Learn words in the student's home language" at bounding box center [717, 453] width 544 height 72
click at [481, 462] on input "Learn words in the student's home language" at bounding box center [472, 453] width 18 height 18
checkbox input "true"
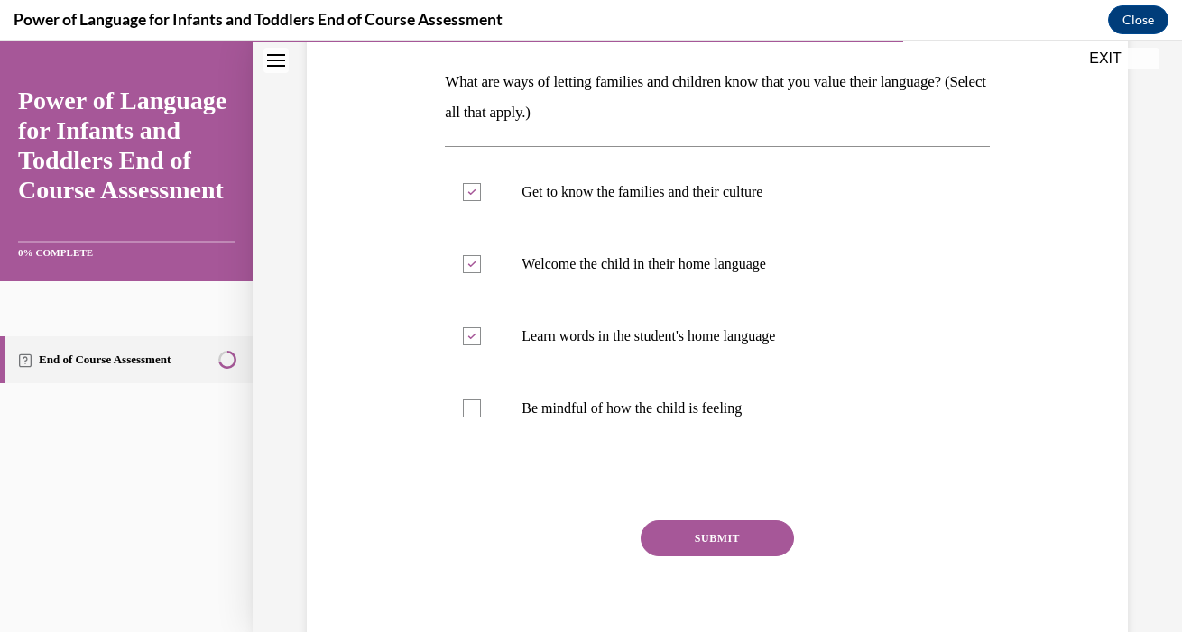
scroll to position [301, 0]
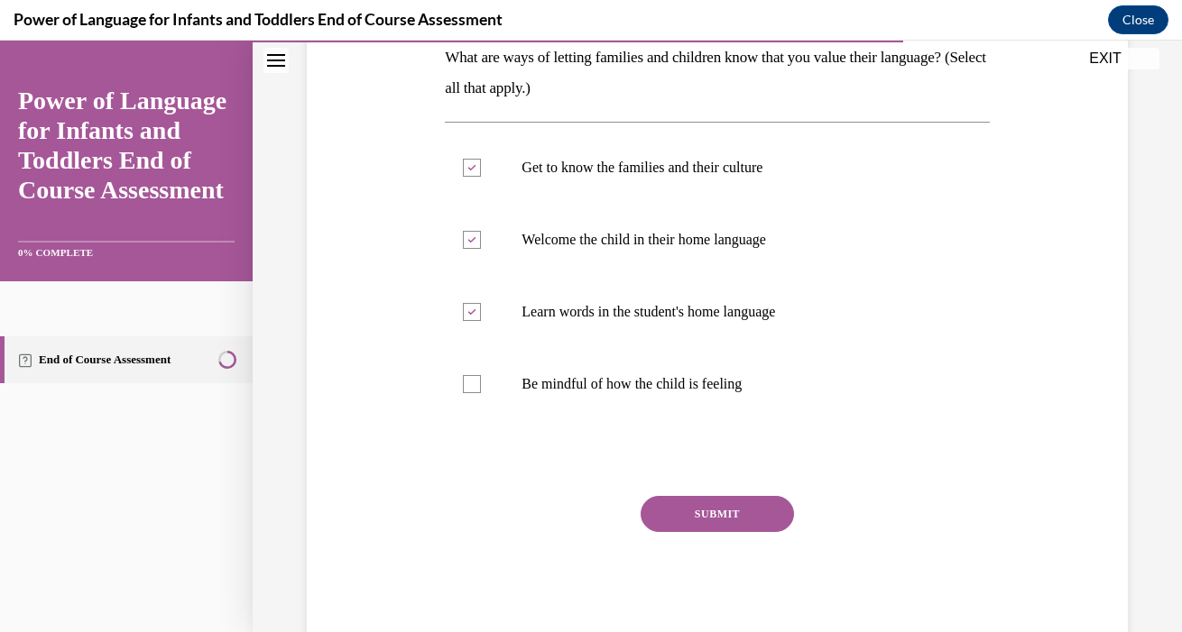
click at [682, 510] on button "SUBMIT" at bounding box center [716, 514] width 153 height 36
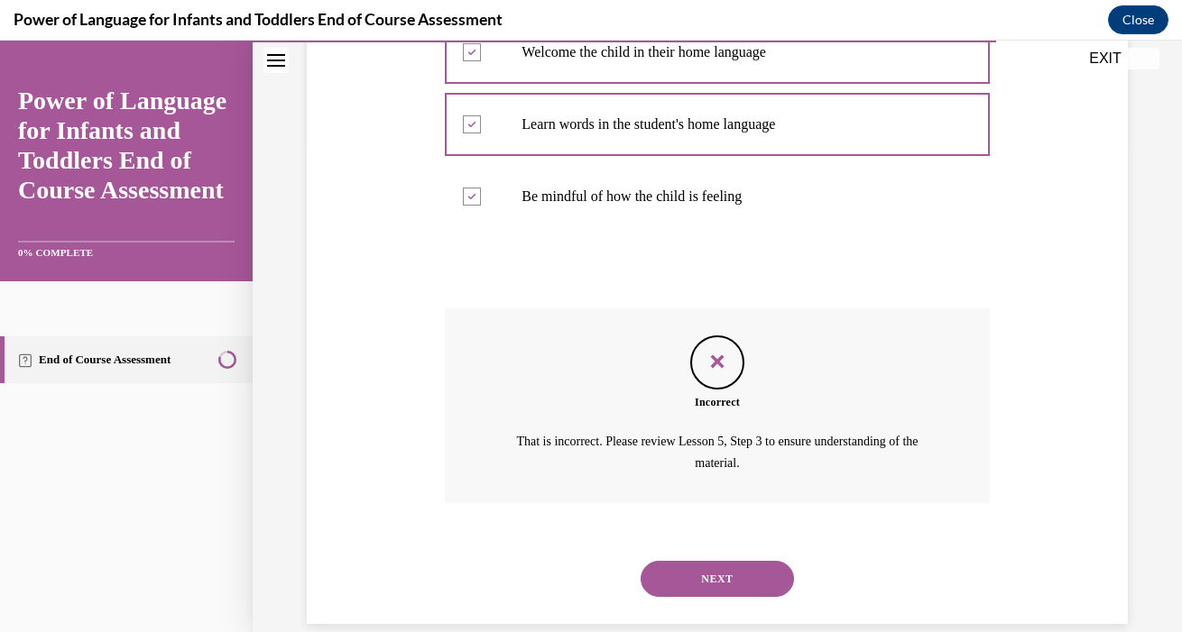
scroll to position [493, 0]
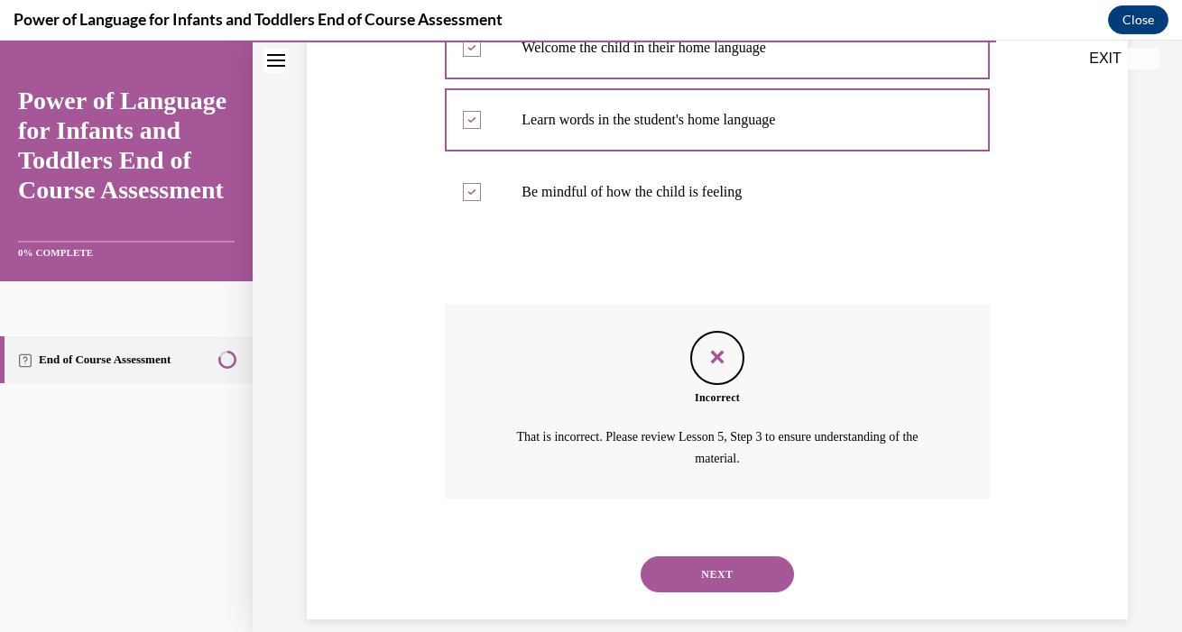
click at [715, 557] on button "NEXT" at bounding box center [716, 575] width 153 height 36
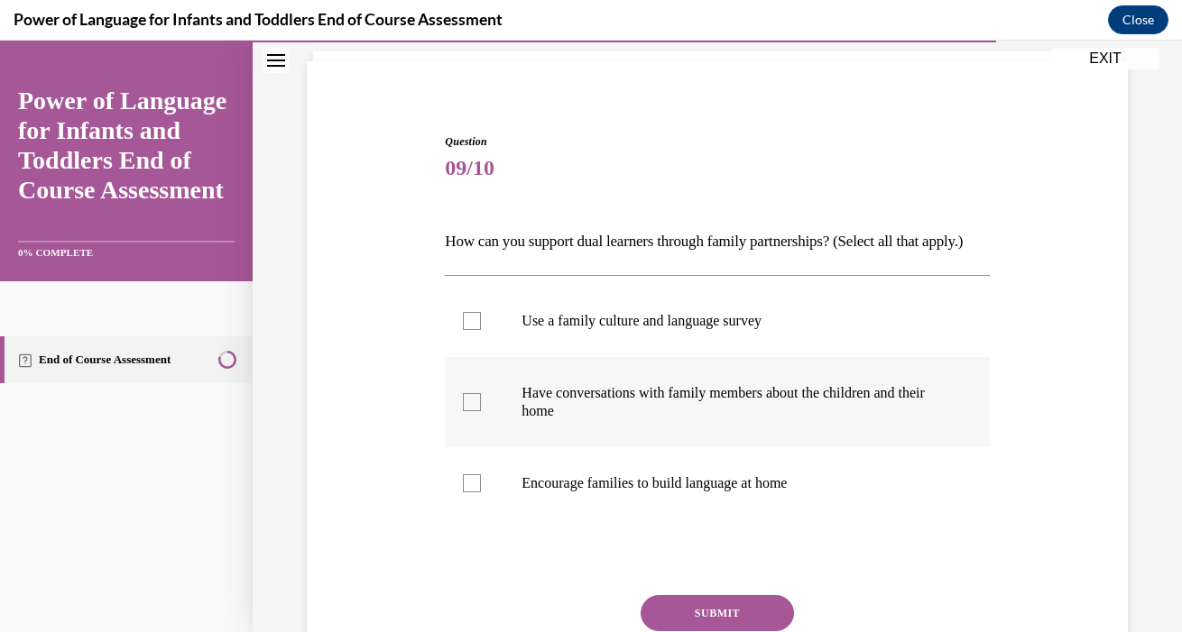
scroll to position [117, 0]
click at [530, 357] on label "Use a family culture and language survey" at bounding box center [717, 321] width 544 height 72
click at [481, 330] on input "Use a family culture and language survey" at bounding box center [472, 321] width 18 height 18
checkbox input "true"
click at [548, 420] on p "Have conversations with family members about the children and their home" at bounding box center [732, 402] width 422 height 36
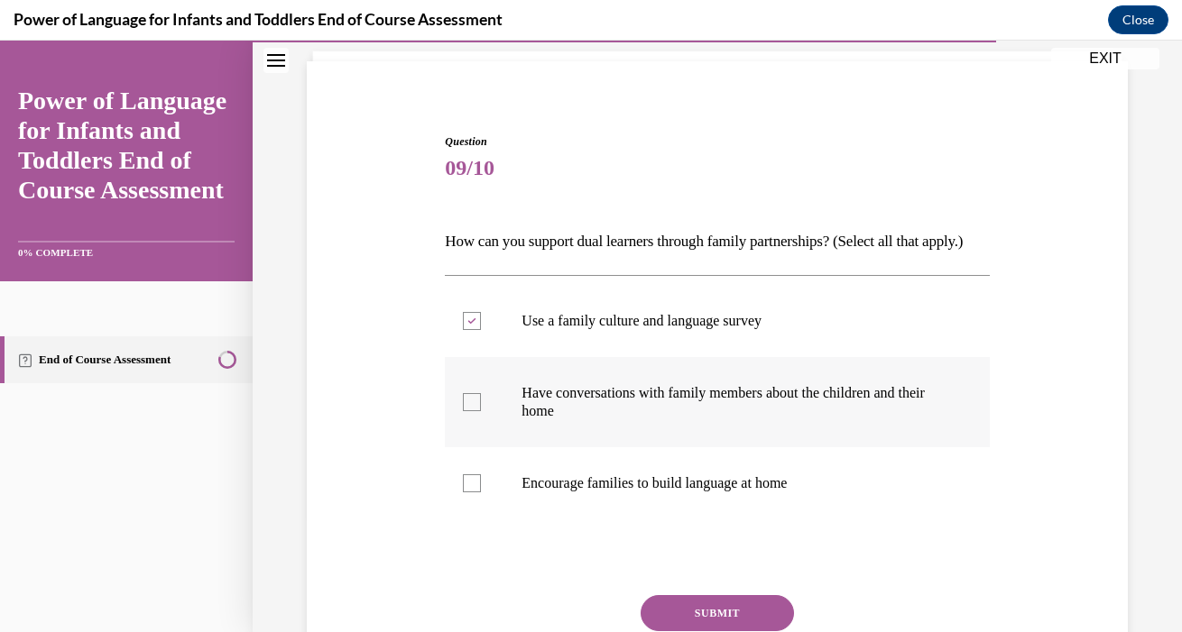
click at [481, 411] on input "Have conversations with family members about the children and their home" at bounding box center [472, 402] width 18 height 18
checkbox input "true"
click at [569, 493] on p "Encourage families to build language at home" at bounding box center [732, 483] width 422 height 18
click at [481, 493] on input "Encourage families to build language at home" at bounding box center [472, 483] width 18 height 18
checkbox input "true"
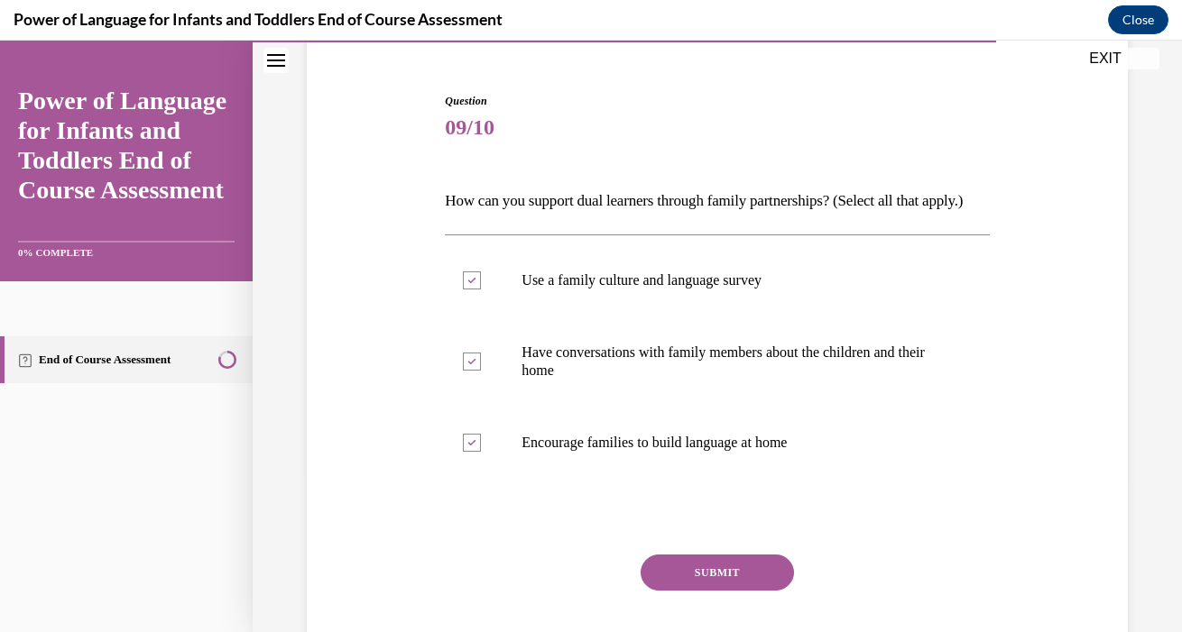
click at [680, 591] on button "SUBMIT" at bounding box center [716, 573] width 153 height 36
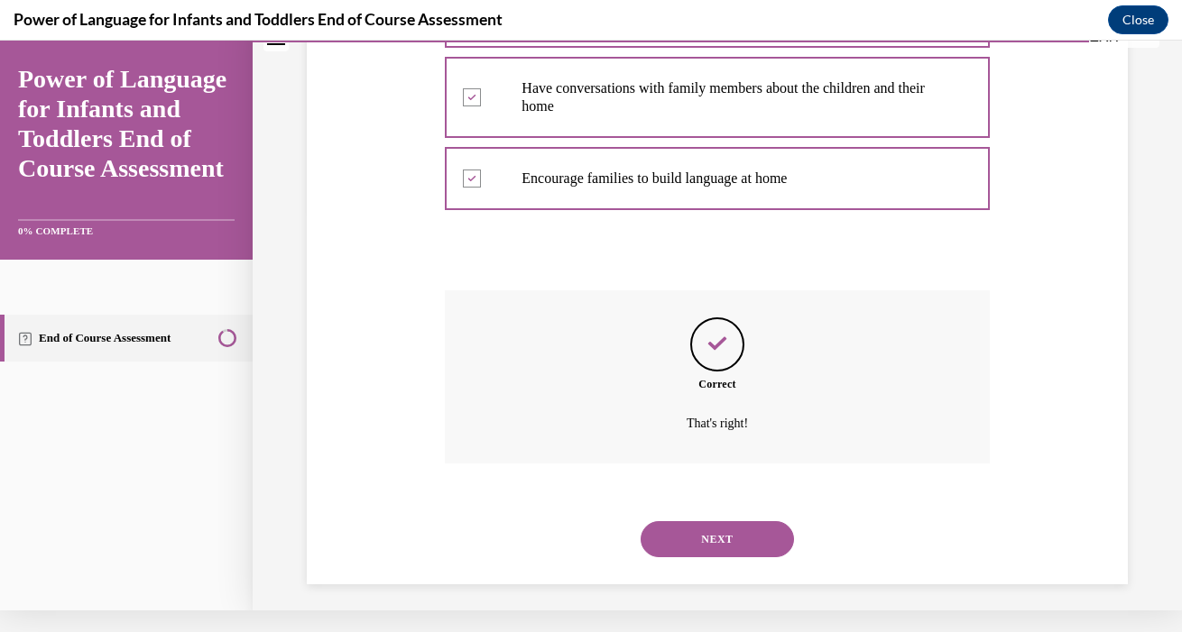
scroll to position [419, 0]
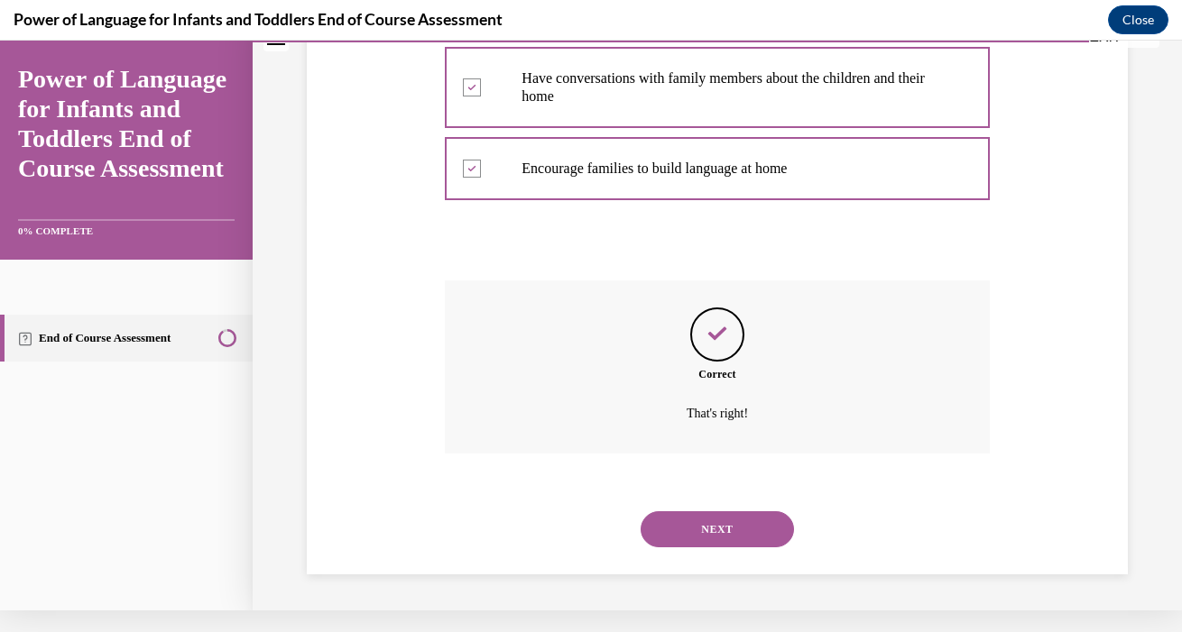
click at [724, 537] on button "NEXT" at bounding box center [716, 529] width 153 height 36
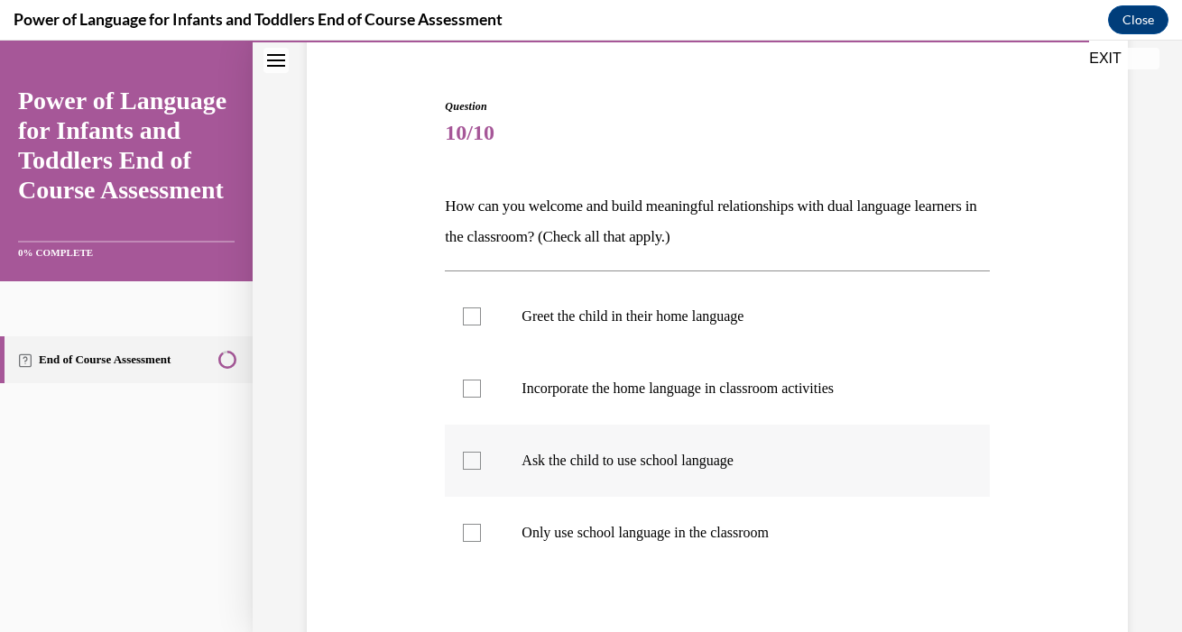
scroll to position [153, 0]
click at [488, 329] on label "Greet the child in their home language" at bounding box center [717, 316] width 544 height 72
click at [481, 325] on input "Greet the child in their home language" at bounding box center [472, 316] width 18 height 18
checkbox input "true"
click at [491, 387] on label "Incorporate the home language in classroom activities" at bounding box center [717, 388] width 544 height 72
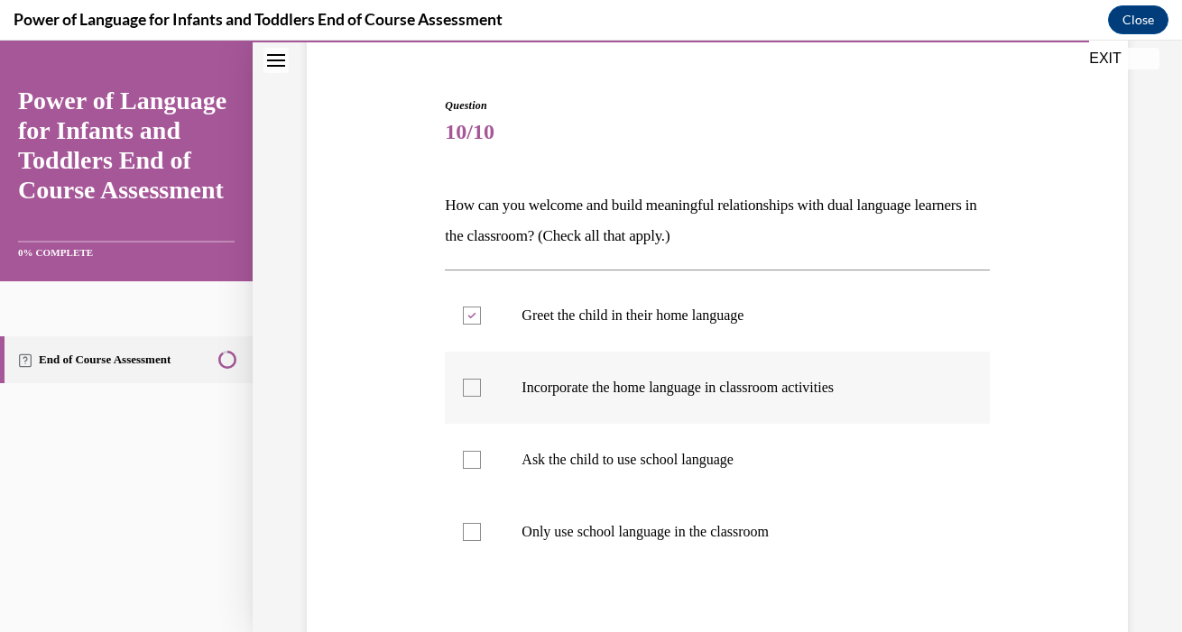
click at [481, 387] on input "Incorporate the home language in classroom activities" at bounding box center [472, 388] width 18 height 18
checkbox input "true"
click at [493, 467] on label "Ask the child to use school language" at bounding box center [717, 460] width 544 height 72
click at [481, 467] on input "Ask the child to use school language" at bounding box center [472, 460] width 18 height 18
click at [493, 467] on label "Ask the child to use school language" at bounding box center [717, 460] width 544 height 72
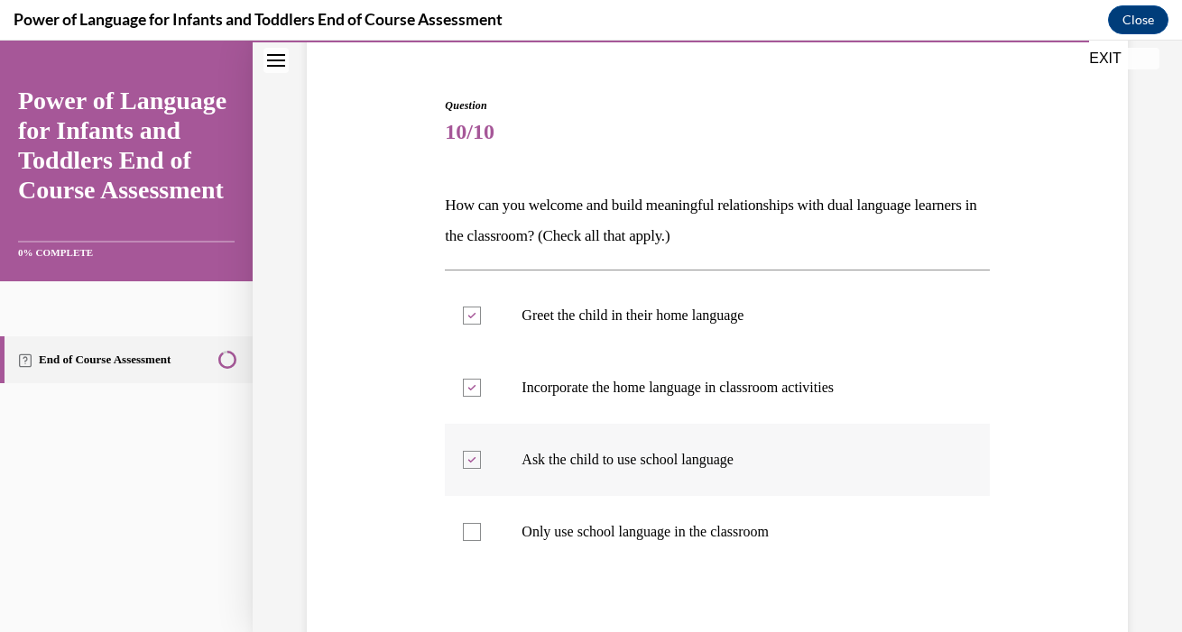
click at [481, 467] on input "Ask the child to use school language" at bounding box center [472, 460] width 18 height 18
checkbox input "false"
click at [493, 534] on label "Only use school language in the classroom" at bounding box center [717, 532] width 544 height 72
click at [481, 534] on input "Only use school language in the classroom" at bounding box center [472, 532] width 18 height 18
click at [493, 534] on label "Only use school language in the classroom" at bounding box center [717, 532] width 544 height 72
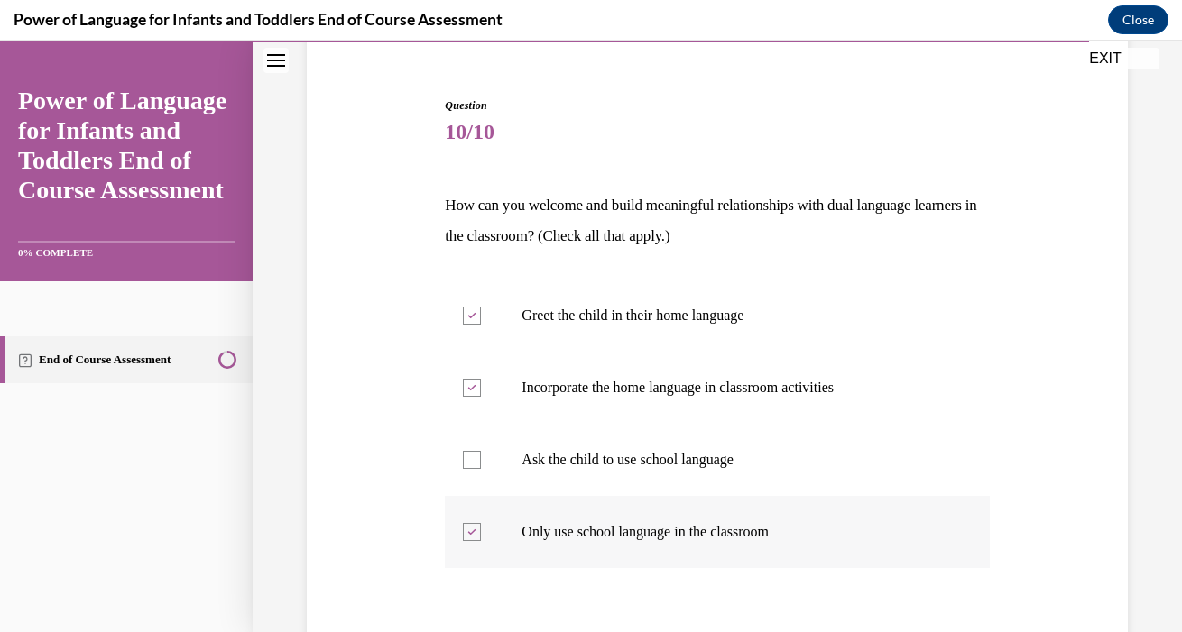
click at [481, 534] on input "Only use school language in the classroom" at bounding box center [472, 532] width 18 height 18
checkbox input "false"
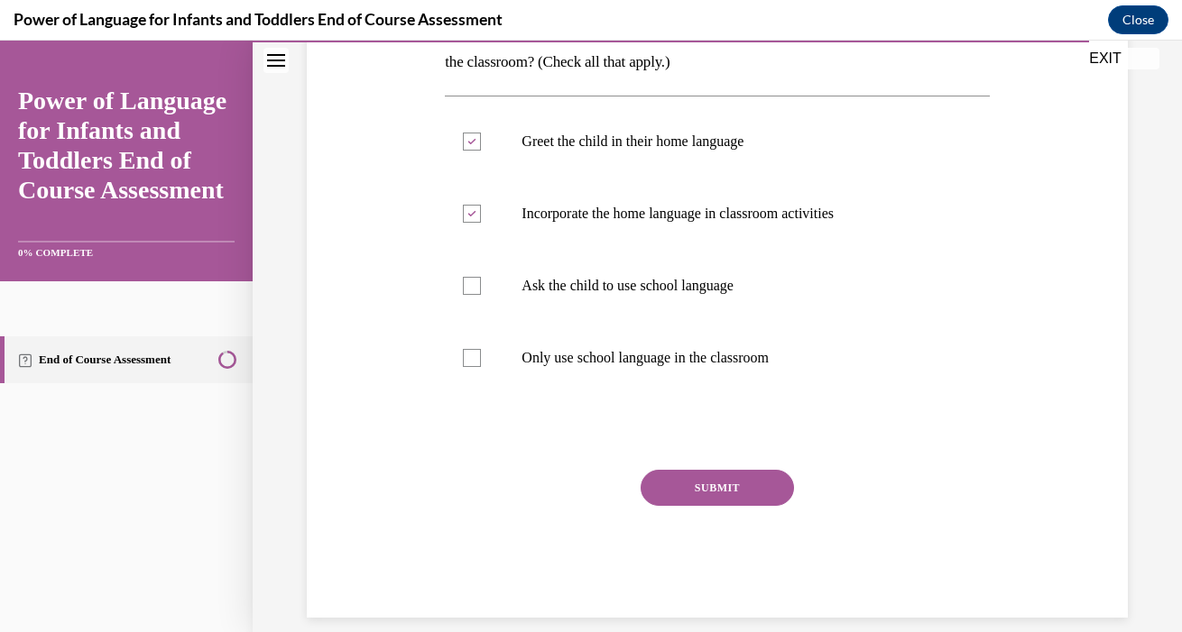
click at [673, 494] on button "SUBMIT" at bounding box center [716, 488] width 153 height 36
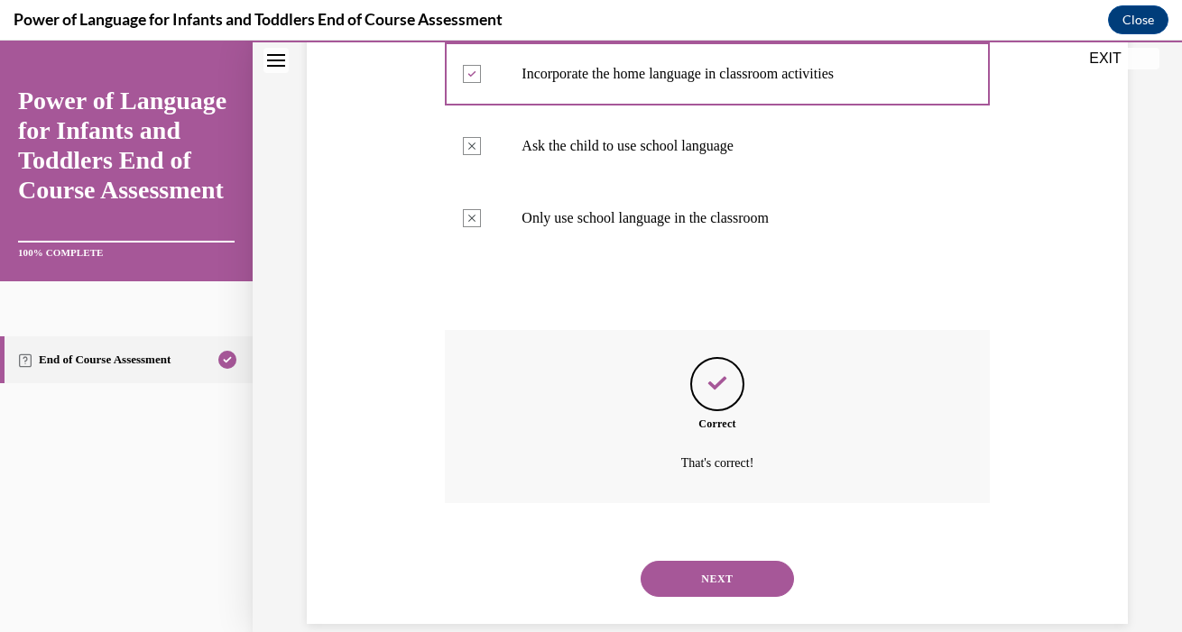
scroll to position [473, 0]
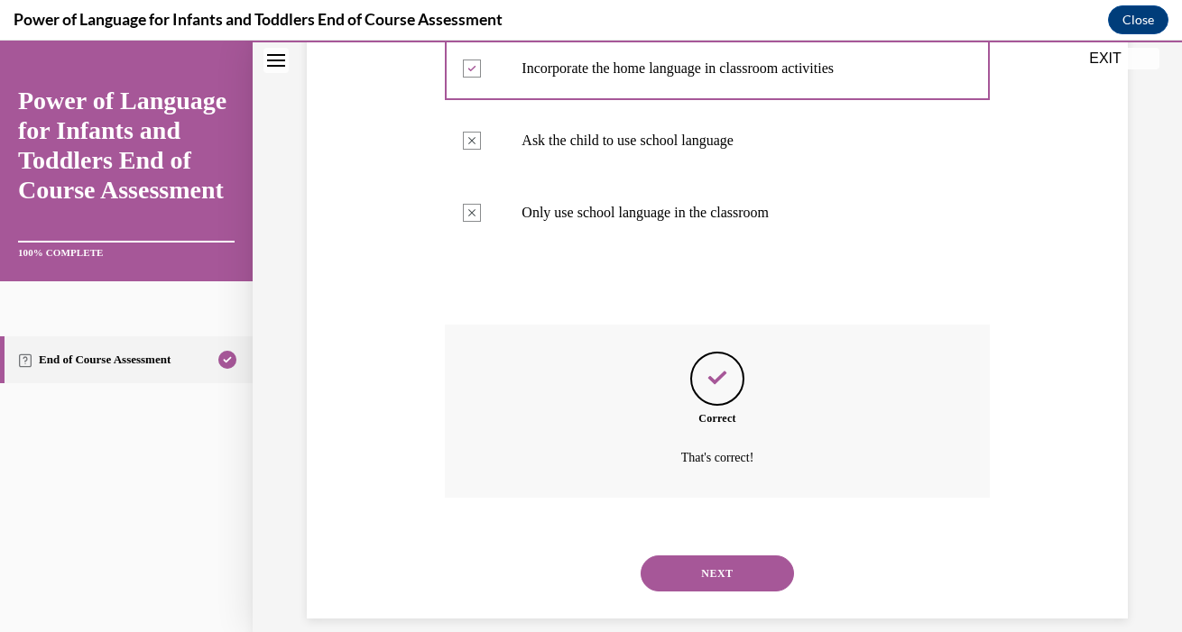
click at [685, 556] on button "NEXT" at bounding box center [716, 574] width 153 height 36
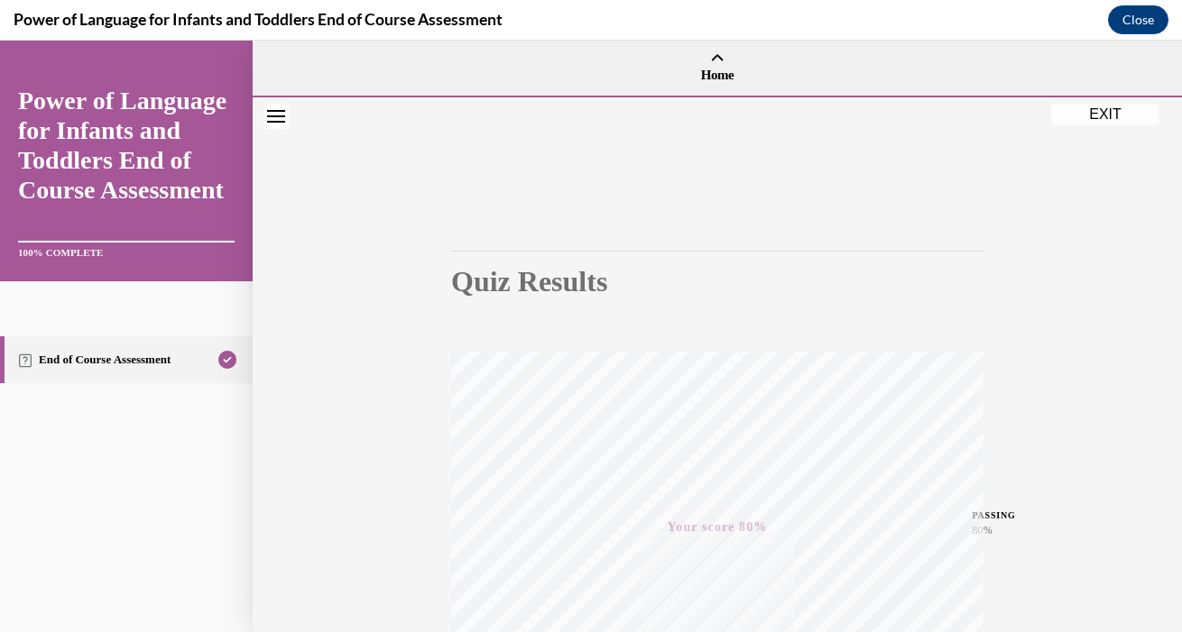
scroll to position [0, 0]
click at [1113, 109] on button "EXIT" at bounding box center [1105, 114] width 108 height 22
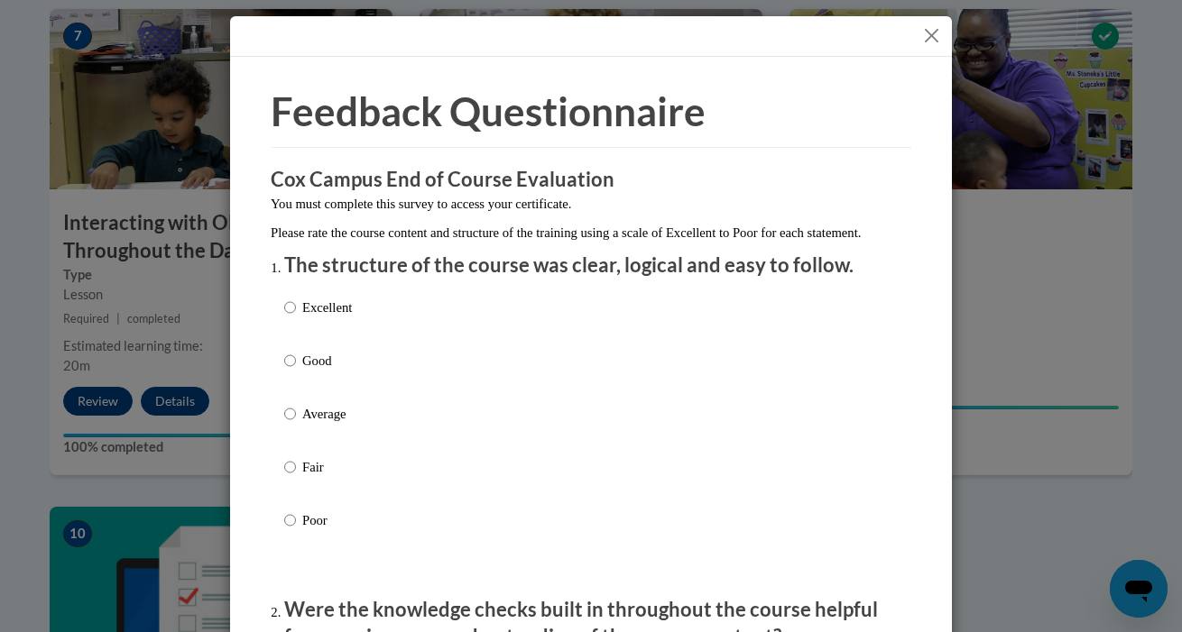
click at [290, 371] on input "Good" at bounding box center [290, 361] width 12 height 20
radio input "true"
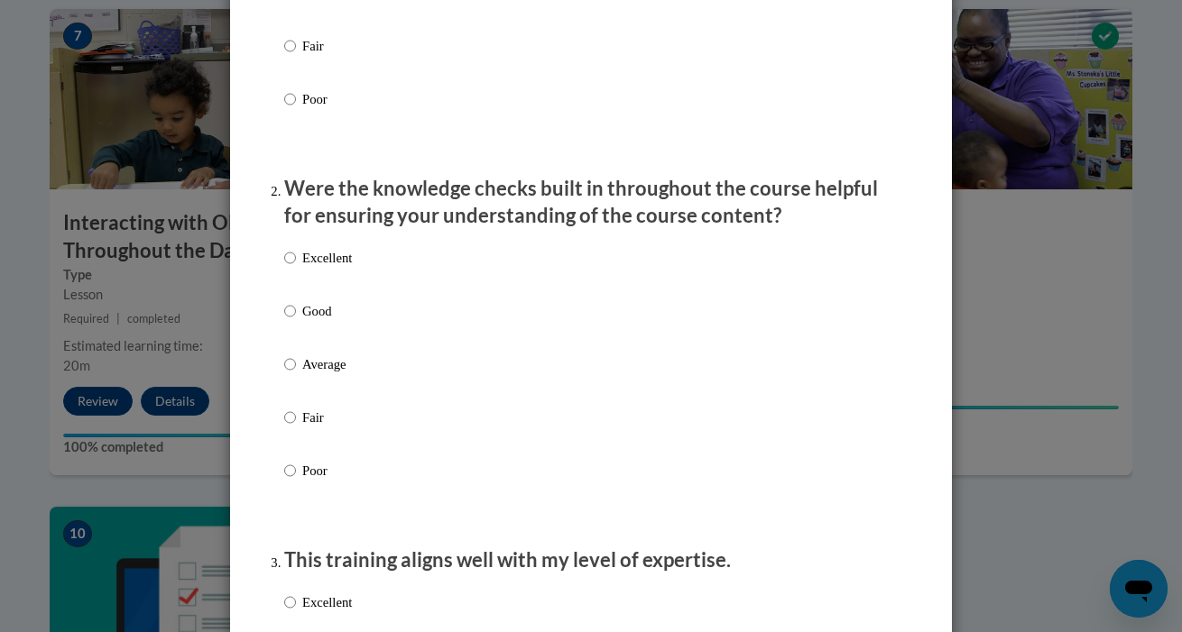
scroll to position [436, 0]
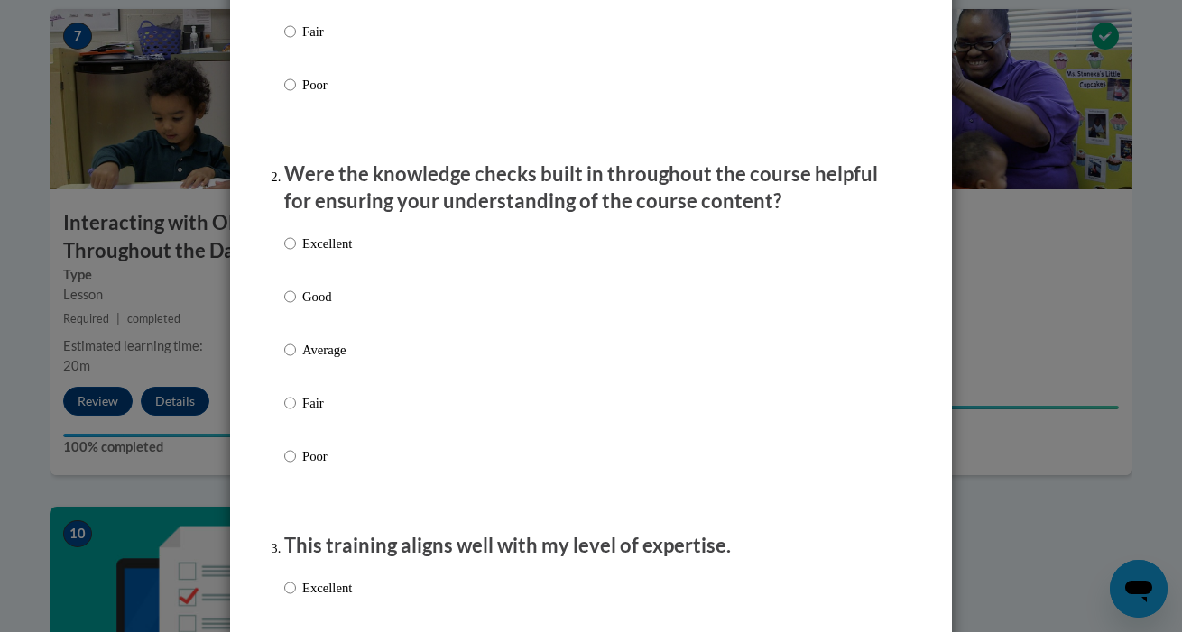
click at [288, 307] on input "Good" at bounding box center [290, 297] width 12 height 20
radio input "true"
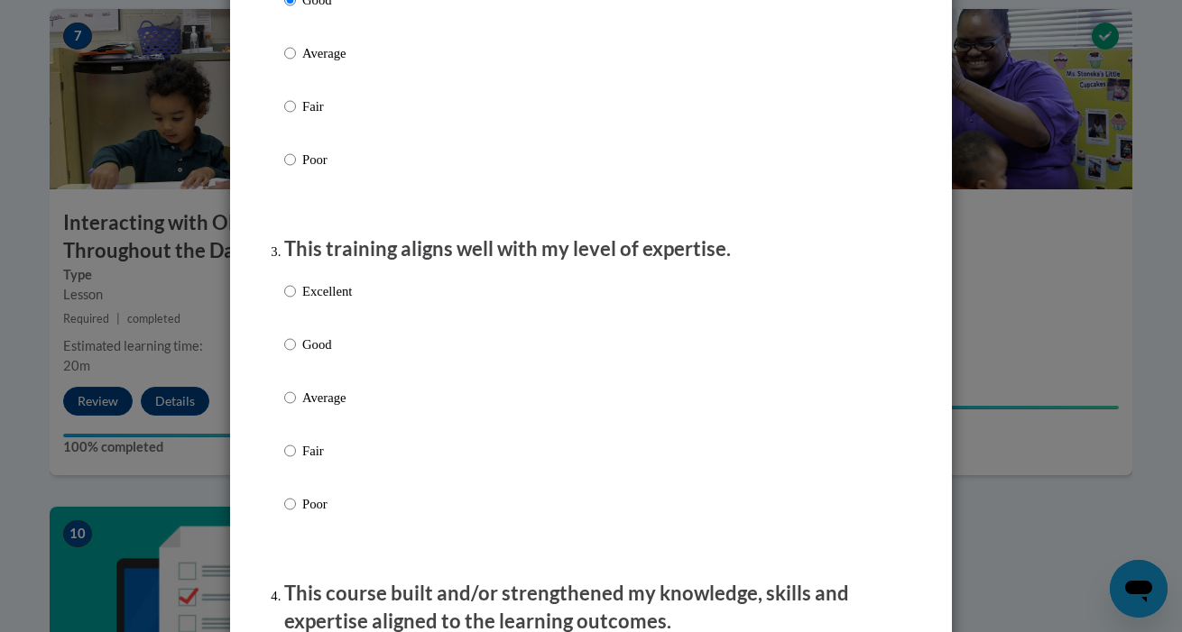
scroll to position [761, 0]
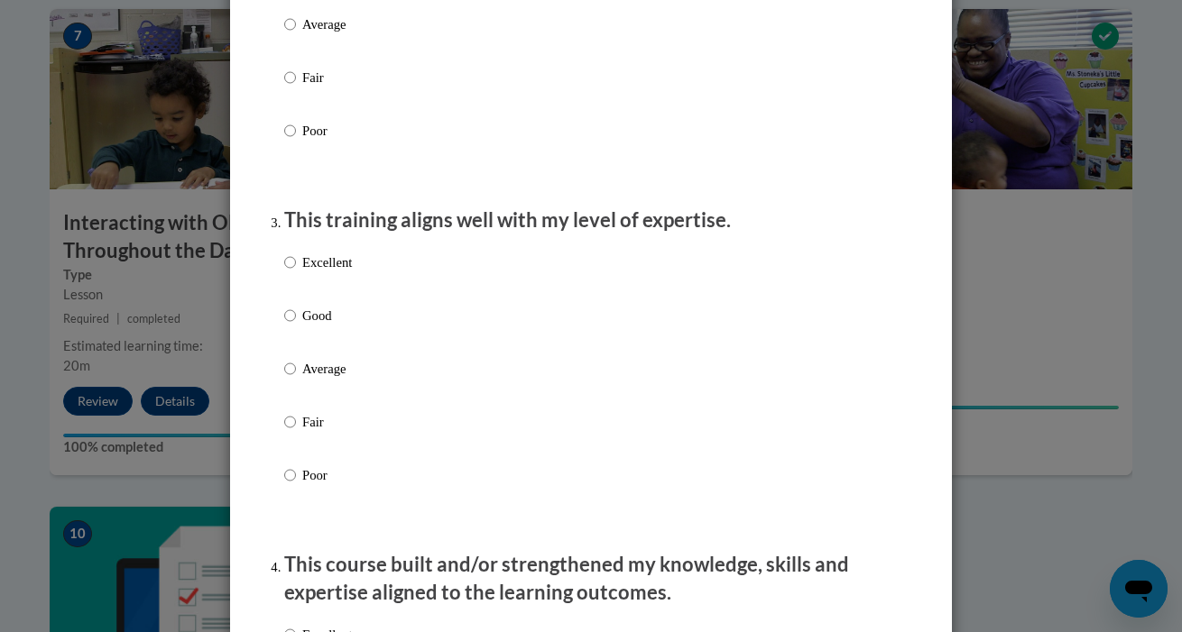
click at [285, 326] on input "Good" at bounding box center [290, 316] width 12 height 20
radio input "true"
click at [289, 378] on input "Average" at bounding box center [290, 369] width 12 height 20
radio input "true"
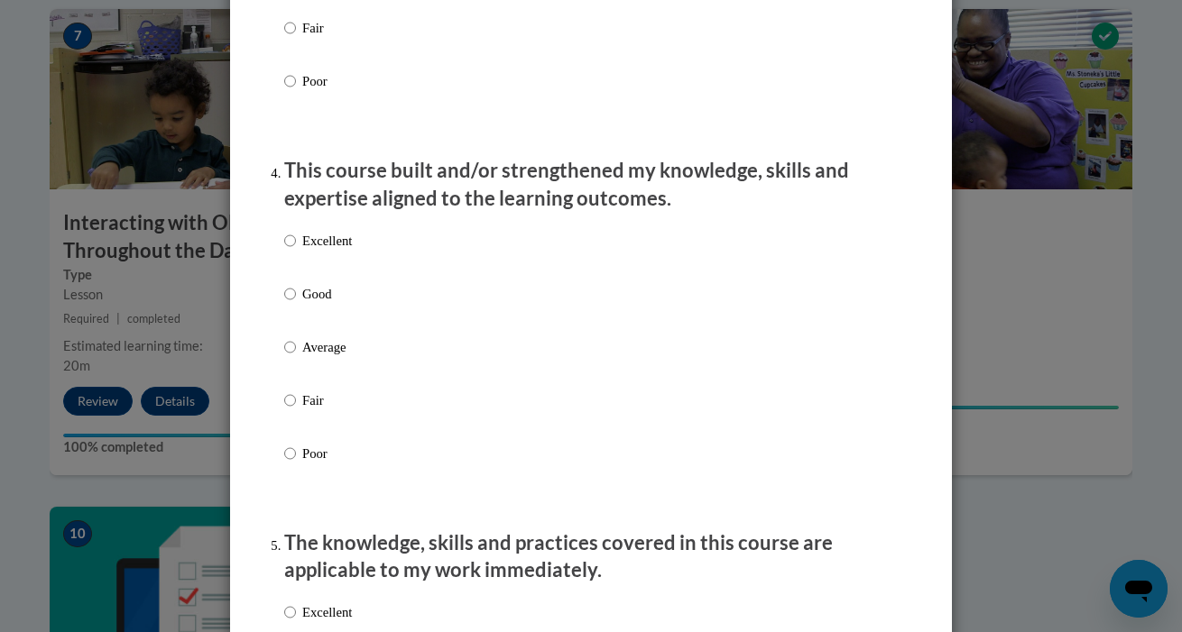
scroll to position [1156, 0]
click at [289, 303] on input "Good" at bounding box center [290, 293] width 12 height 20
radio input "true"
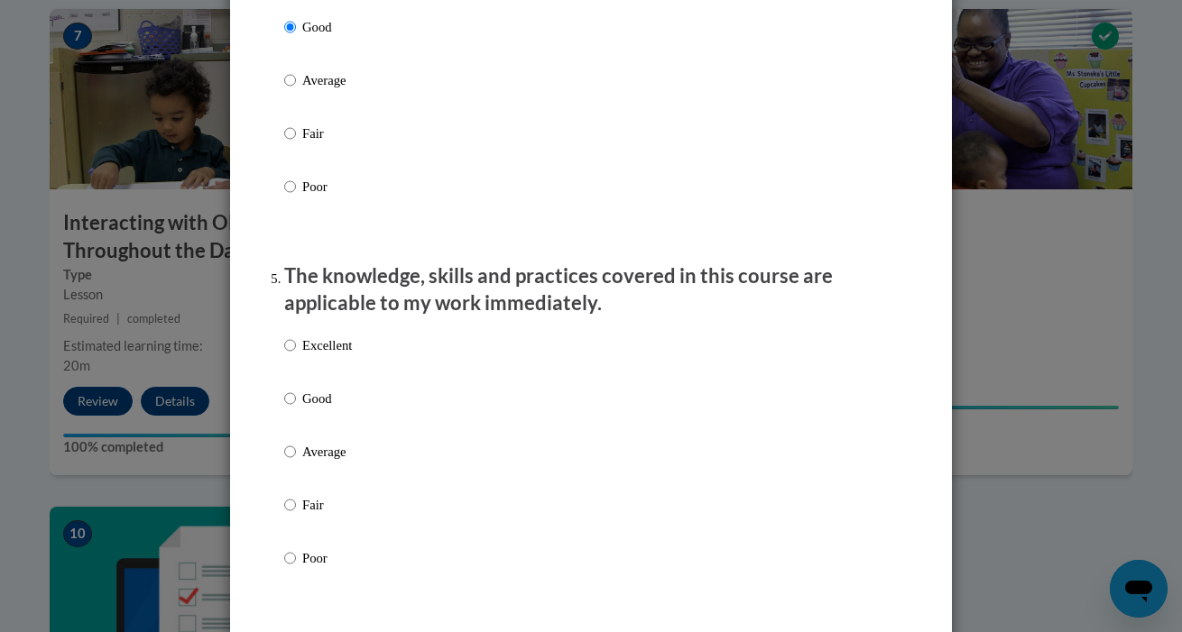
scroll to position [1439, 0]
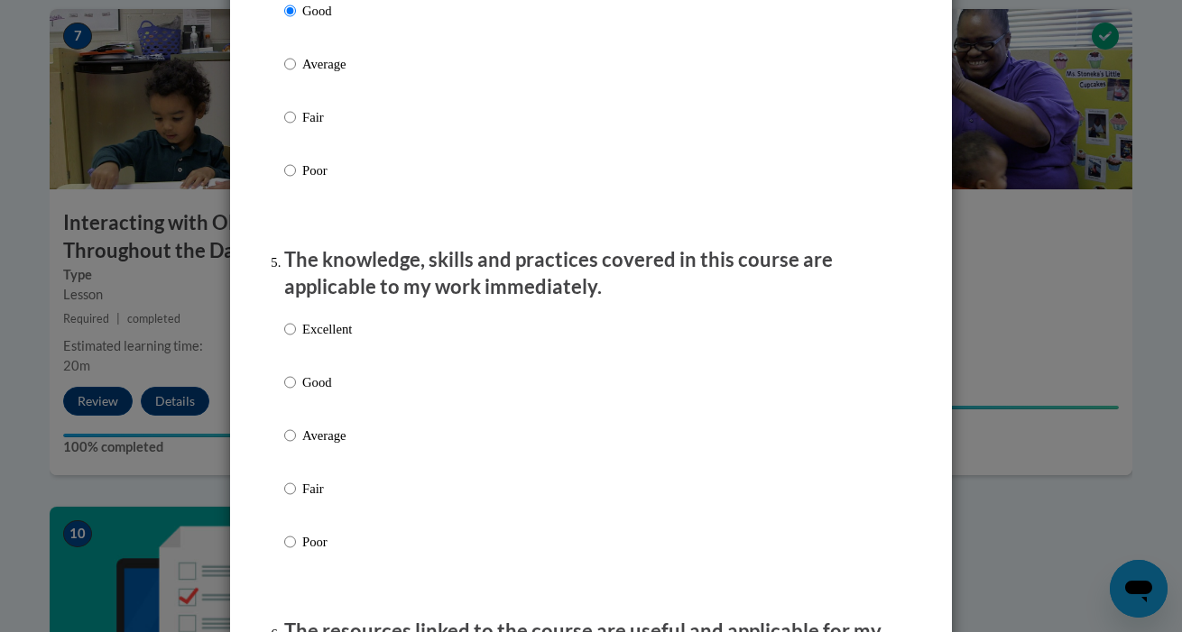
click at [292, 392] on input "Good" at bounding box center [290, 383] width 12 height 20
radio input "true"
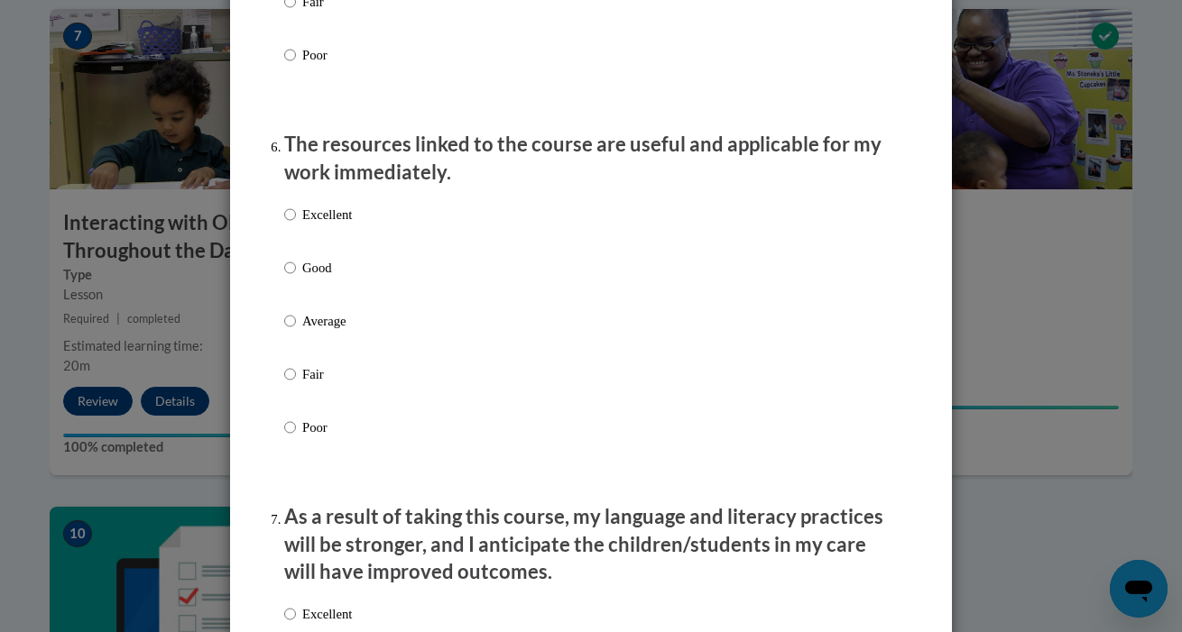
scroll to position [1931, 0]
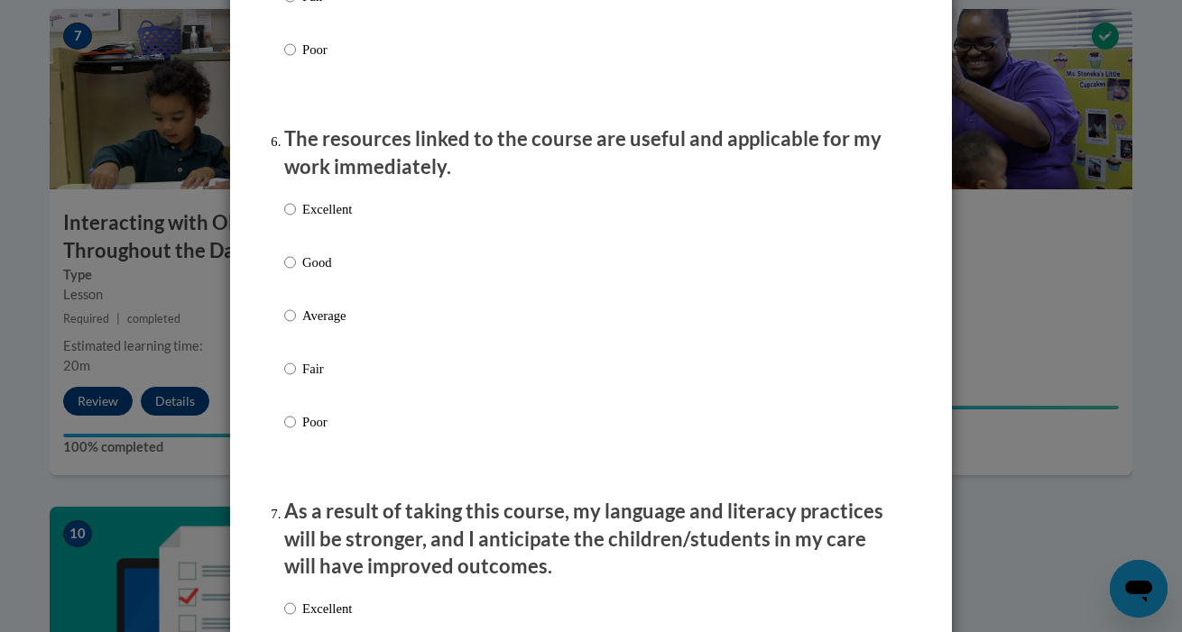
click at [292, 272] on input "Good" at bounding box center [290, 263] width 12 height 20
radio input "true"
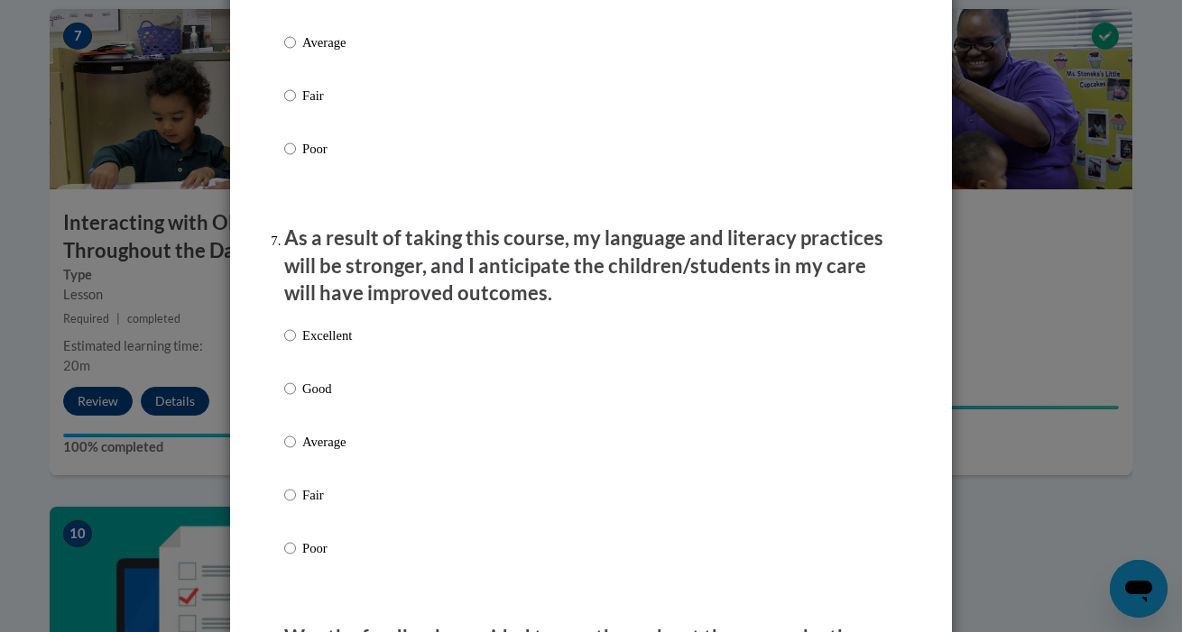
scroll to position [2247, 0]
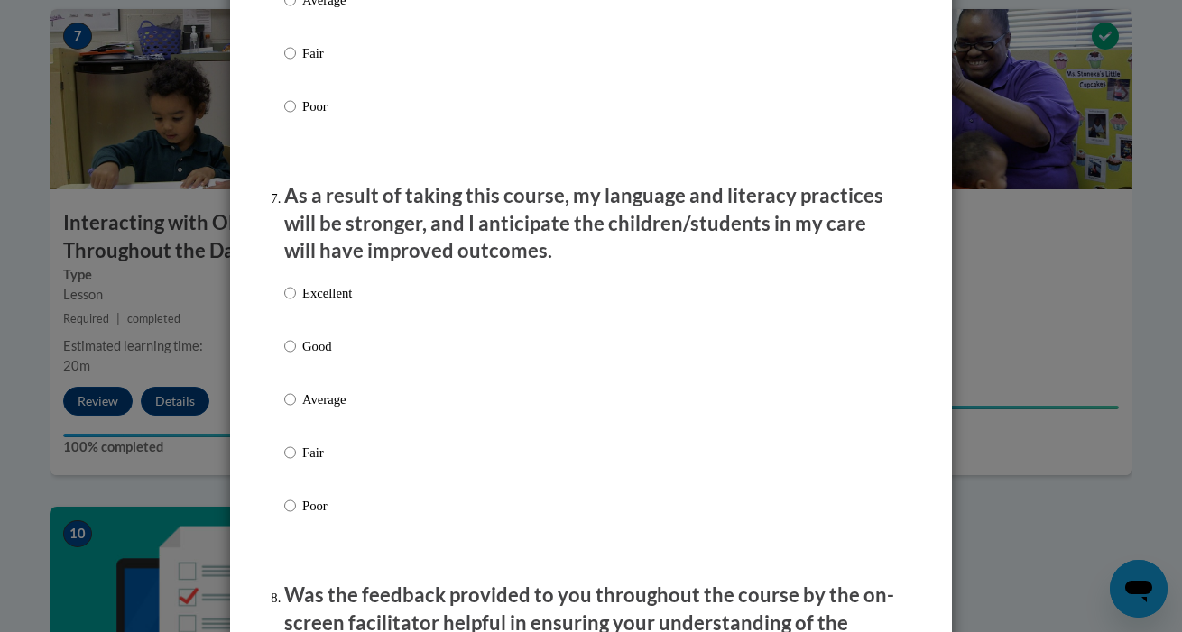
click at [296, 351] on label "Good" at bounding box center [318, 360] width 68 height 49
click at [296, 351] on input "Good" at bounding box center [290, 346] width 12 height 20
radio input "true"
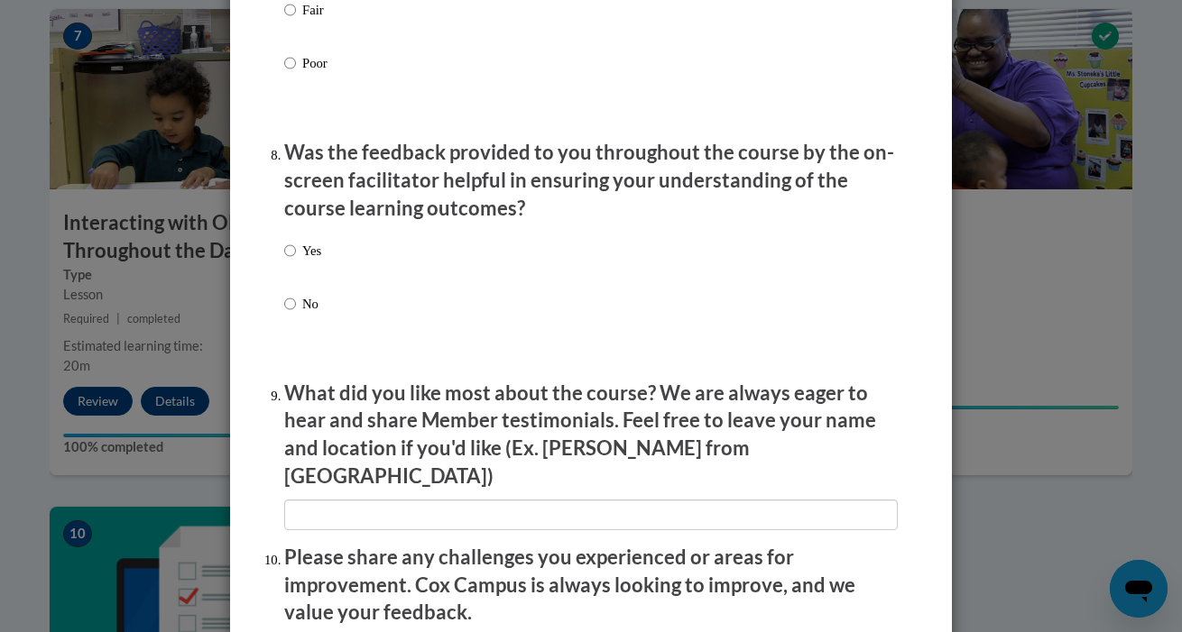
scroll to position [2710, 0]
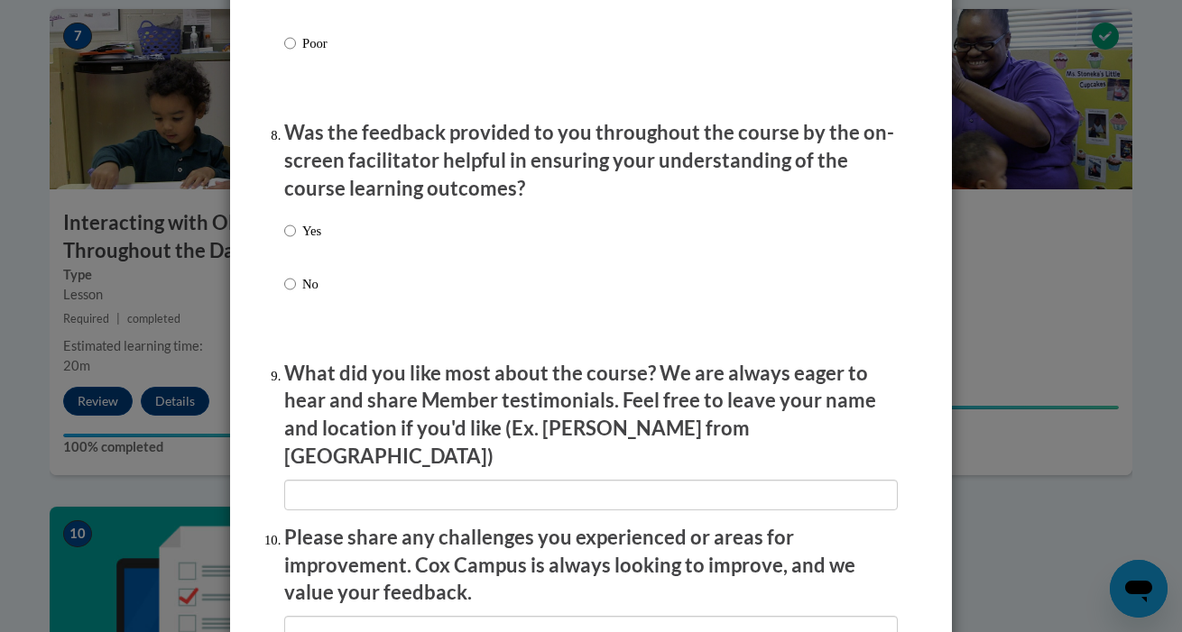
click at [298, 224] on label "Yes" at bounding box center [302, 245] width 37 height 49
click at [296, 224] on input "Yes" at bounding box center [290, 231] width 12 height 20
radio input "true"
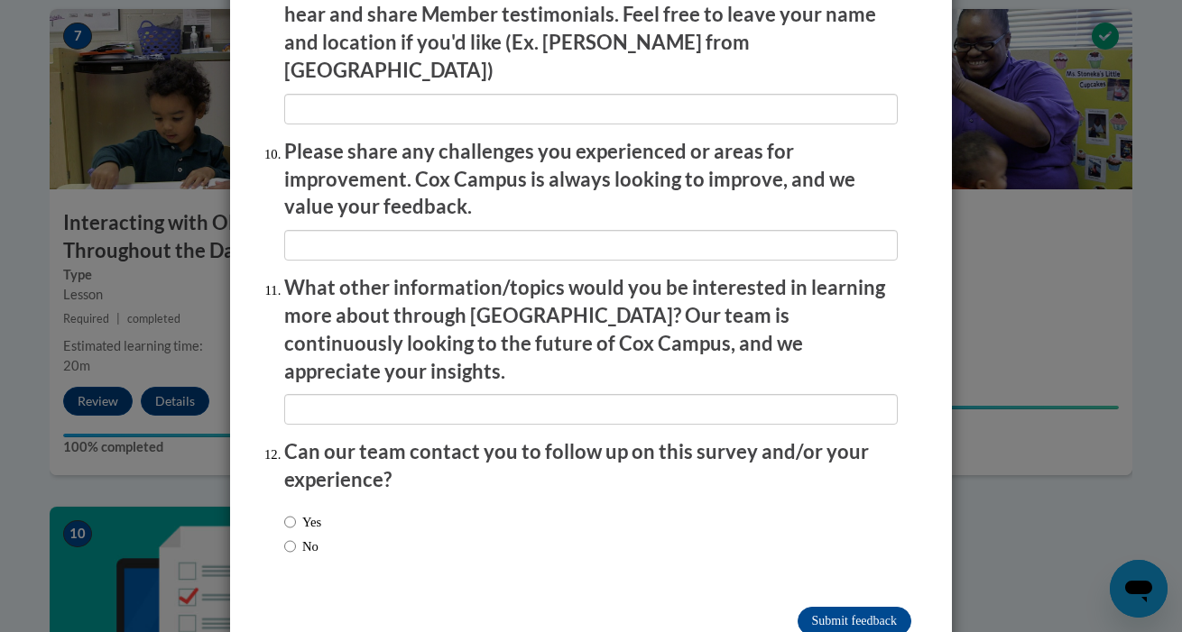
scroll to position [3095, 0]
click at [823, 608] on input "Submit feedback" at bounding box center [854, 622] width 114 height 29
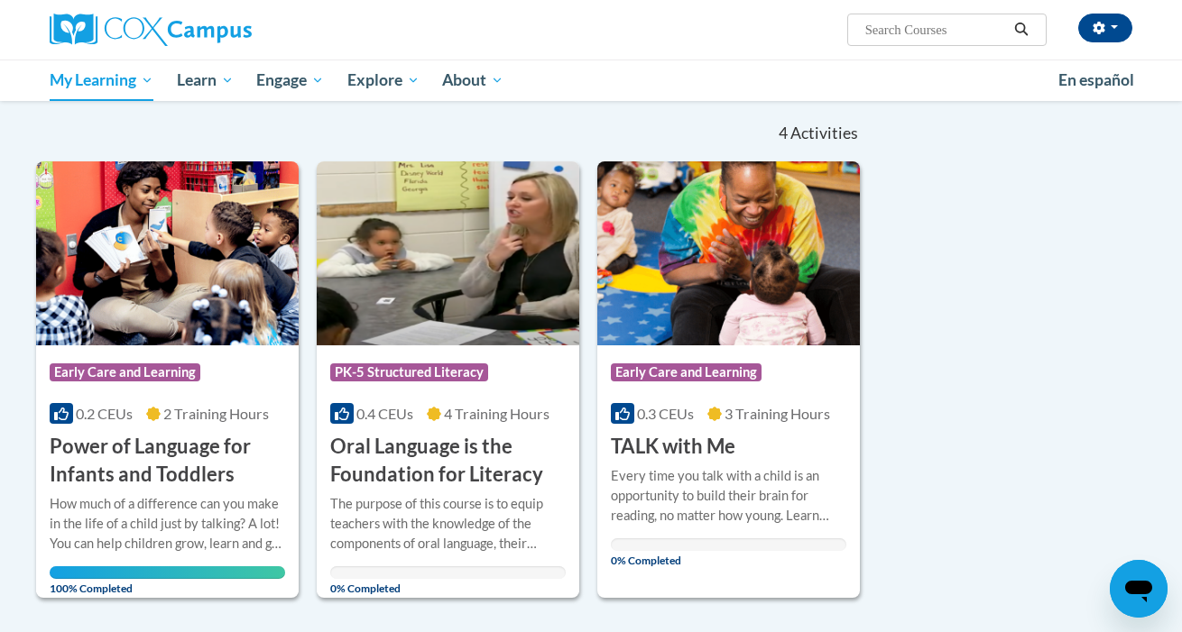
scroll to position [162, 0]
